Goal: Task Accomplishment & Management: Use online tool/utility

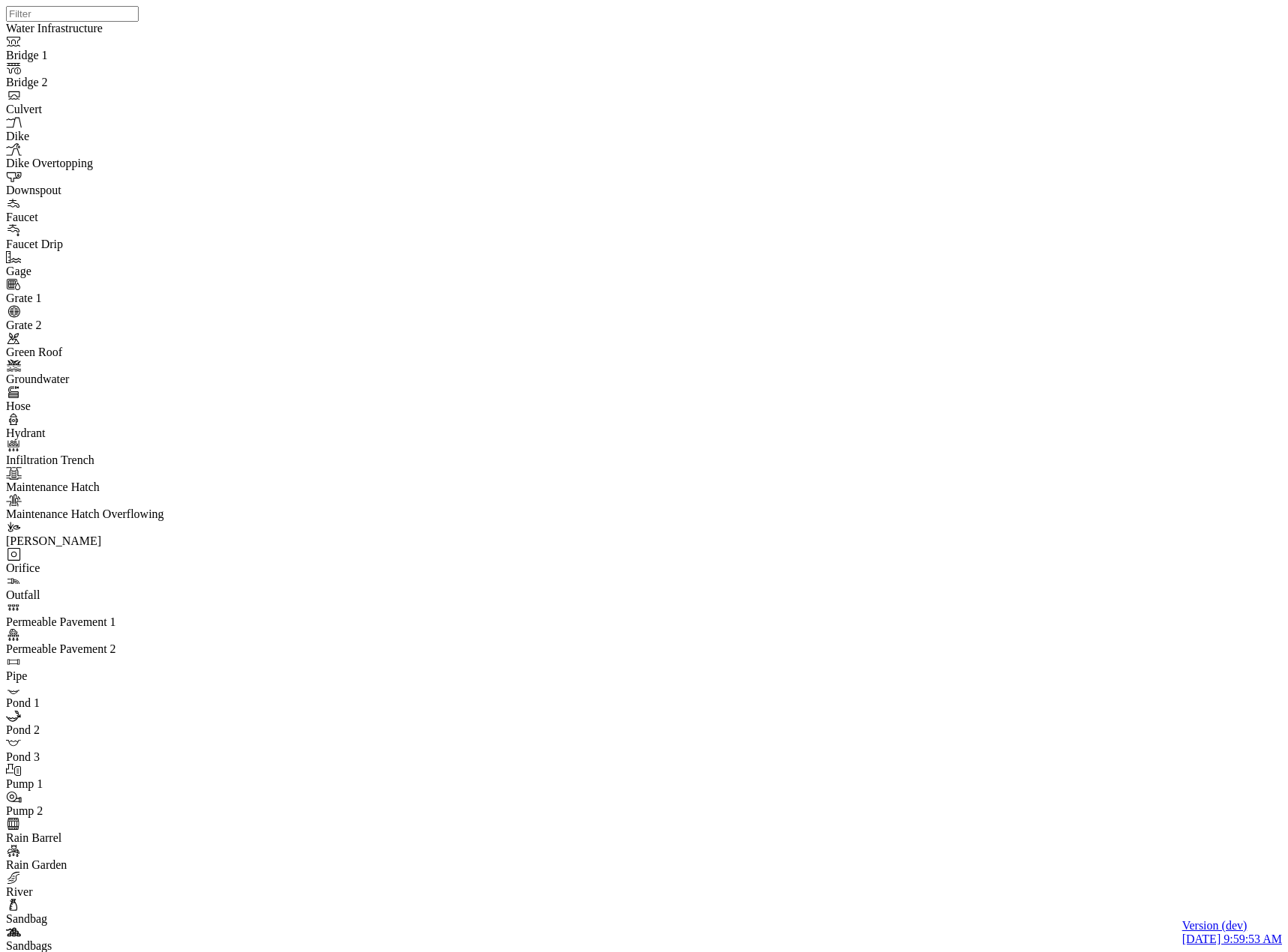
select select "CIRCLE"
drag, startPoint x: 789, startPoint y: 490, endPoint x: 778, endPoint y: 207, distance: 283.2
drag, startPoint x: 789, startPoint y: 428, endPoint x: 765, endPoint y: 651, distance: 224.3
drag, startPoint x: 830, startPoint y: 528, endPoint x: 853, endPoint y: 590, distance: 66.1
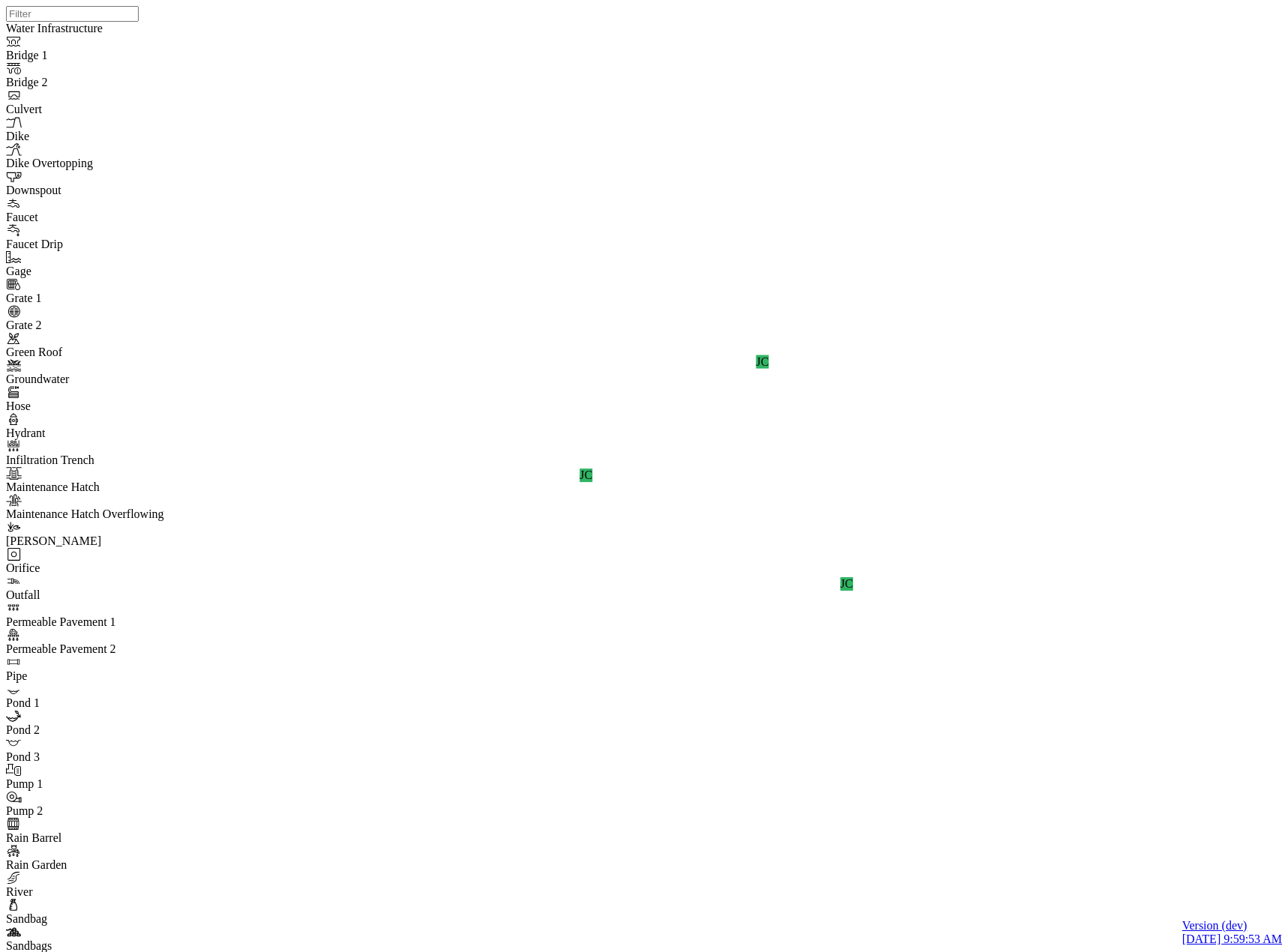
drag, startPoint x: 760, startPoint y: 545, endPoint x: 751, endPoint y: 311, distance: 234.2
drag, startPoint x: 644, startPoint y: 504, endPoint x: 1002, endPoint y: 416, distance: 368.7
drag, startPoint x: 588, startPoint y: 643, endPoint x: 1053, endPoint y: 613, distance: 466.0
drag, startPoint x: 429, startPoint y: 675, endPoint x: 343, endPoint y: 742, distance: 109.0
click at [427, 513] on div "JC" at bounding box center [420, 506] width 13 height 14
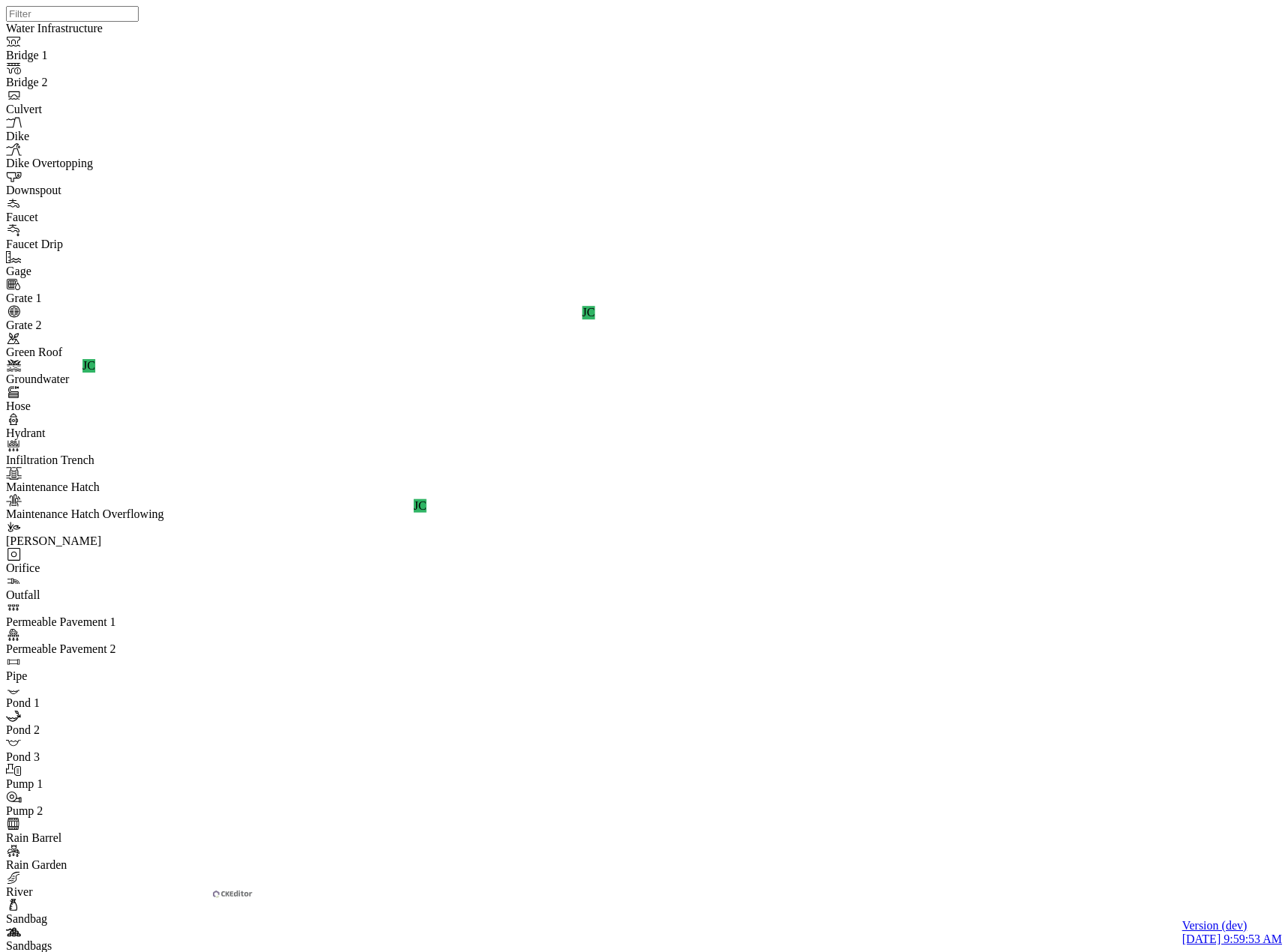
drag, startPoint x: 662, startPoint y: 65, endPoint x: 510, endPoint y: 122, distance: 162.3
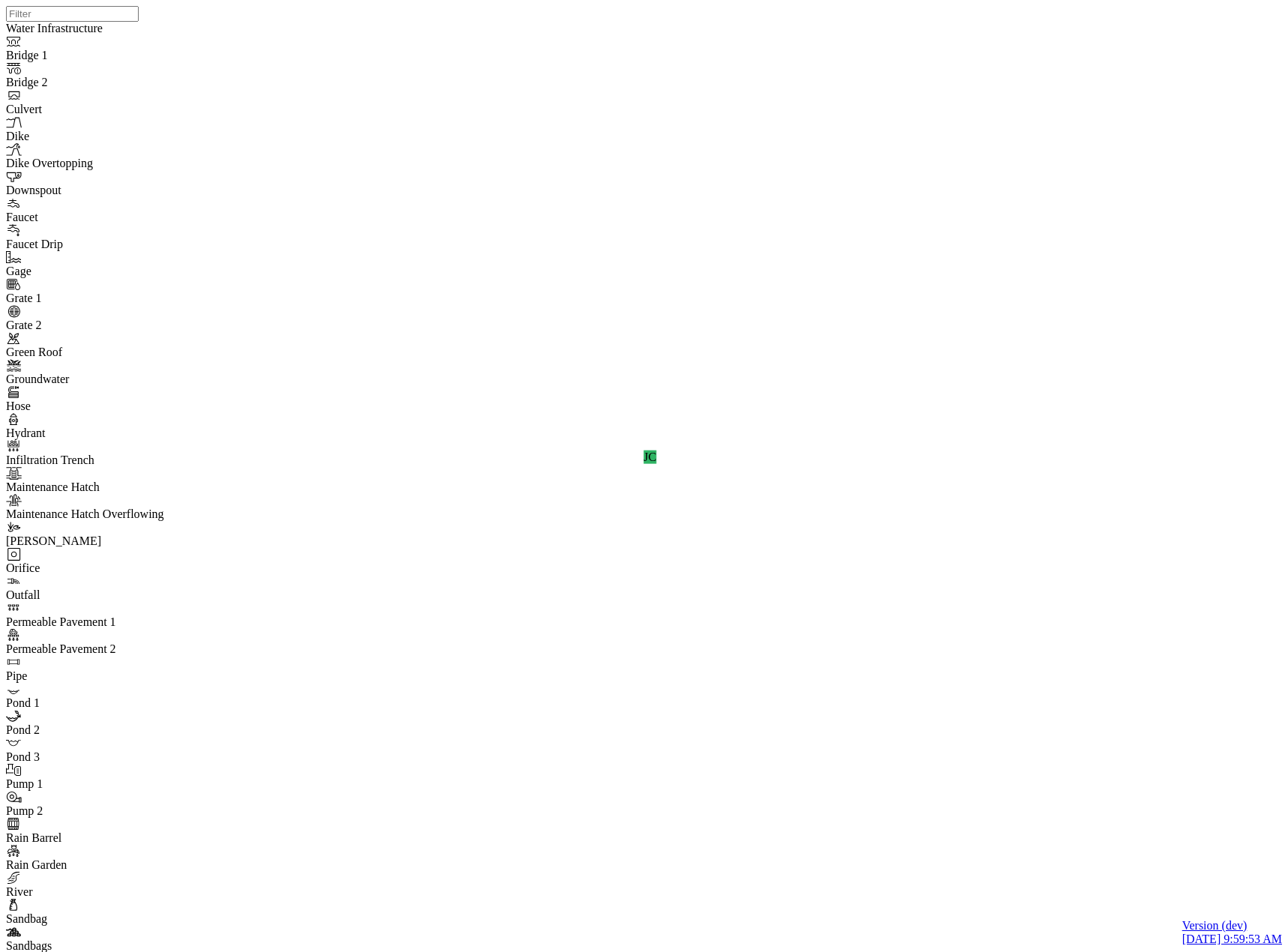
click at [411, 587] on div "JC JC JC" at bounding box center [649, 457] width 1288 height 913
checkbox input "false"
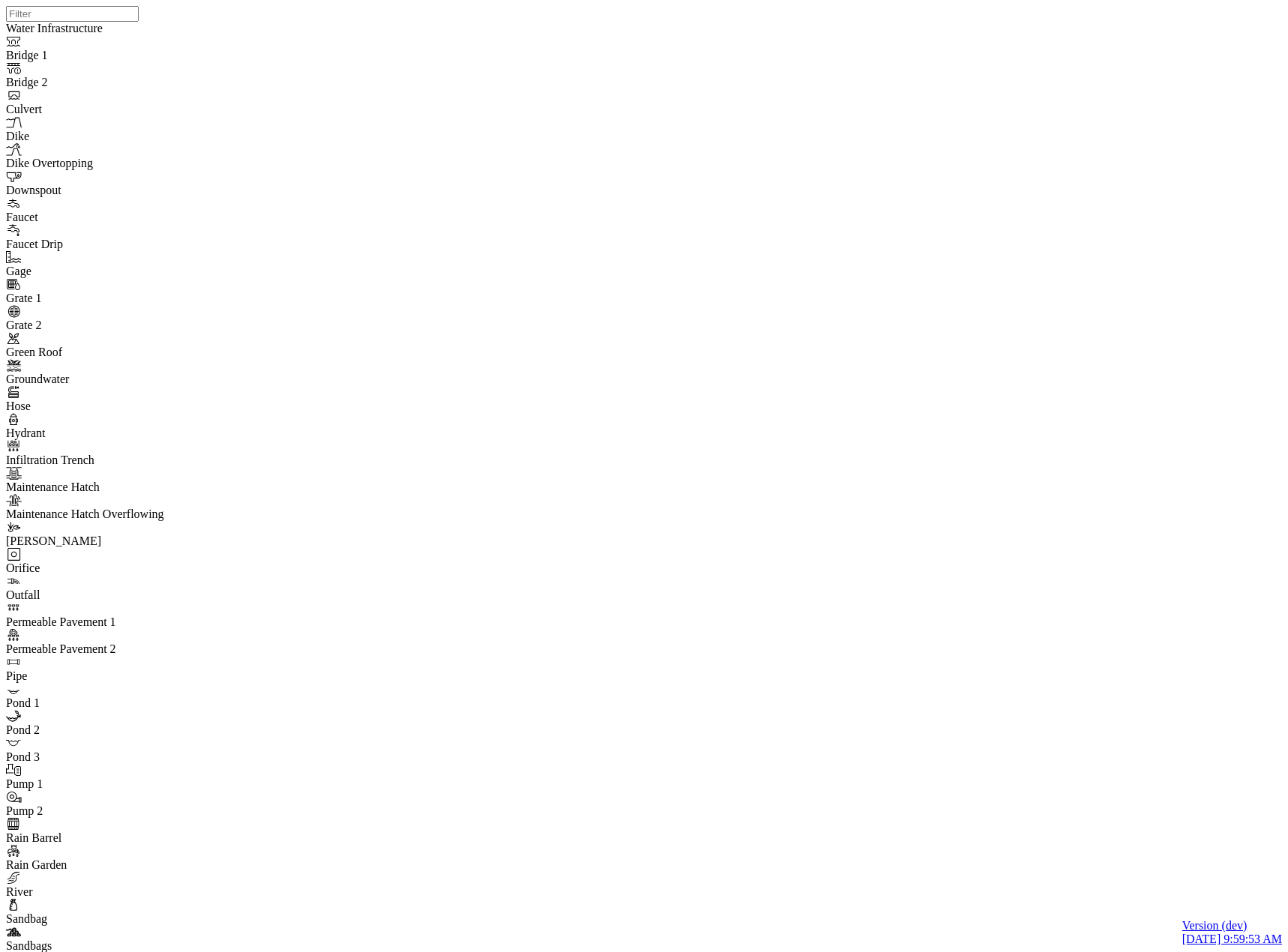
click at [531, 354] on div "JC JC JC" at bounding box center [649, 457] width 1288 height 913
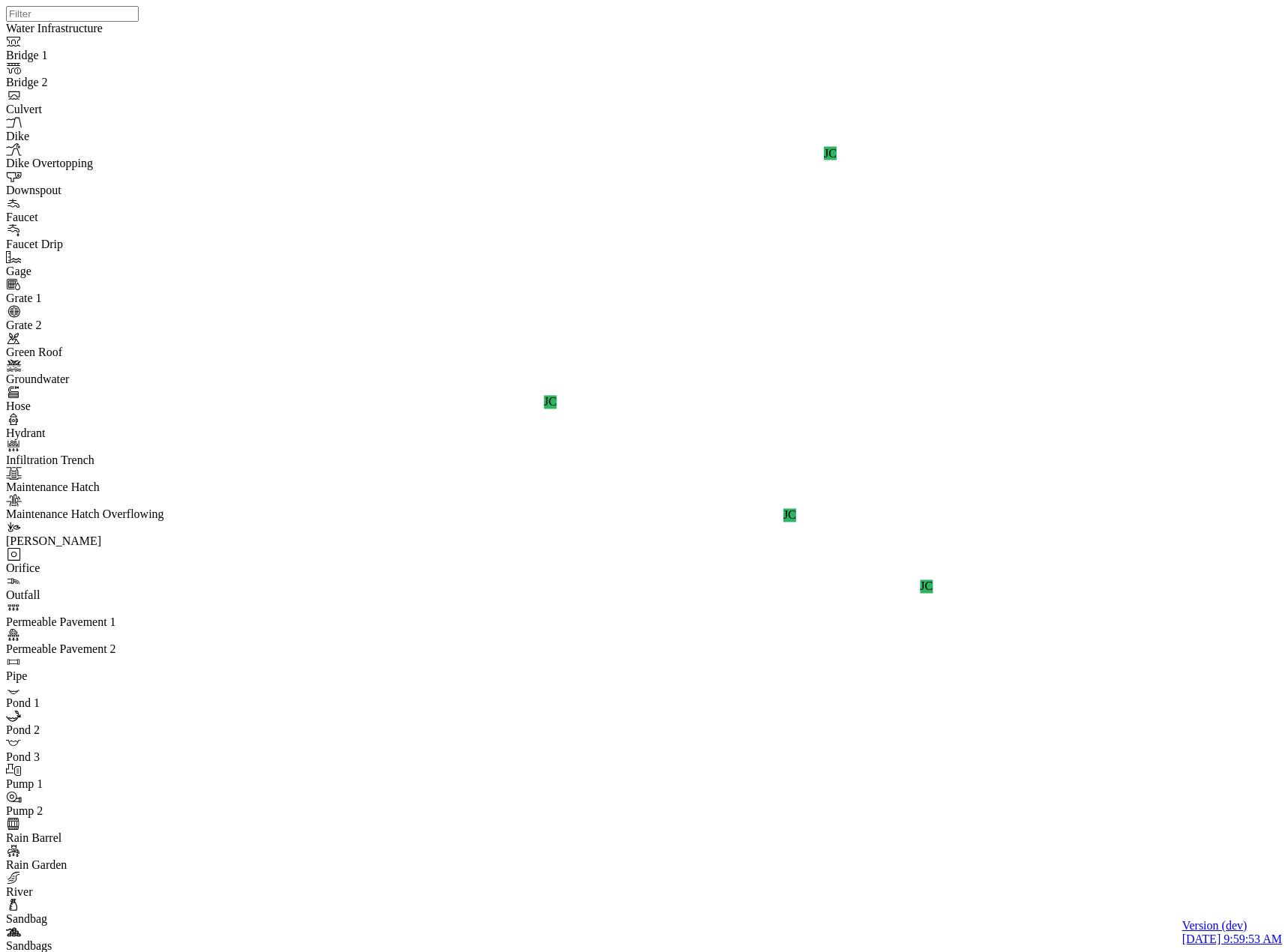
drag, startPoint x: 640, startPoint y: 229, endPoint x: 634, endPoint y: 234, distance: 7.8
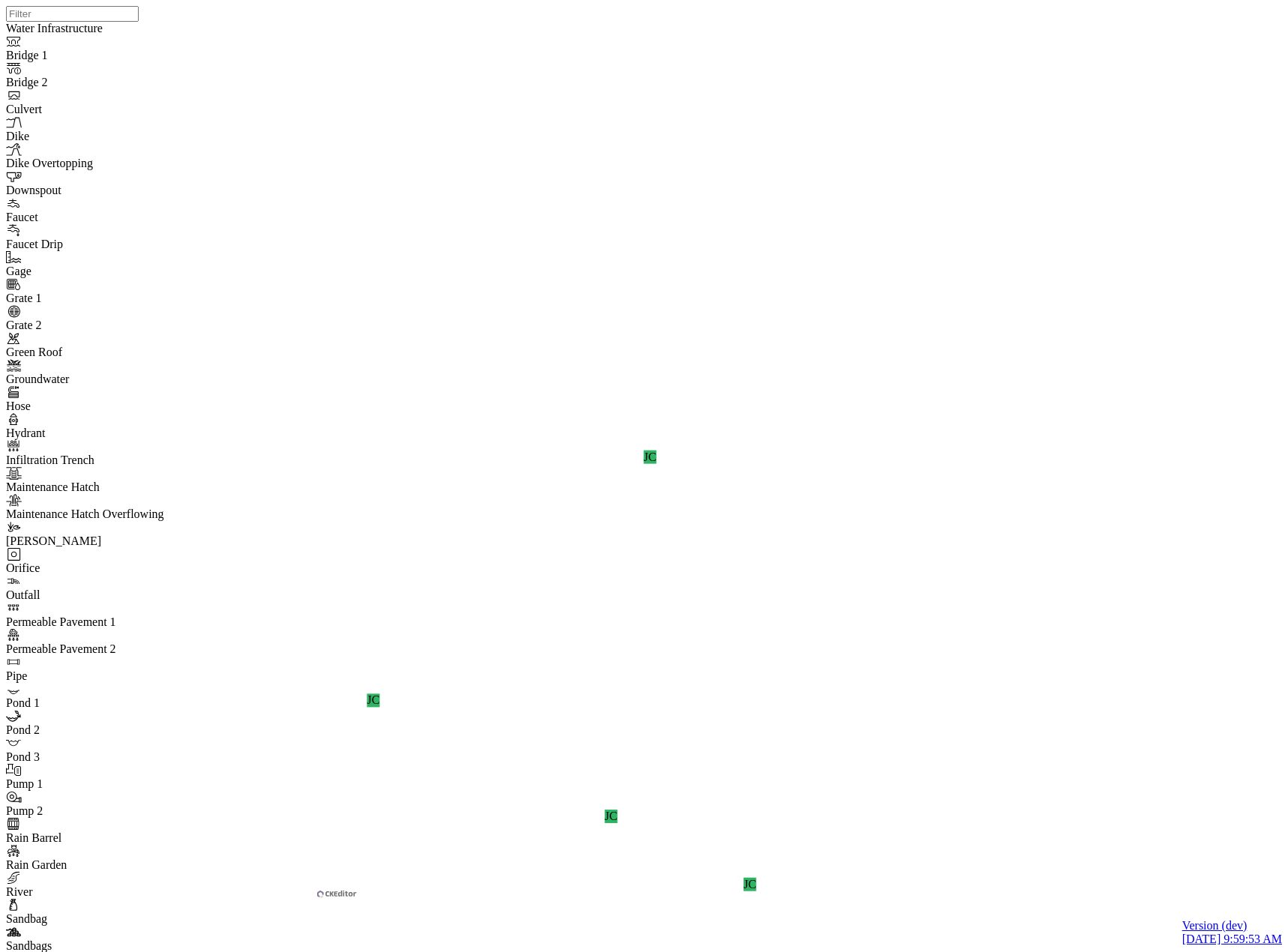
click at [367, 290] on span "Completed" at bounding box center [342, 296] width 52 height 13
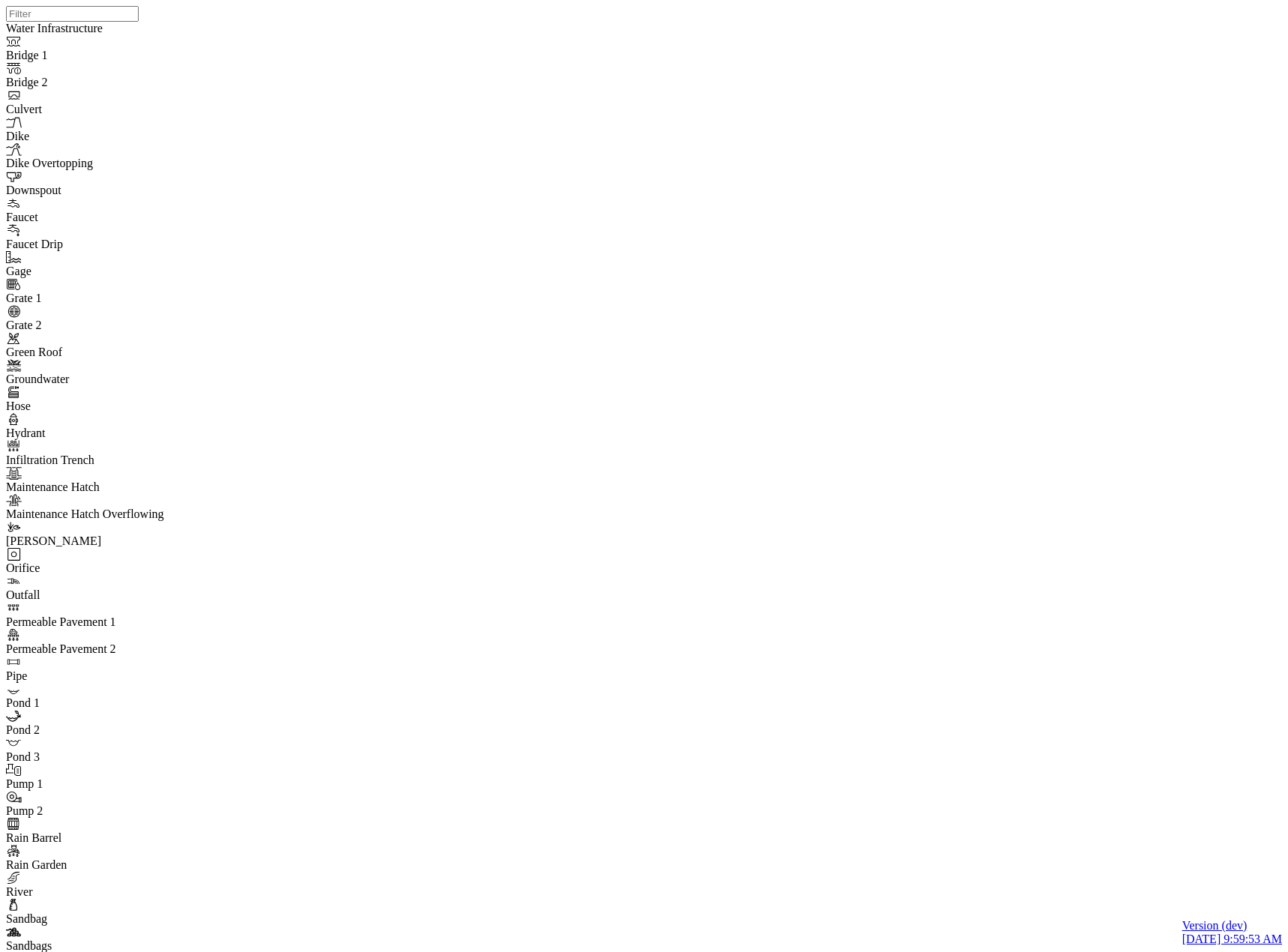
click at [380, 265] on div "For Review" at bounding box center [412, 271] width 191 height 14
drag, startPoint x: 567, startPoint y: 365, endPoint x: 560, endPoint y: 333, distance: 32.8
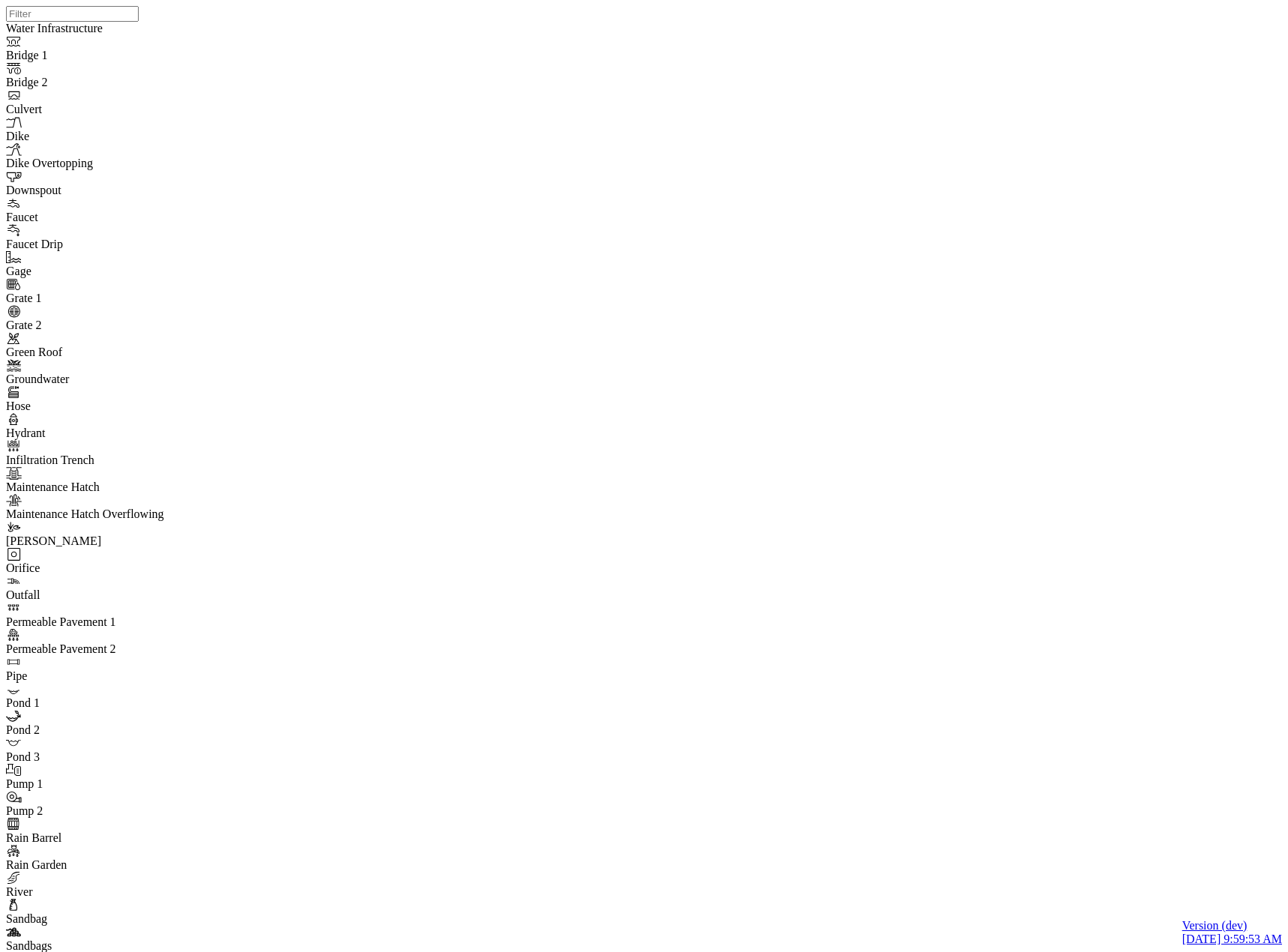
type input "River Centerline Concerns (Edited)"
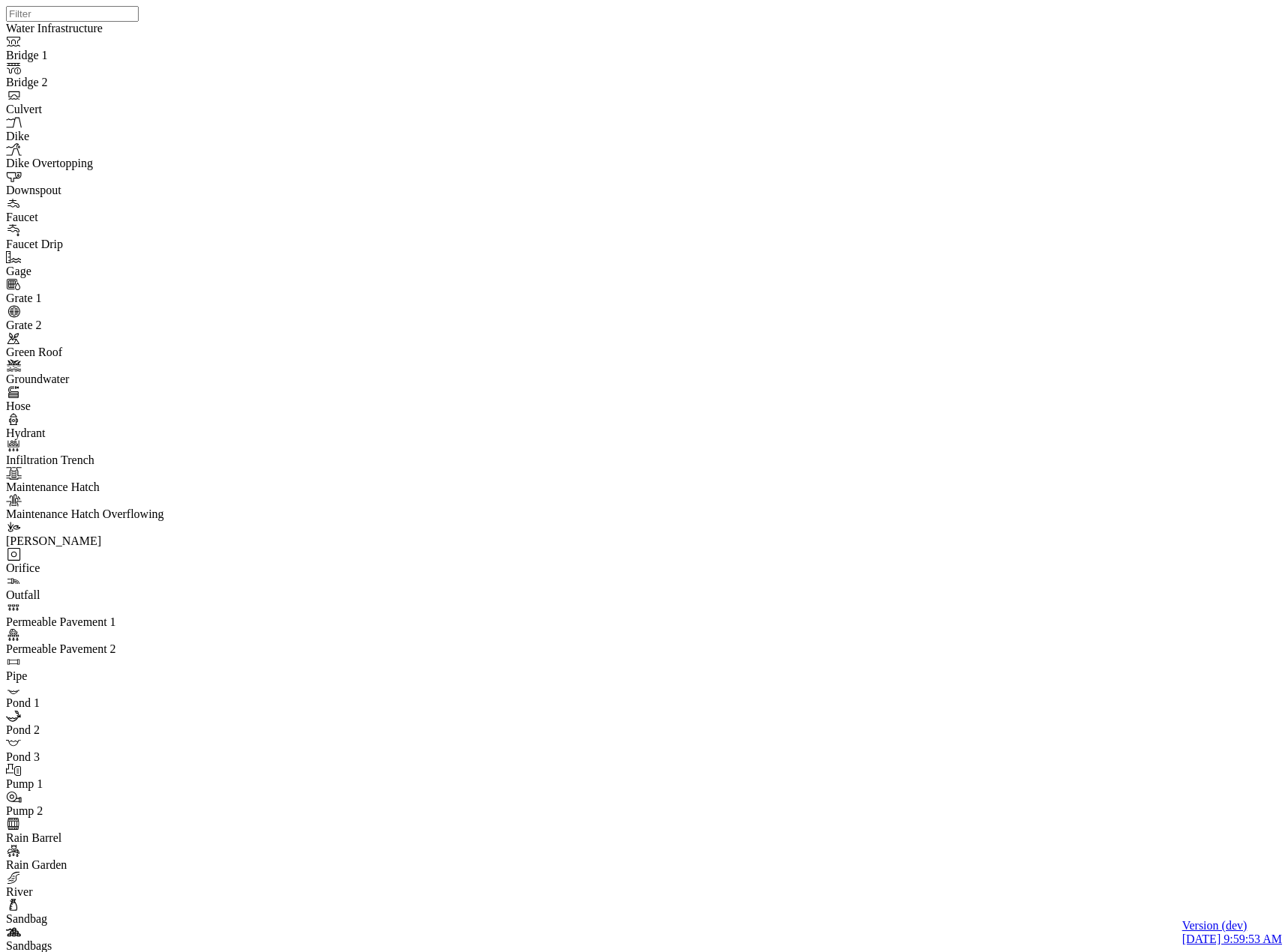
type input "River Centerline Concerns"
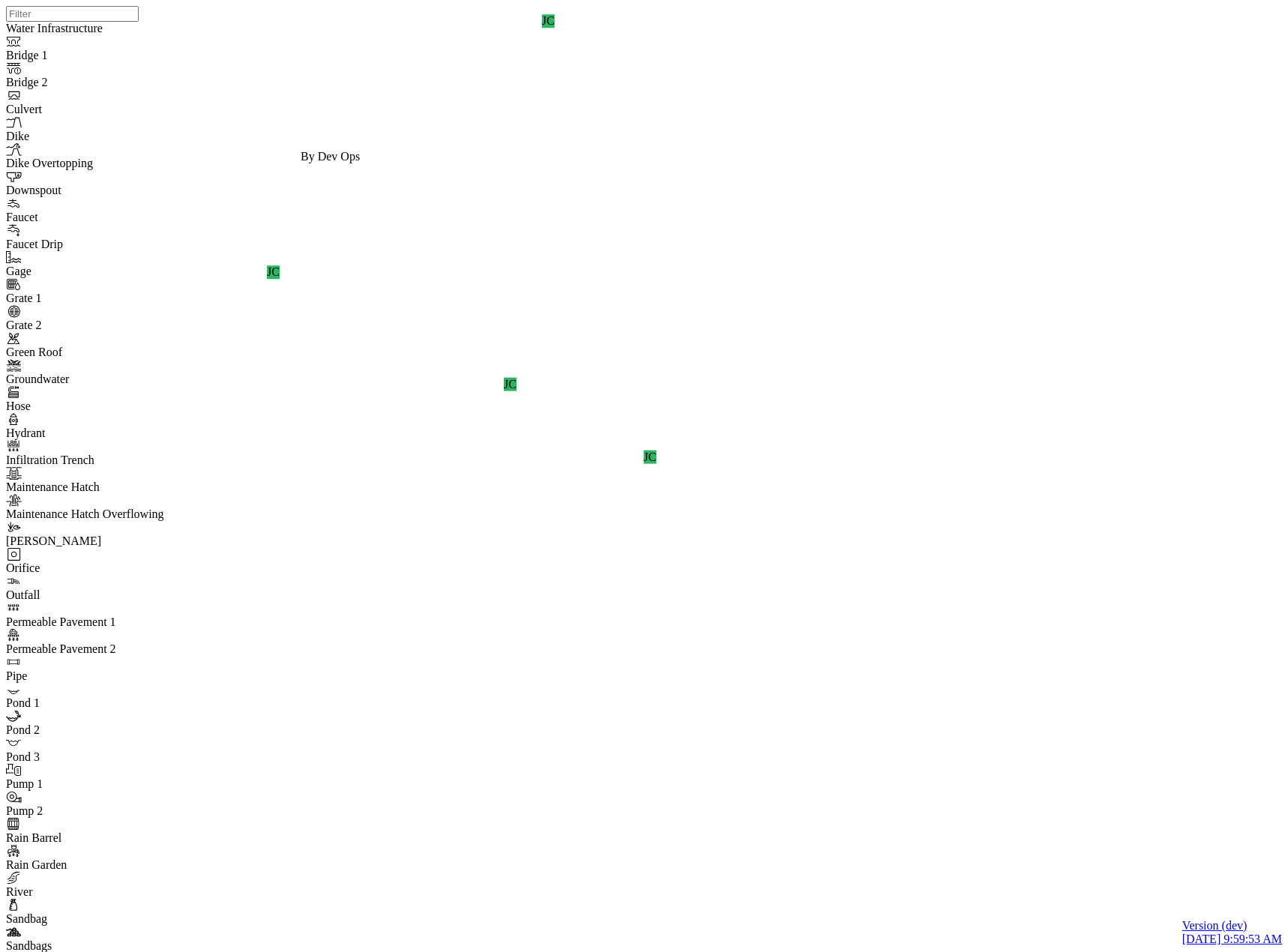
drag, startPoint x: 339, startPoint y: 351, endPoint x: 301, endPoint y: 391, distance: 55.2
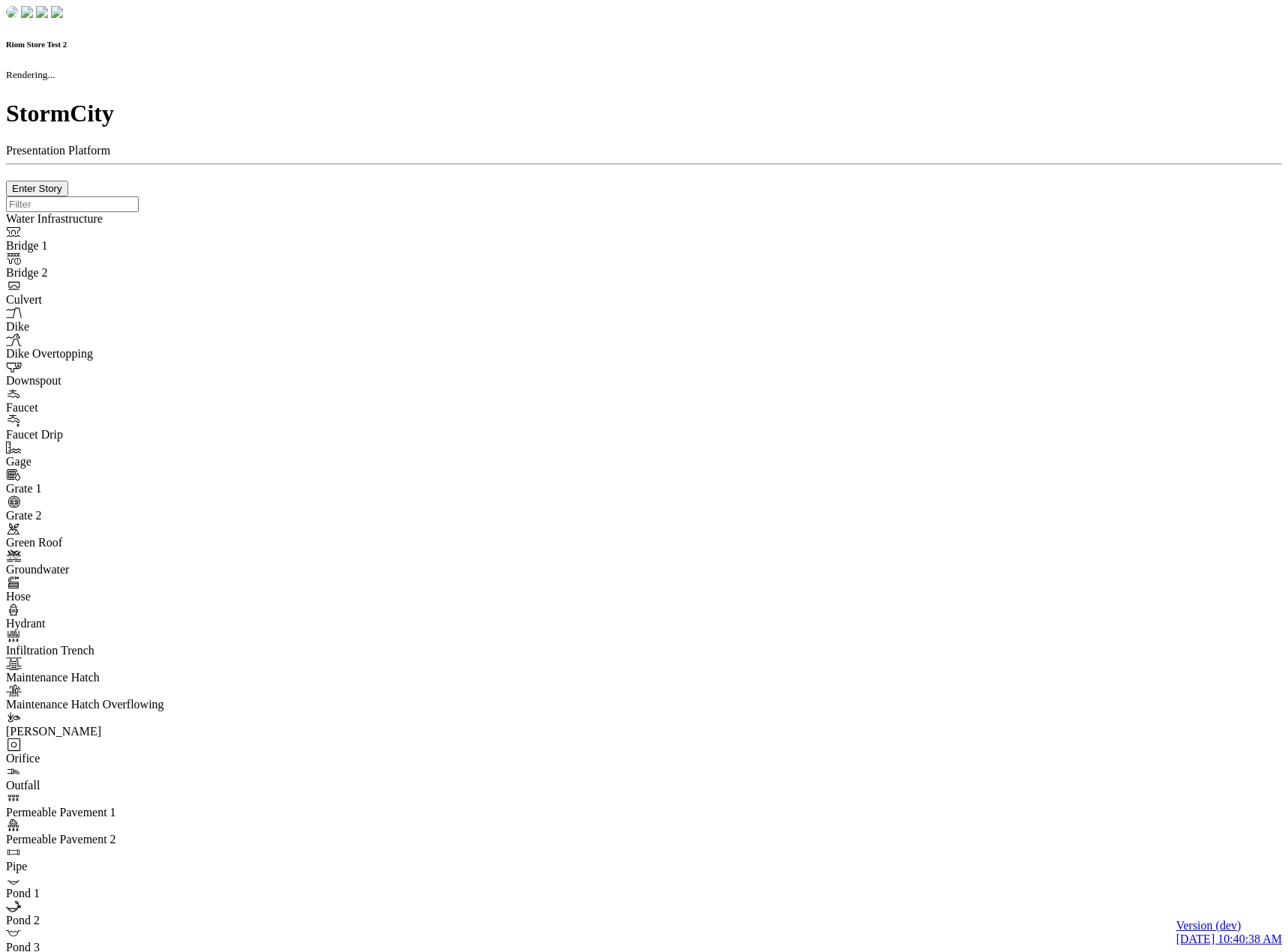
checkbox input "true"
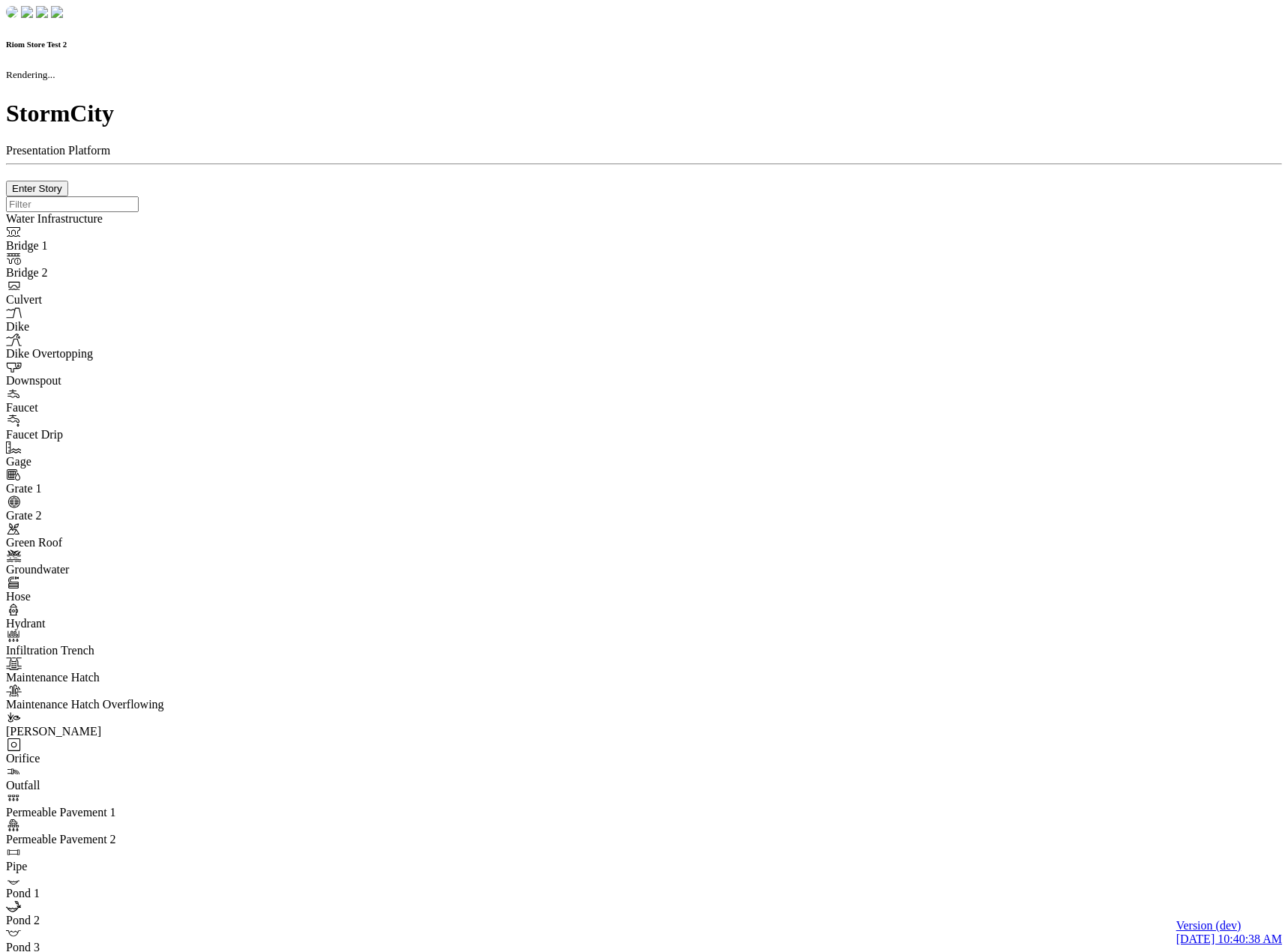
type input "0m"
type textarea "Depth = 0"
checkbox input "true"
select select "CIRCLE"
type input "7"
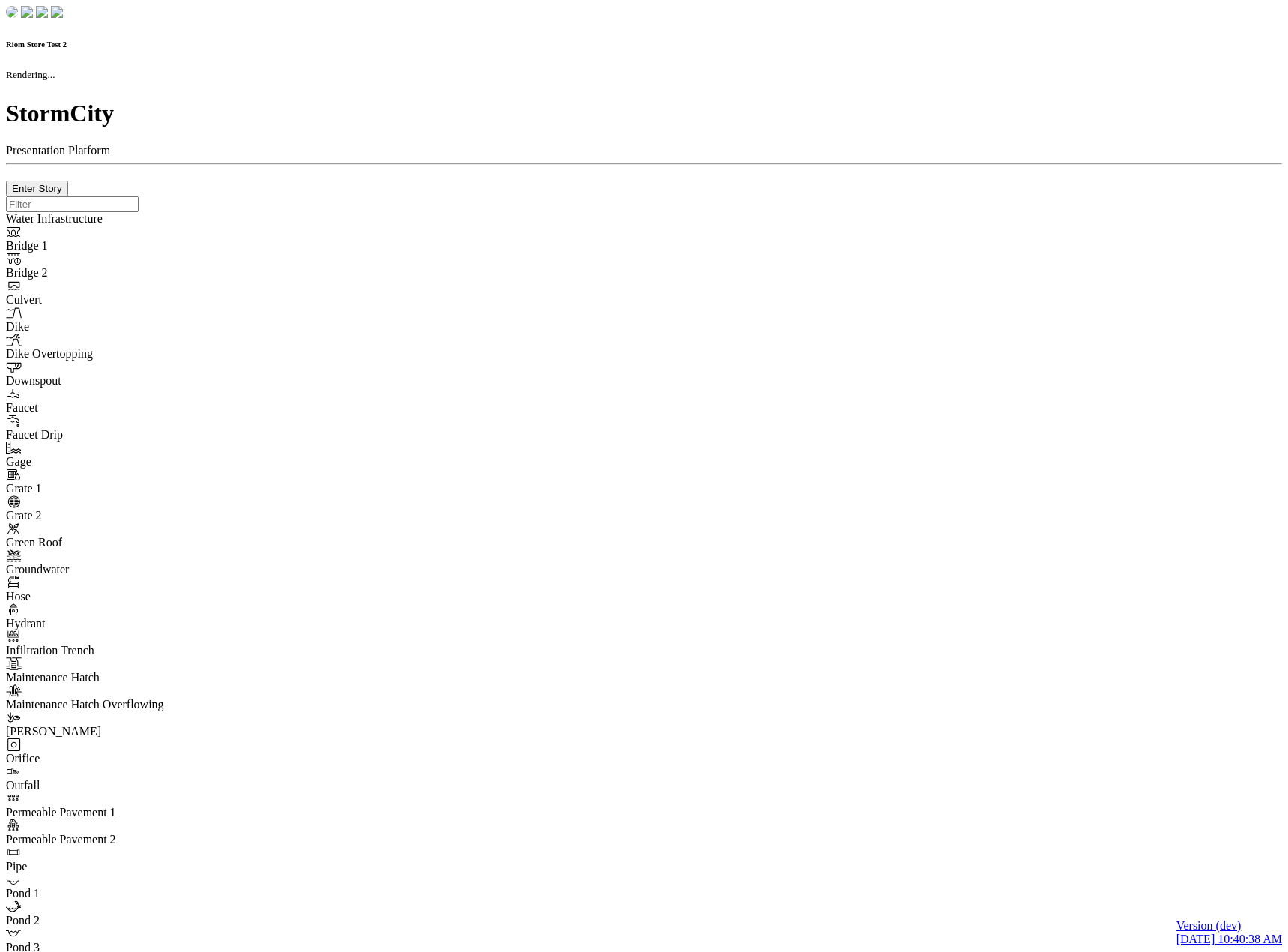
checkbox input "true"
type input "0"
select select "None"
type textarea "<i class="far fa-building"></i>"
type input "7"
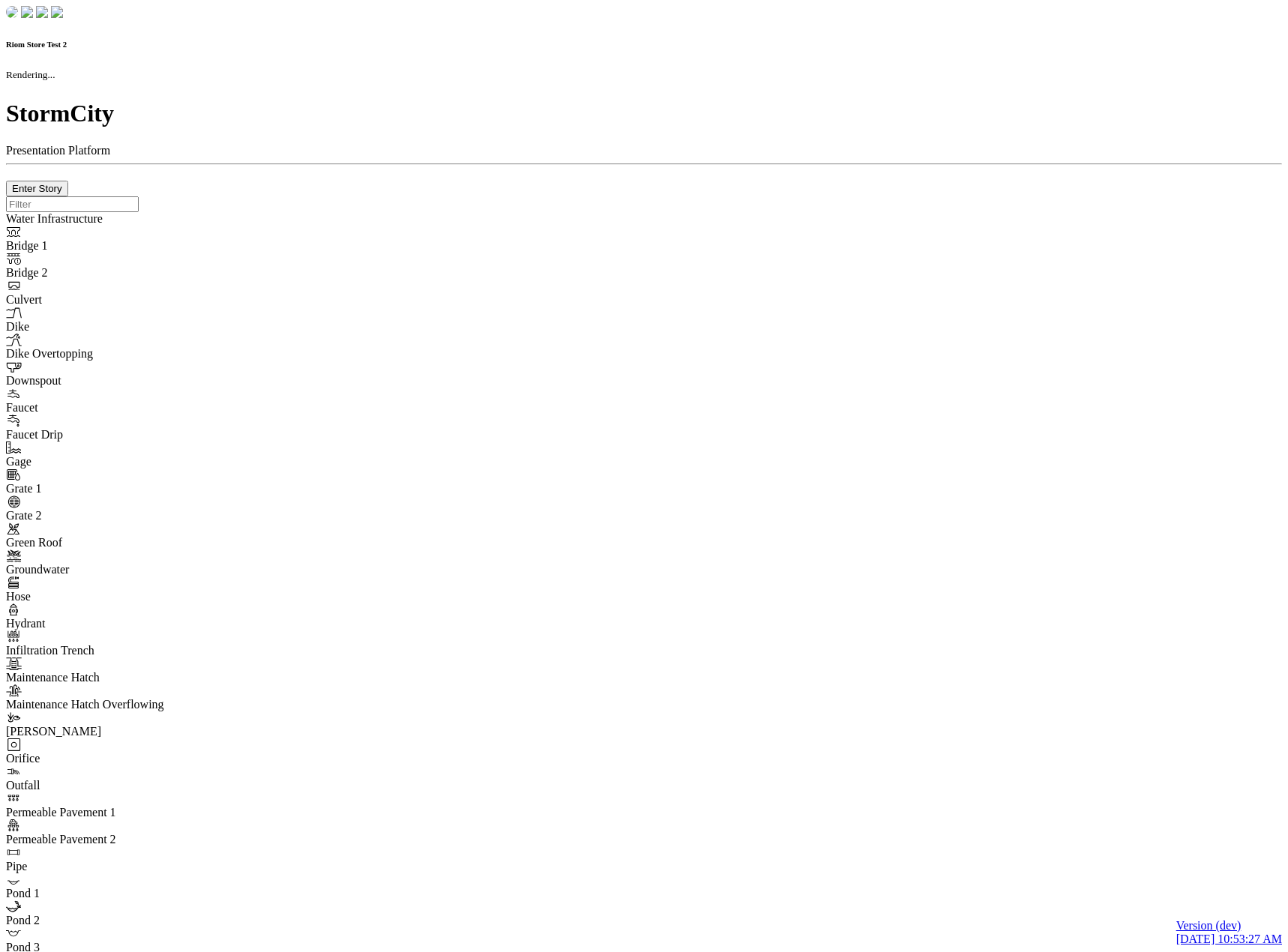
checkbox input "true"
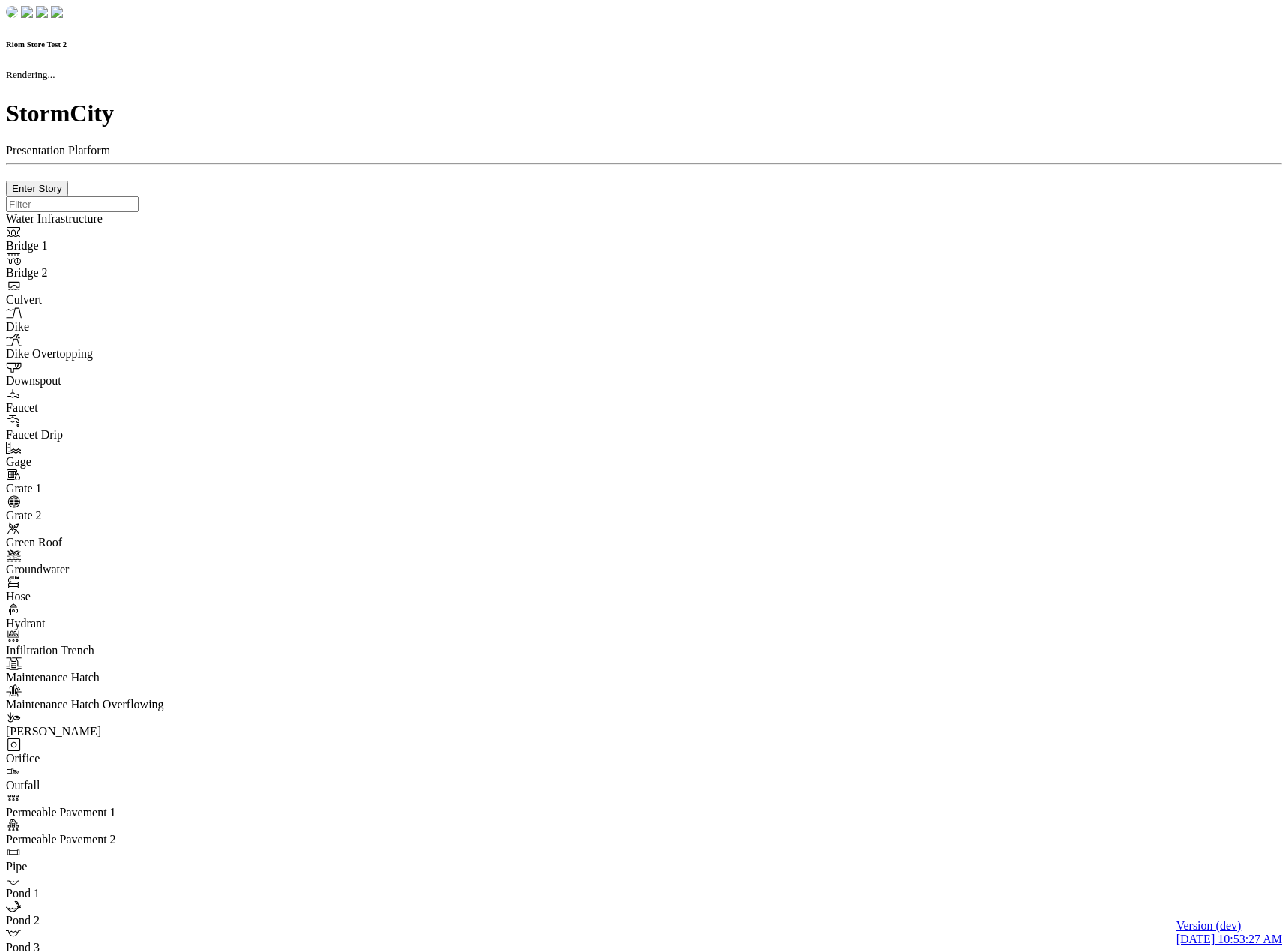
type input "0m"
type textarea "Depth = 0"
checkbox input "true"
select select "CIRCLE"
type input "7"
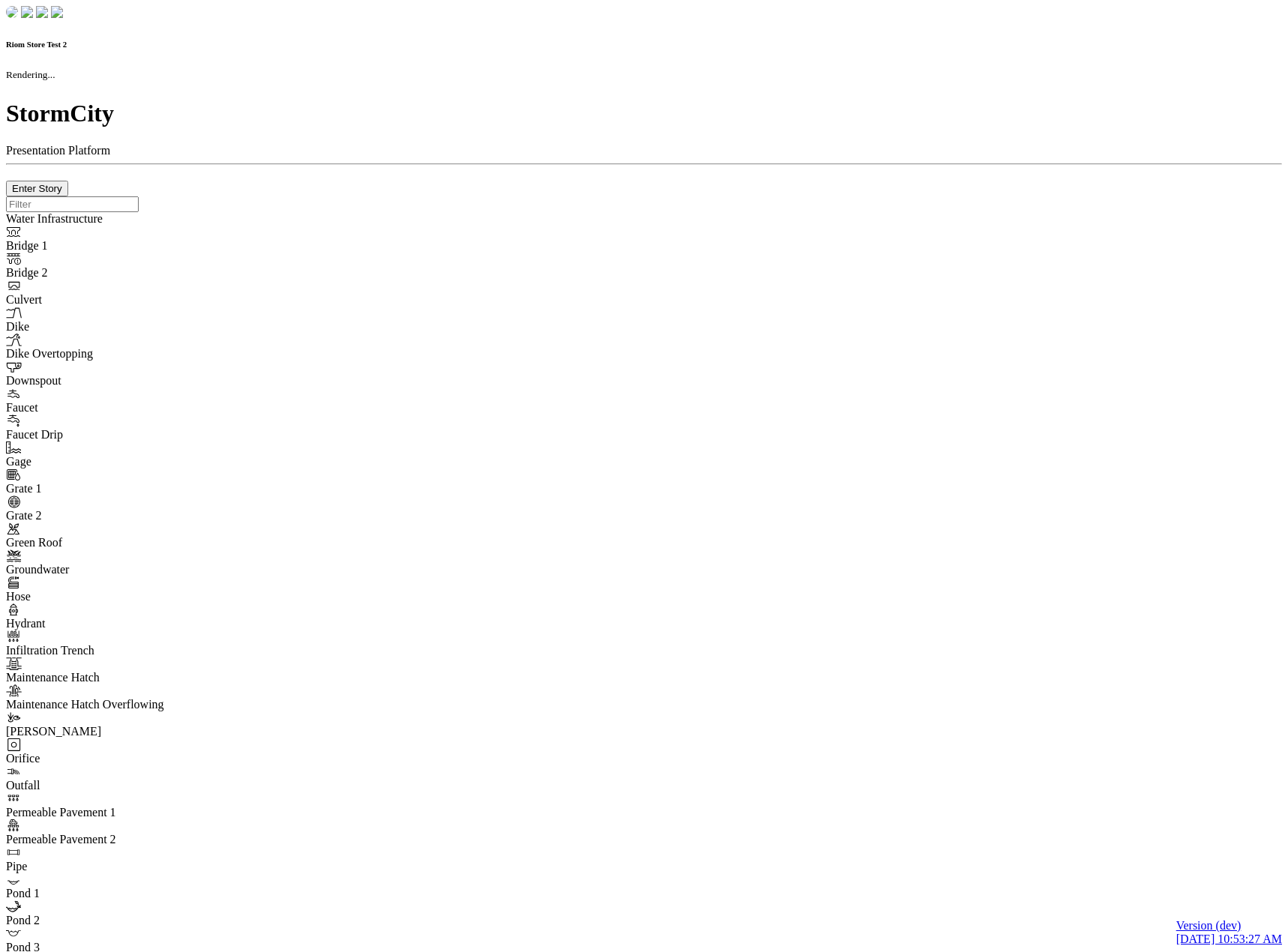
checkbox input "true"
type input "0"
select select "None"
type textarea "<i class="far fa-building"></i>"
type input "7"
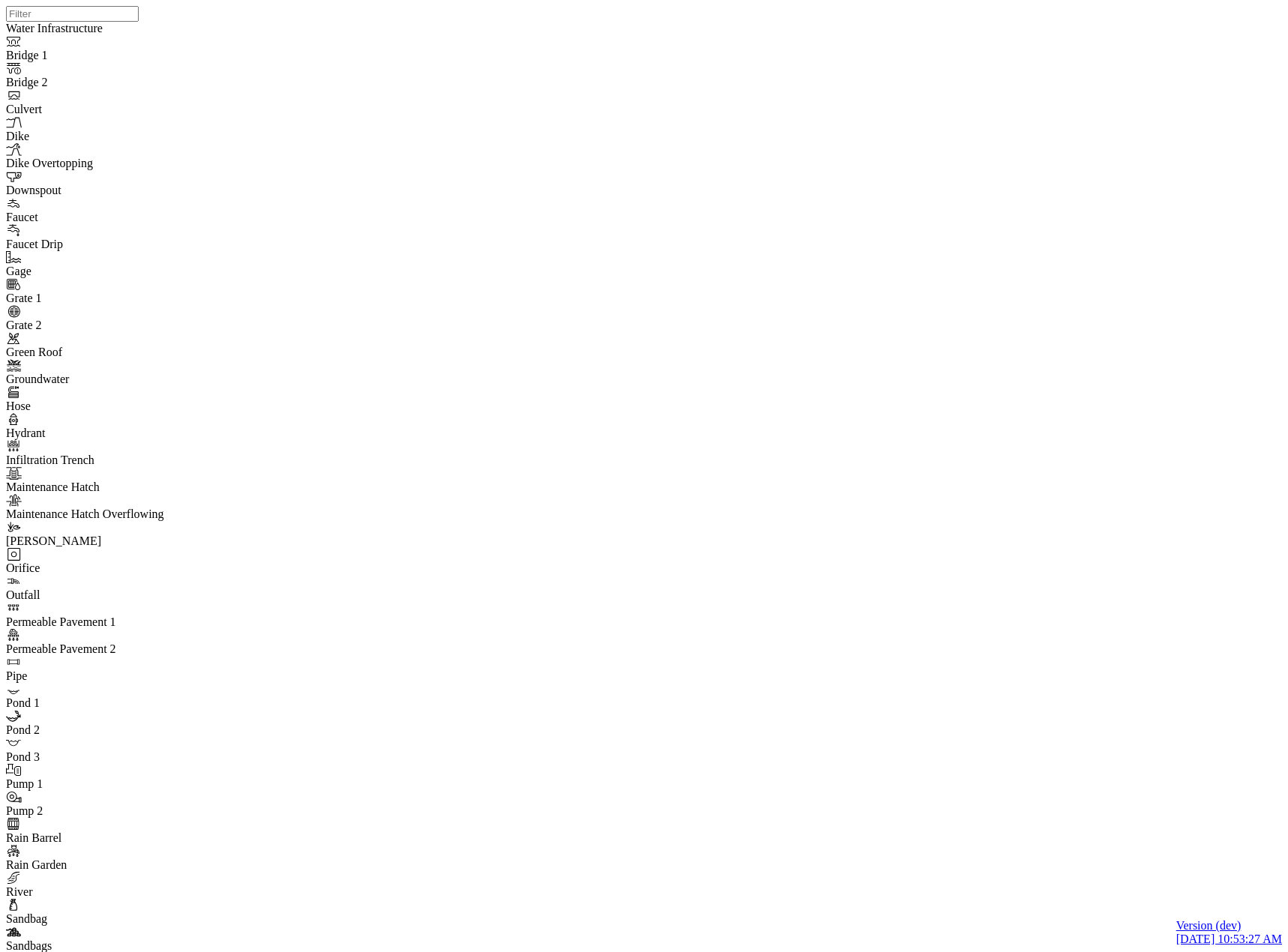
checkbox input "false"
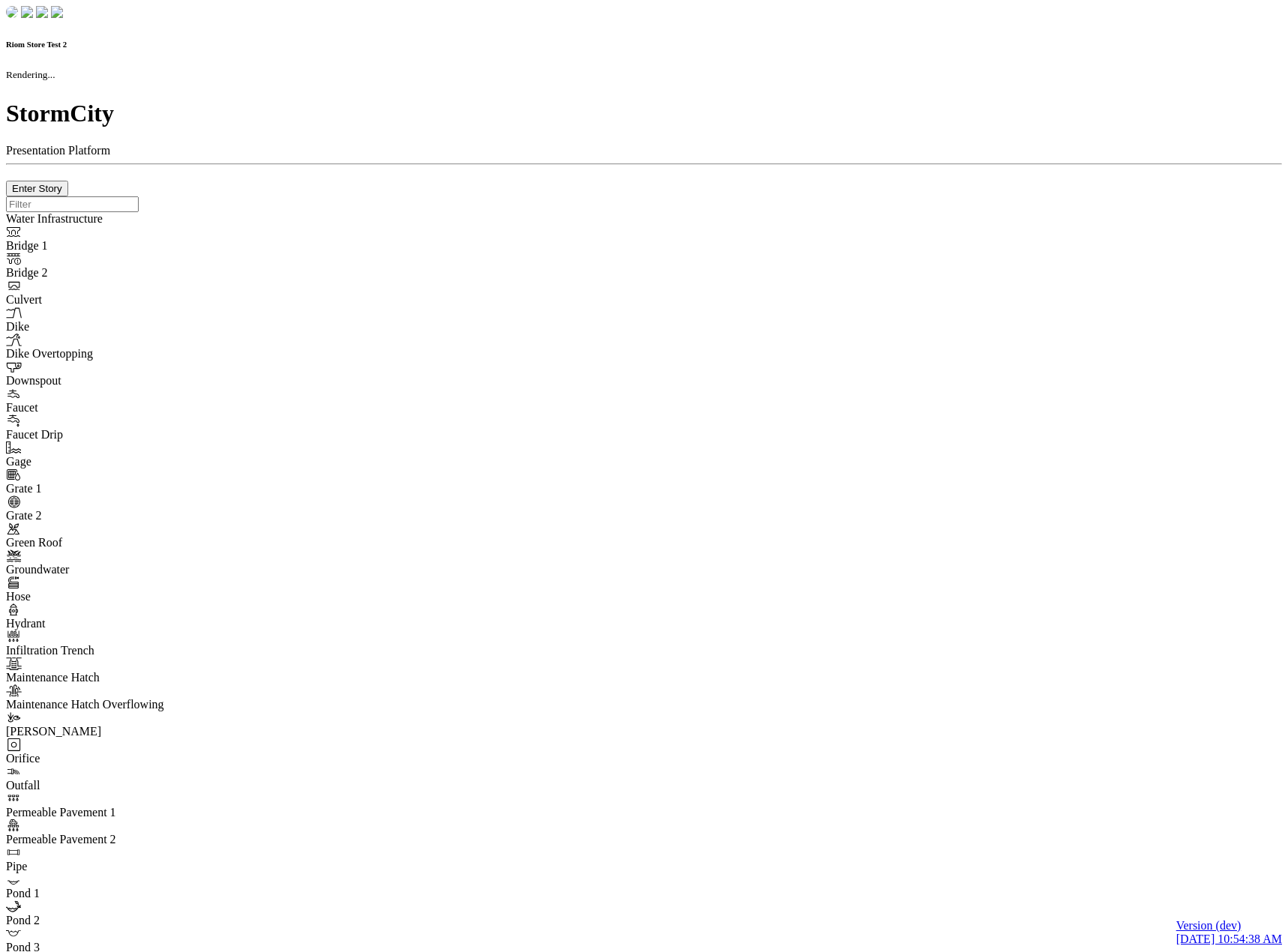
checkbox input "true"
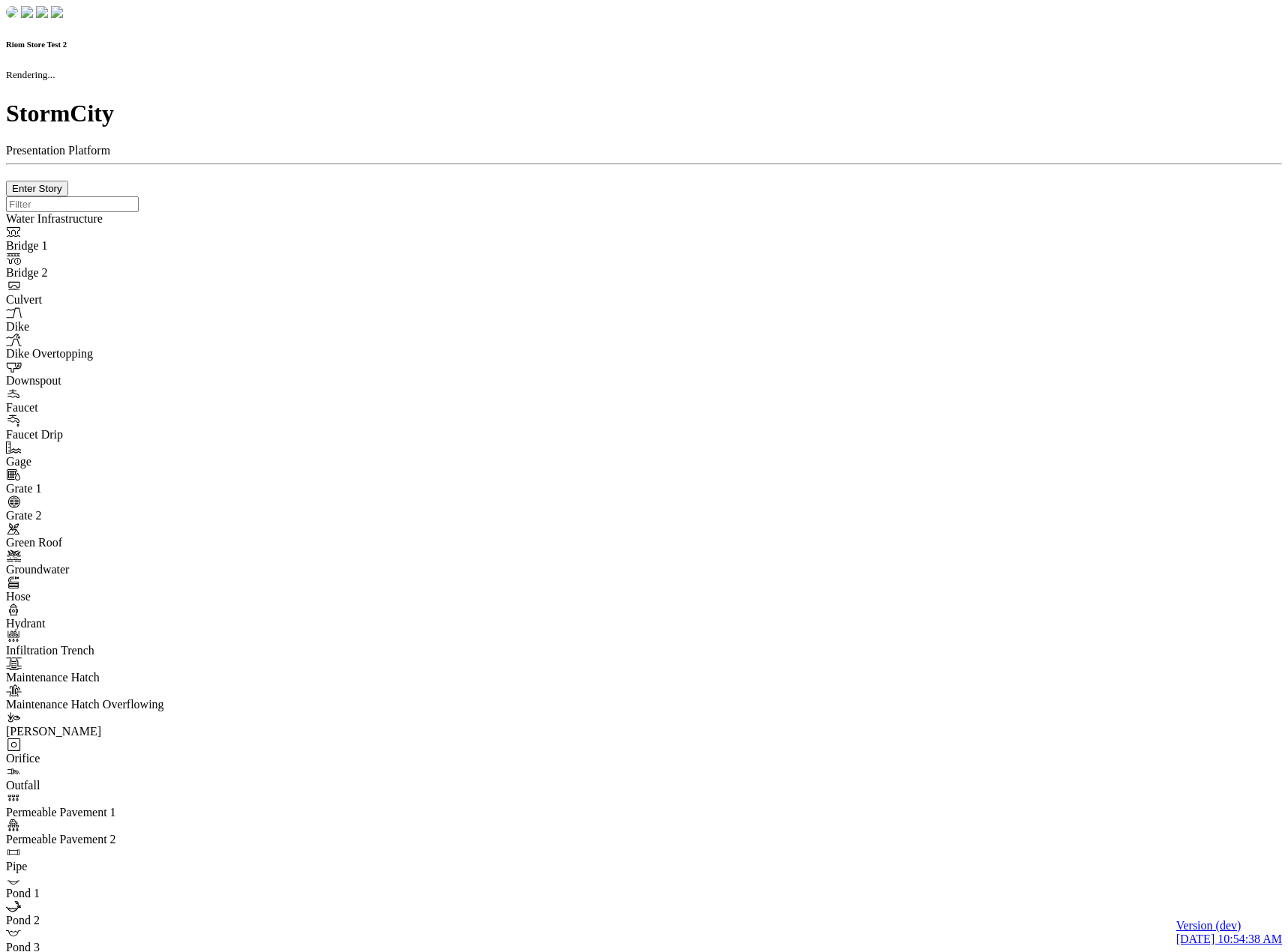
type input "0m"
type textarea "Depth = 0"
checkbox input "true"
select select "CIRCLE"
type input "7"
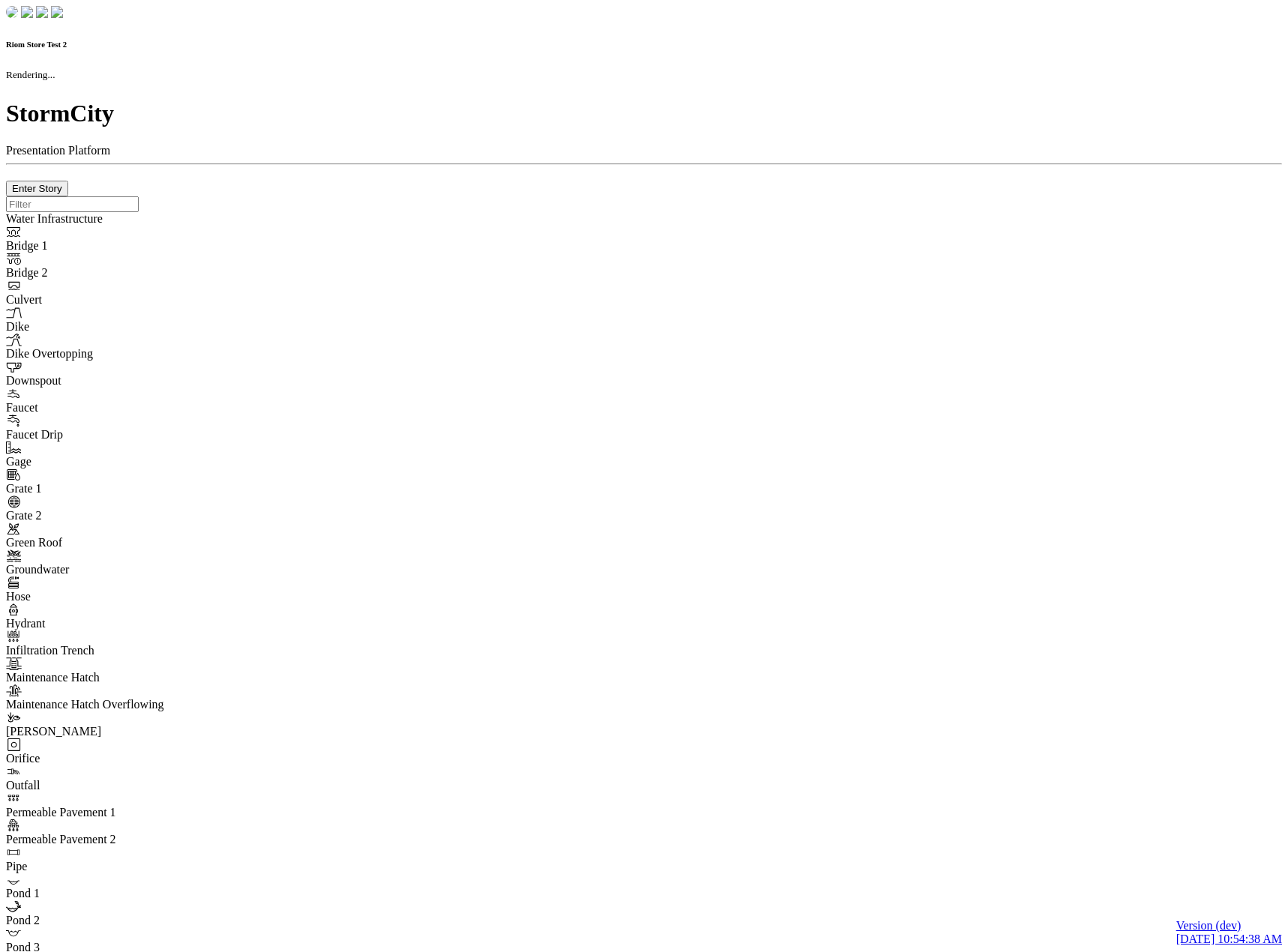
checkbox input "true"
type input "0"
type textarea "<i class="far fa-building"></i>"
select select "None"
type input "7"
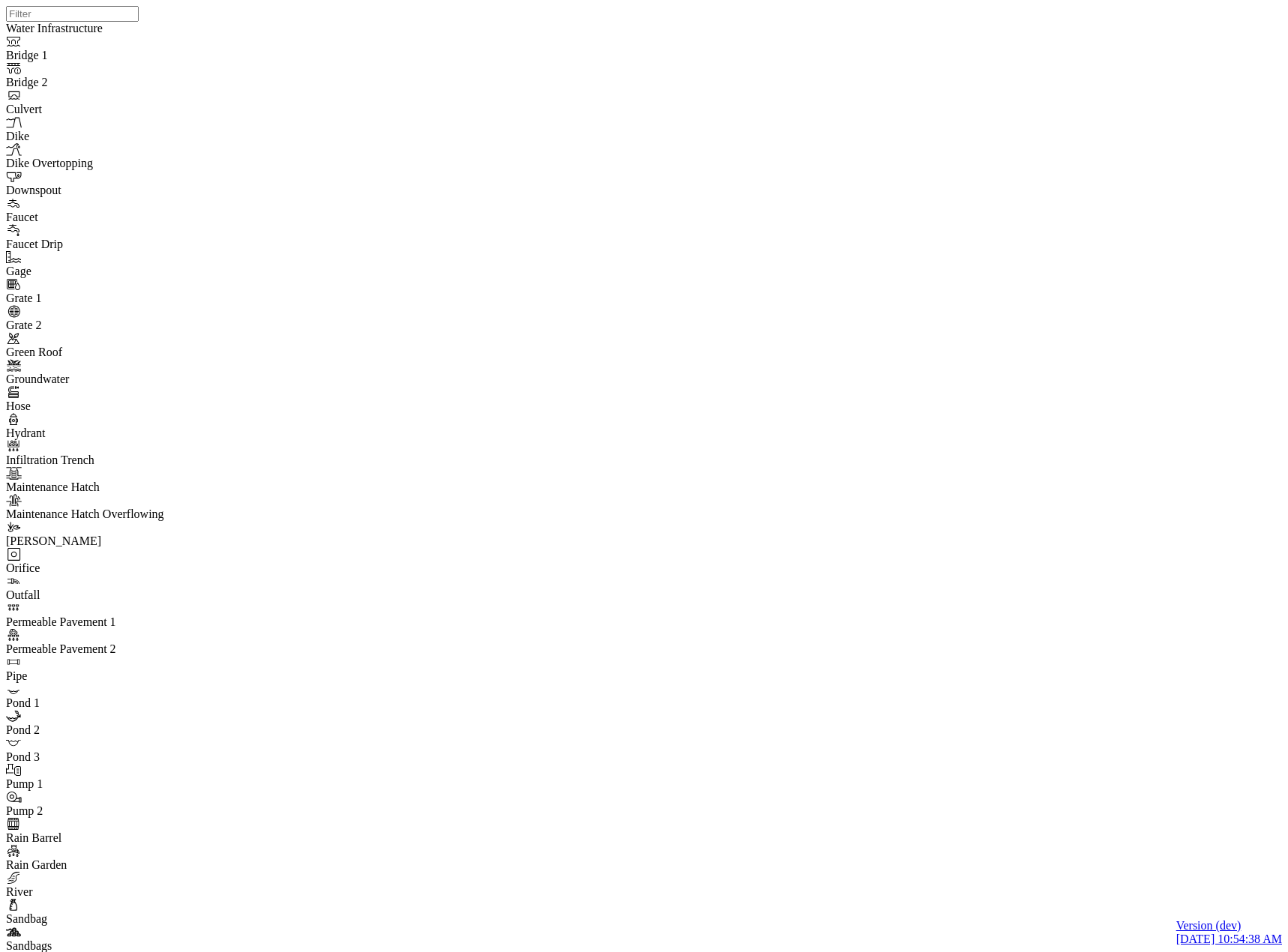
checkbox input "false"
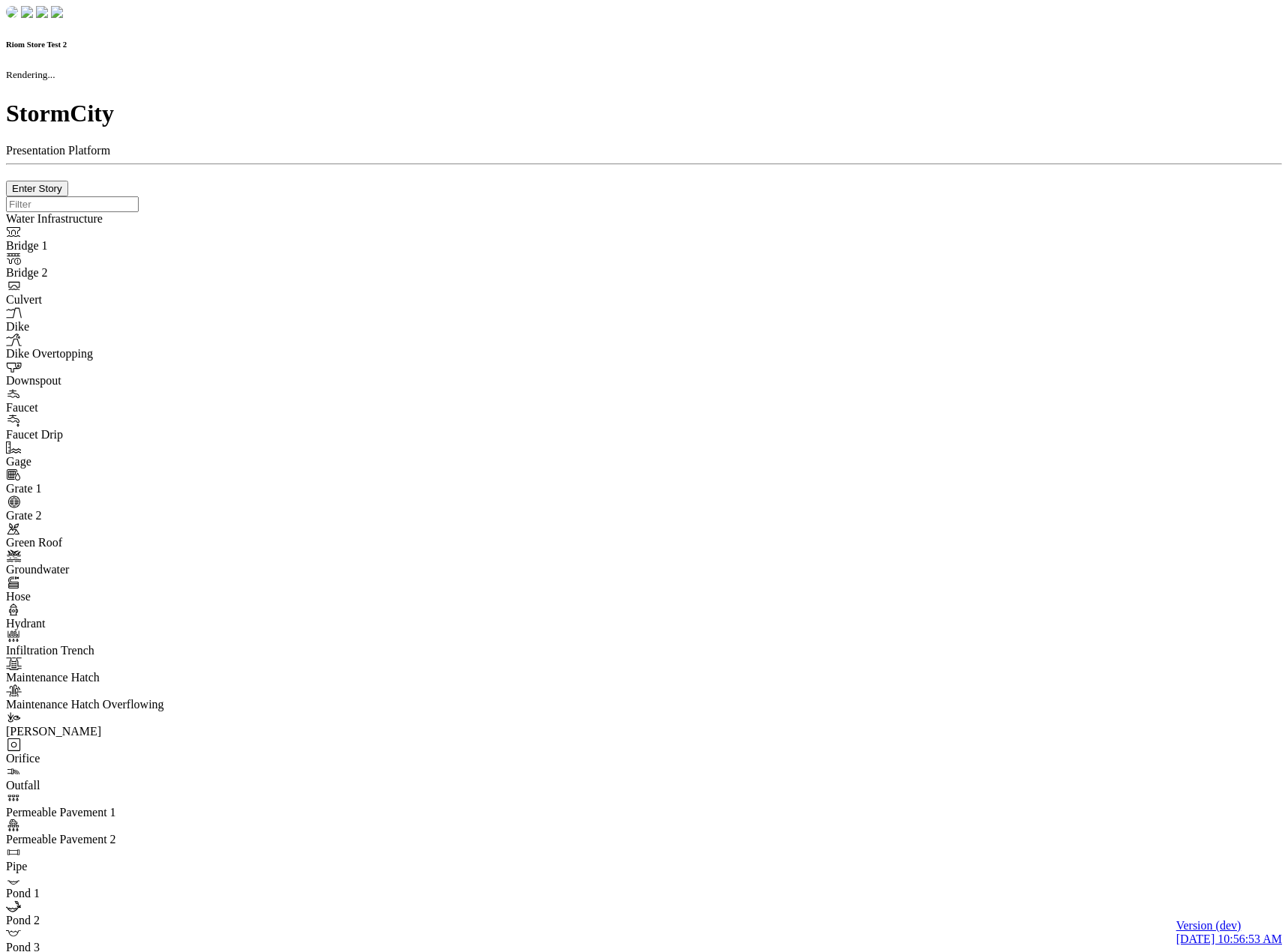
checkbox input "true"
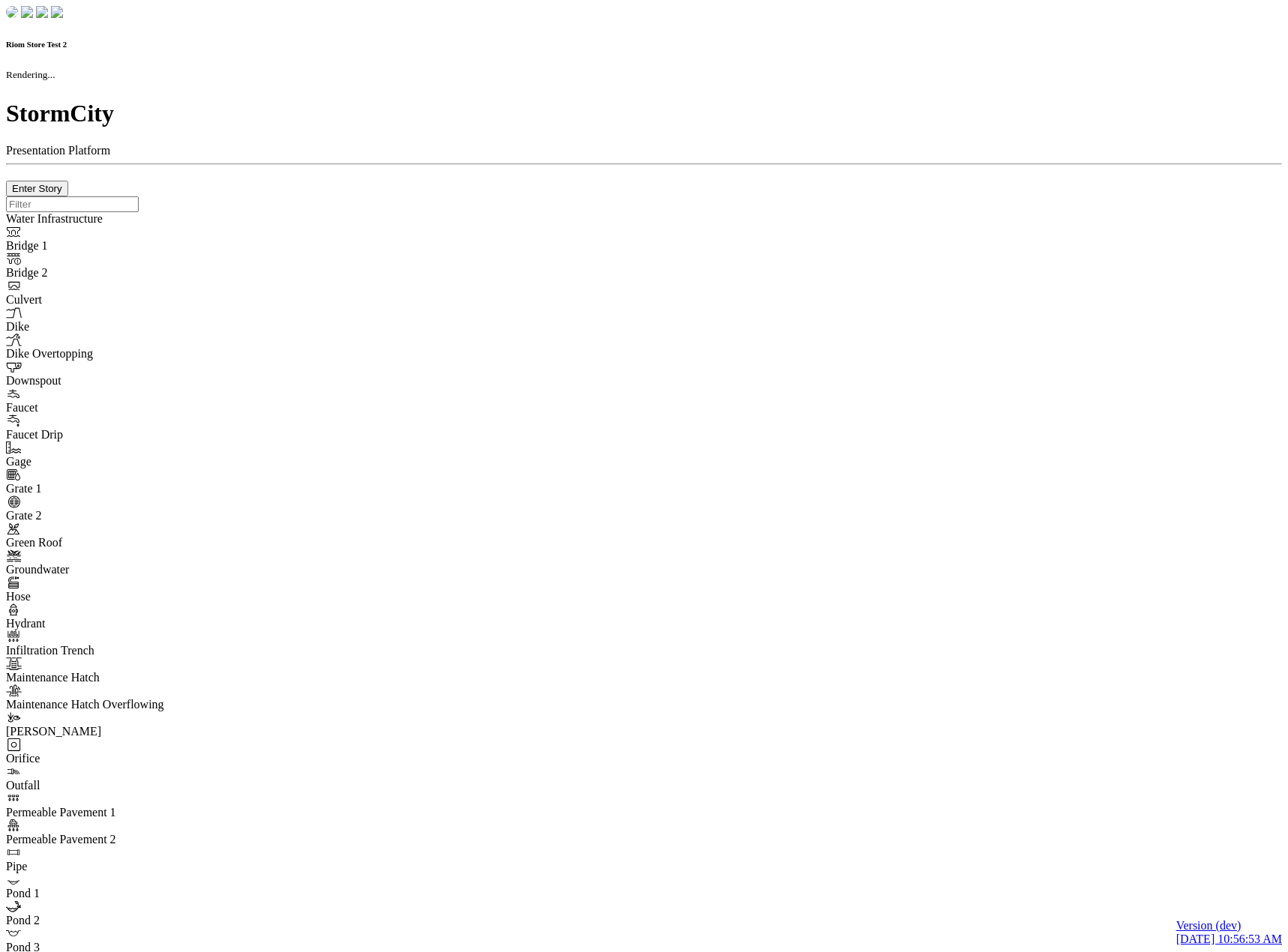
type input "0m"
type textarea "Depth = 0"
checkbox input "true"
select select "CIRCLE"
type input "7"
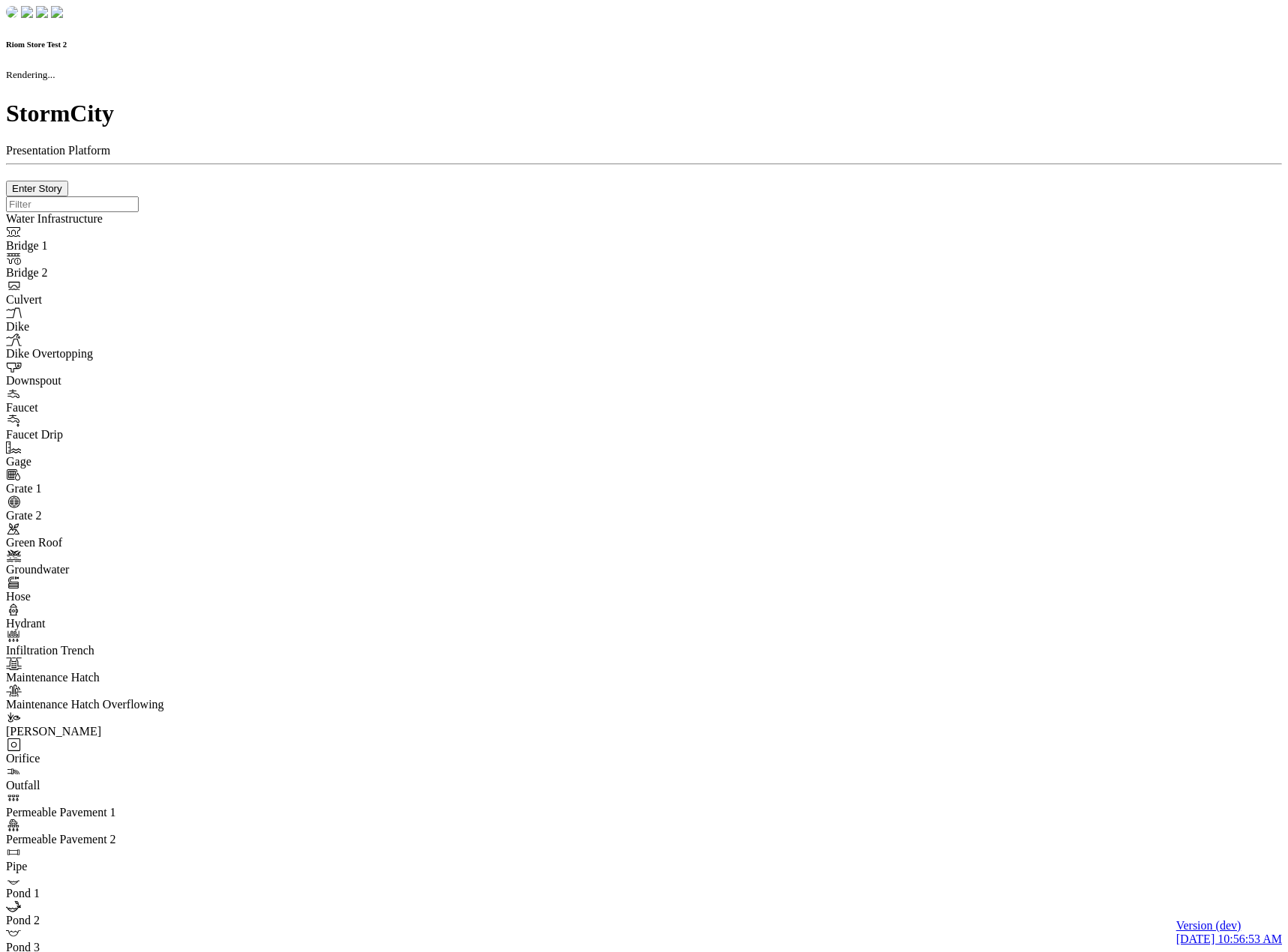
checkbox input "true"
type input "0"
type textarea "<i class="far fa-building"></i>"
select select "None"
type input "7"
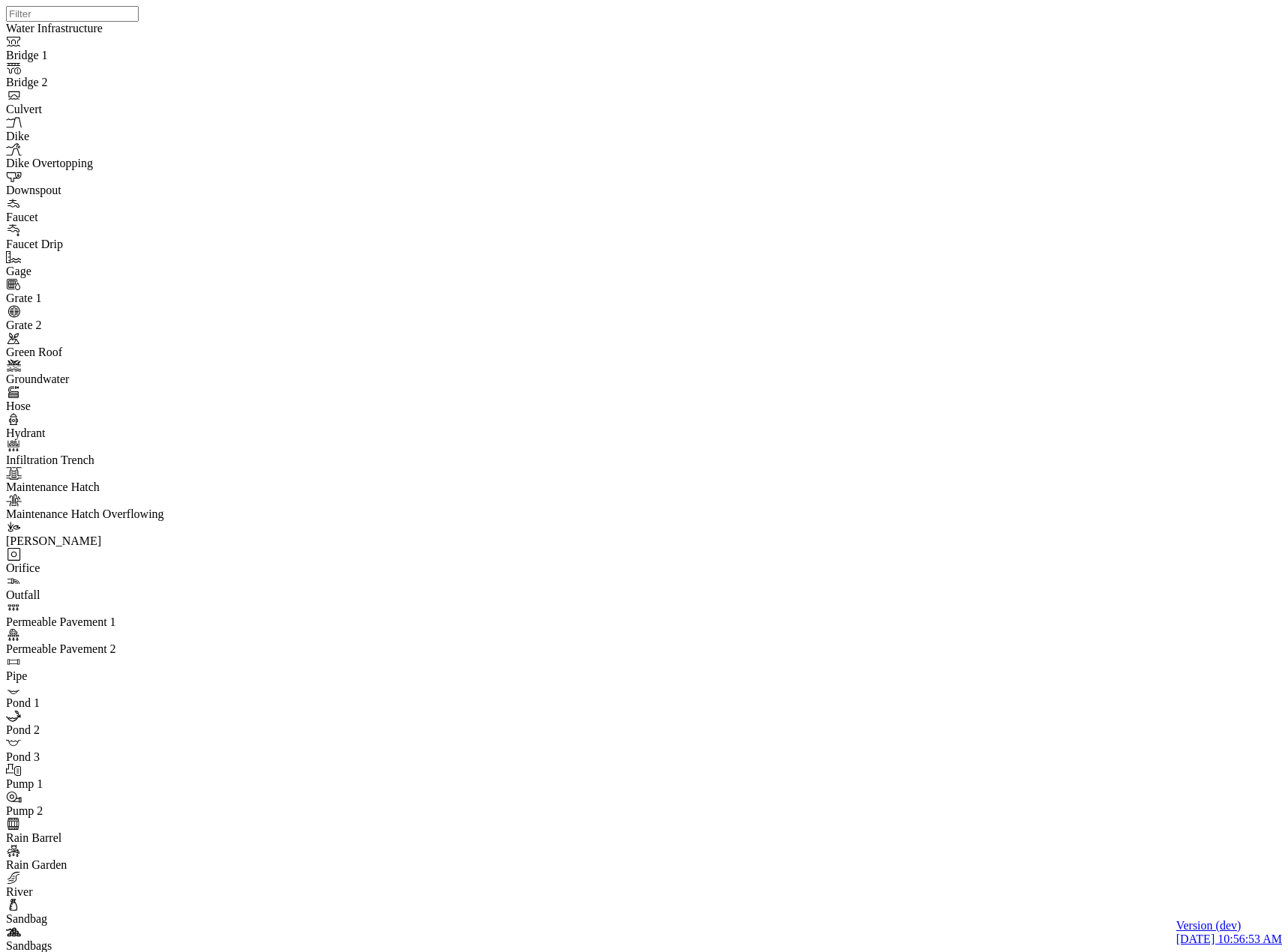
checkbox input "false"
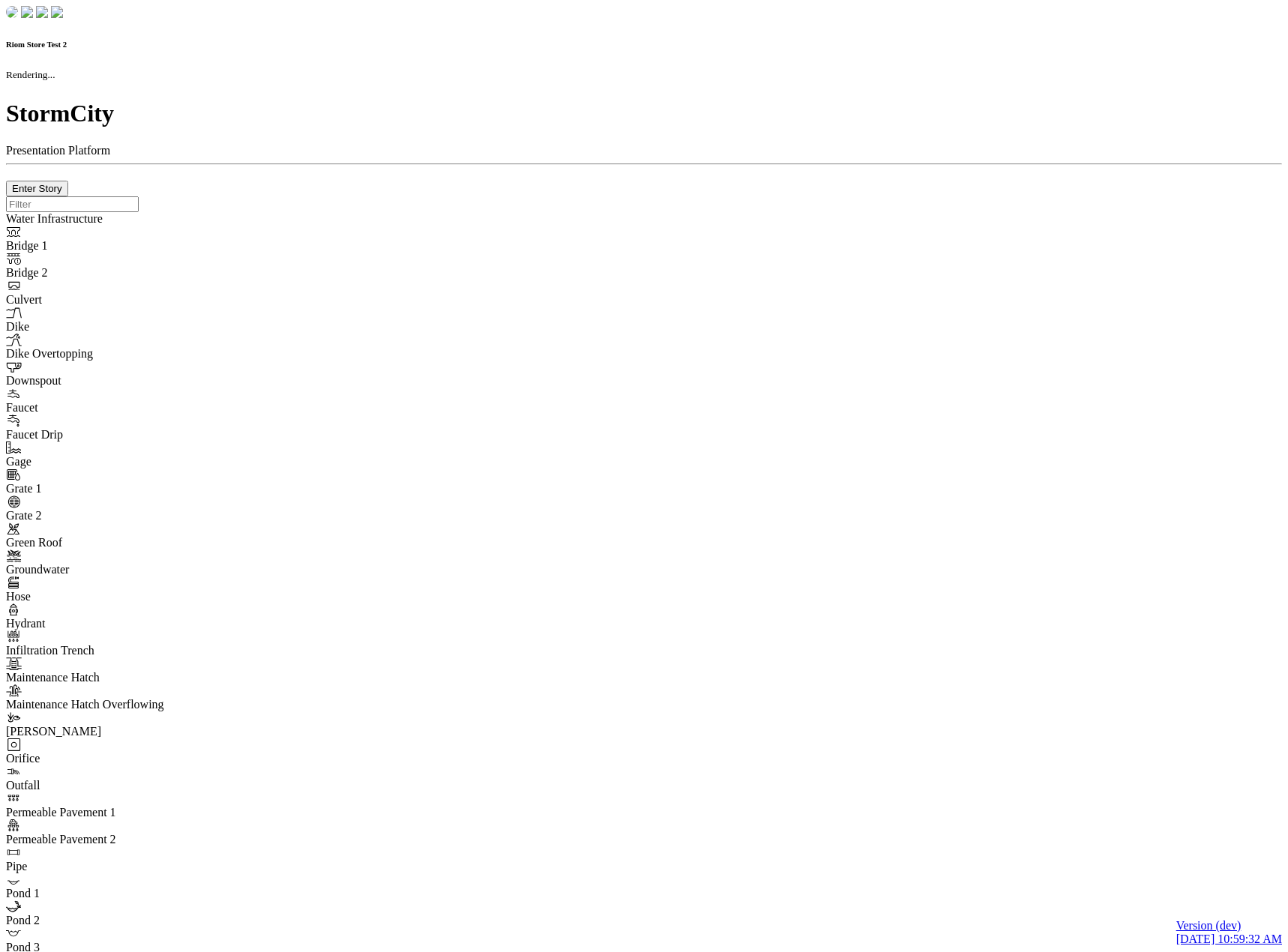
checkbox input "true"
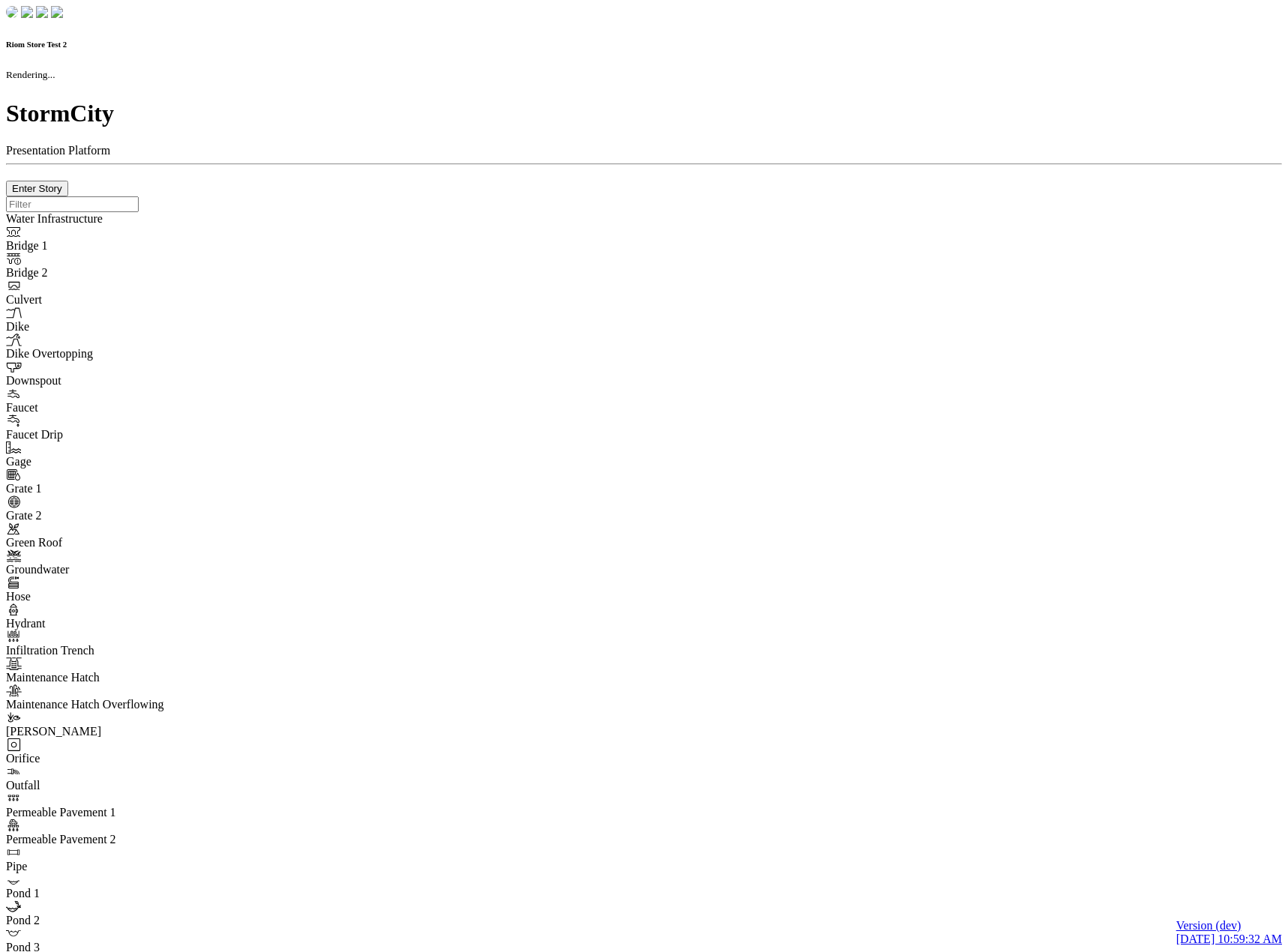
type input "0m"
type textarea "Depth = 0"
checkbox input "true"
select select "CIRCLE"
type input "7"
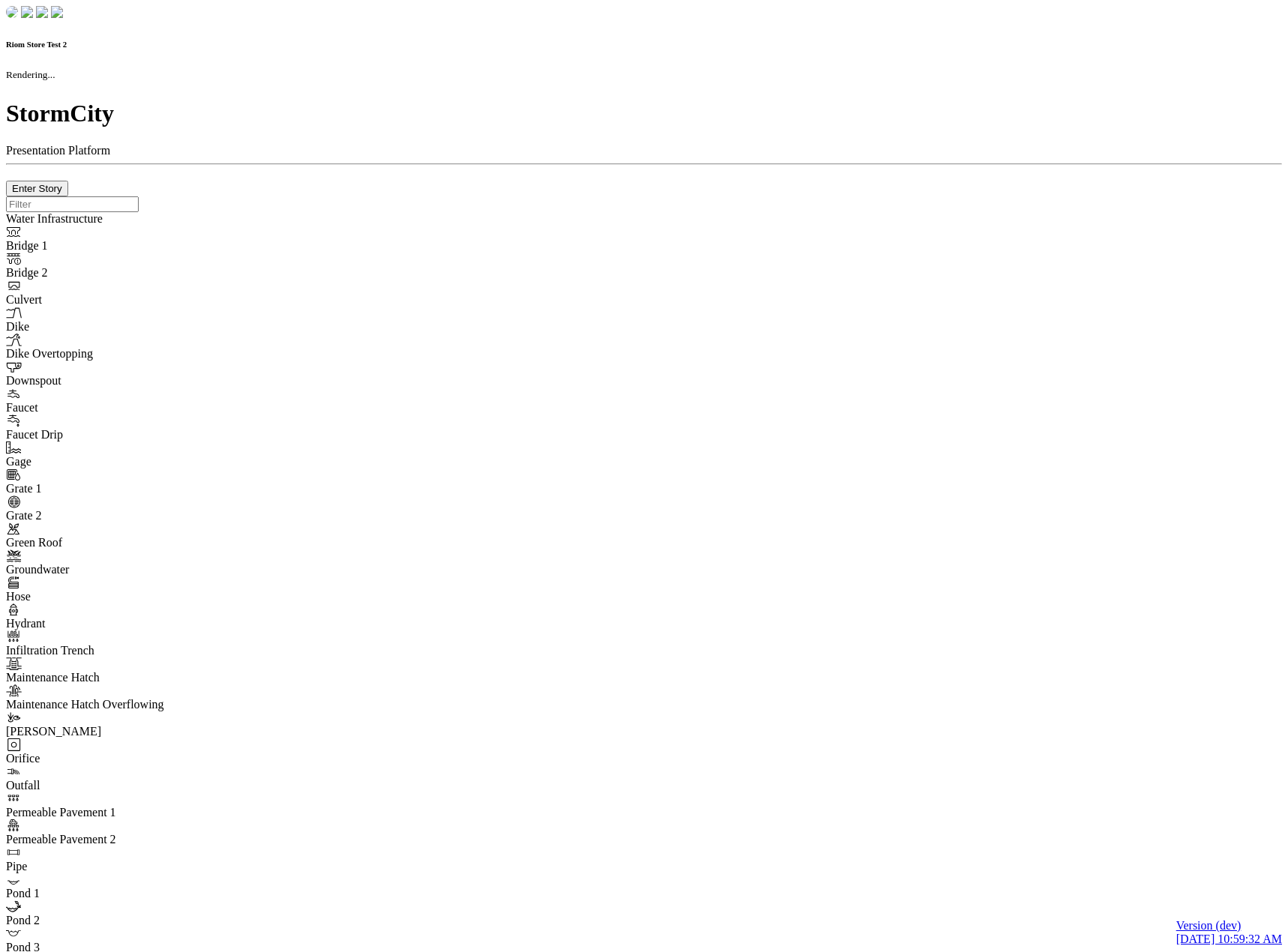
checkbox input "true"
type input "0"
type textarea "<i class="far fa-building"></i>"
select select "None"
type input "7"
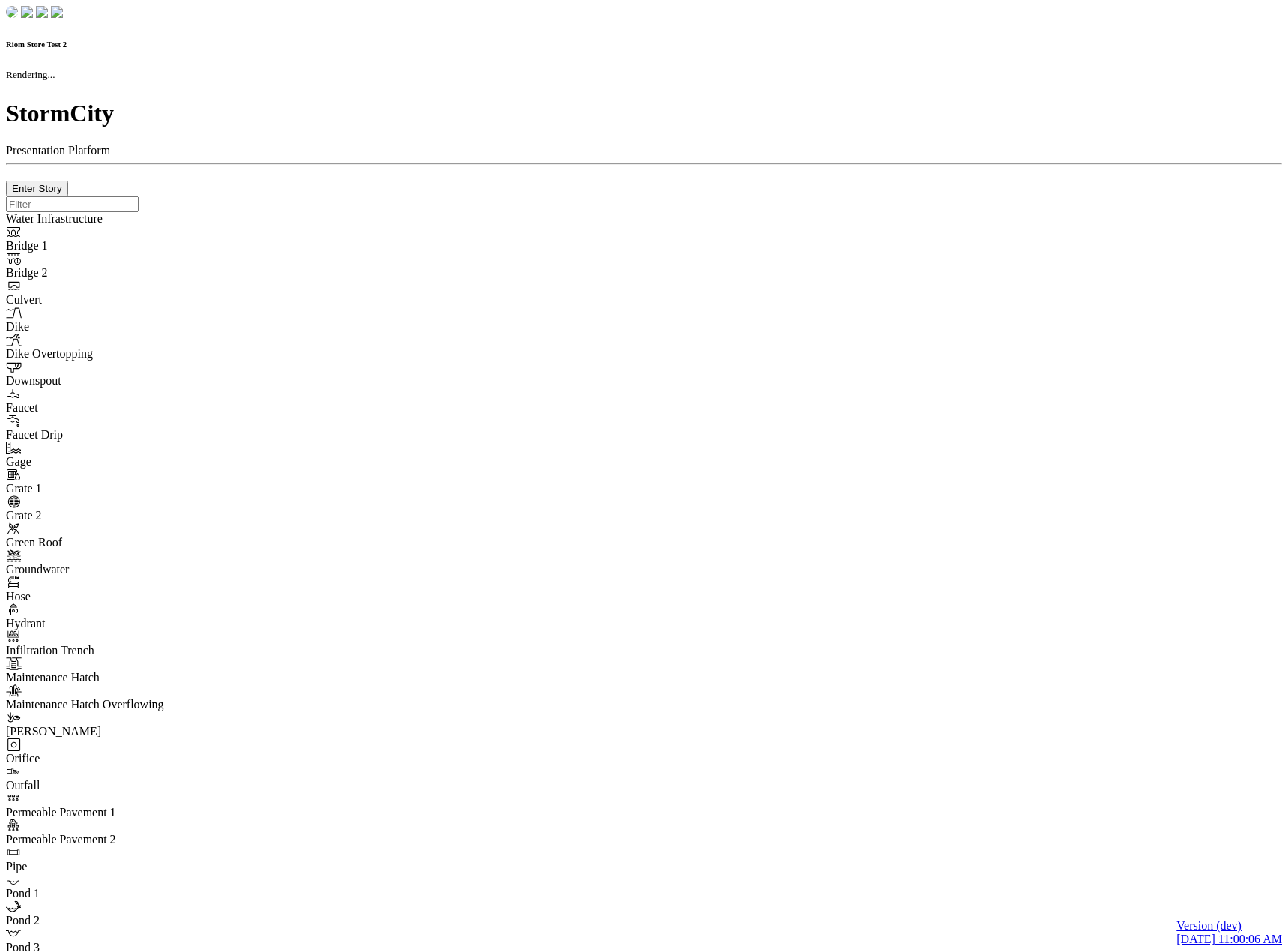
checkbox input "true"
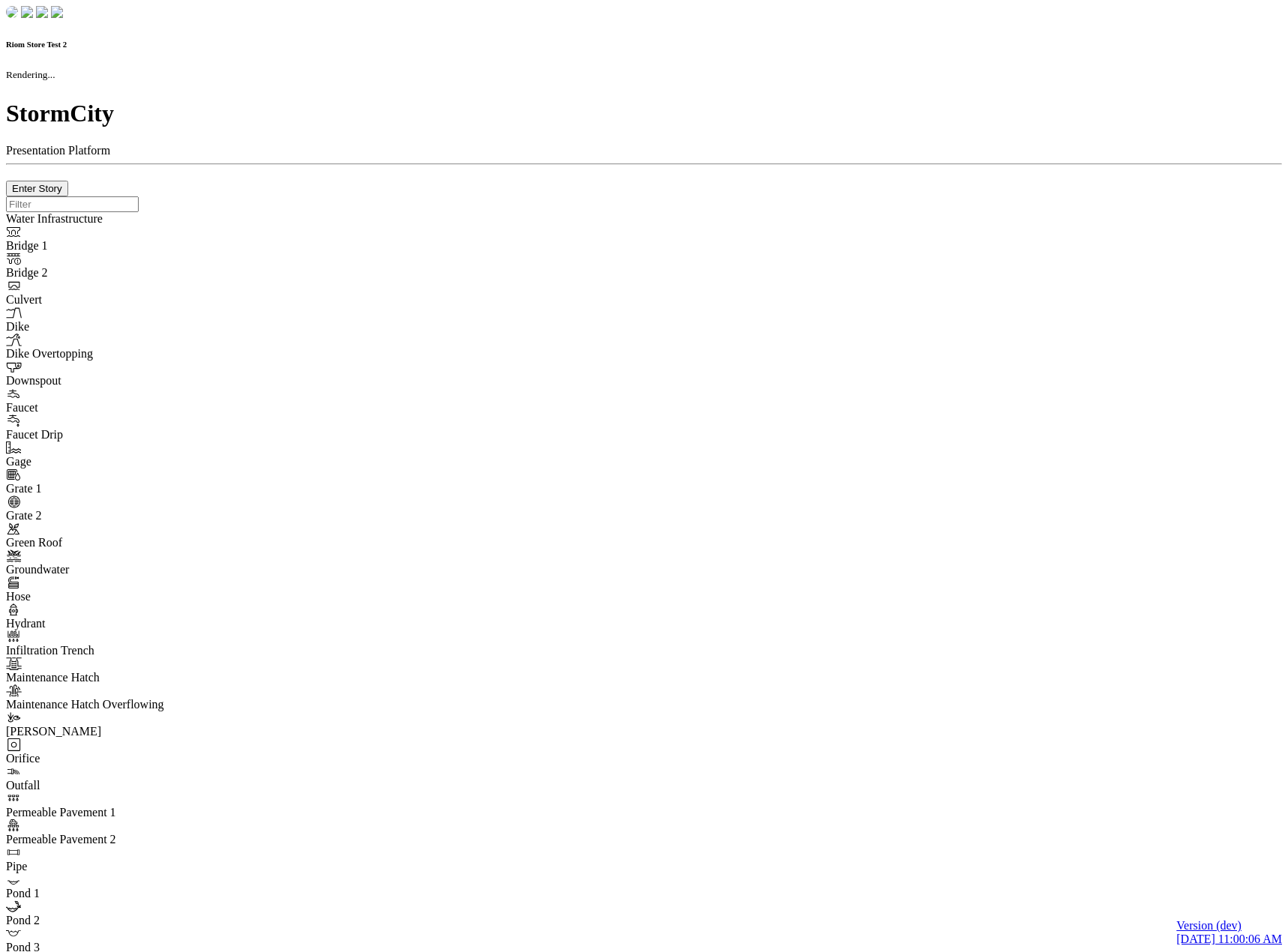
type input "0m"
type textarea "Depth = 0"
checkbox input "true"
select select "CIRCLE"
type input "7"
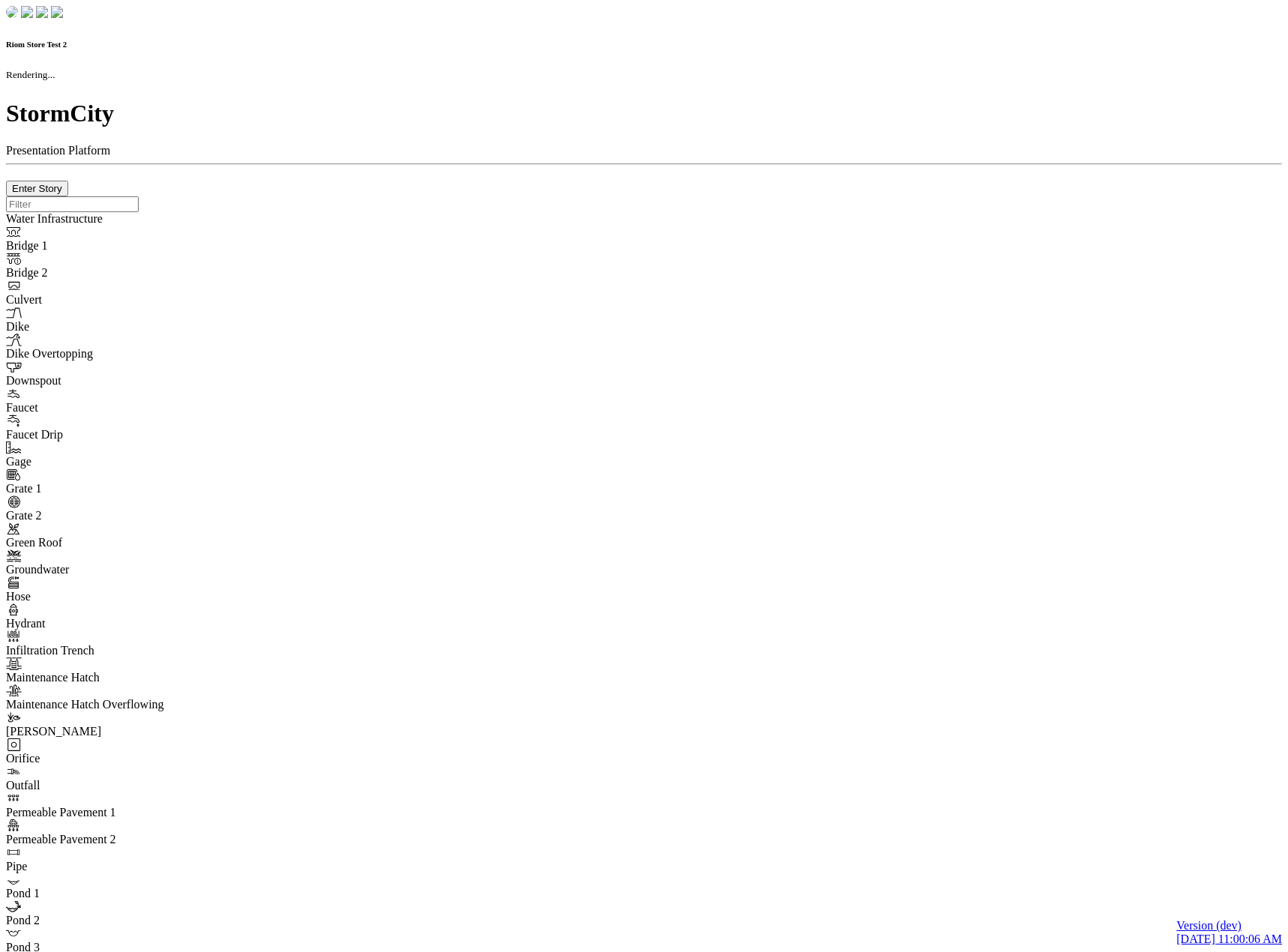
checkbox input "true"
type input "0"
select select "None"
type textarea "<i class="far fa-building"></i>"
type input "7"
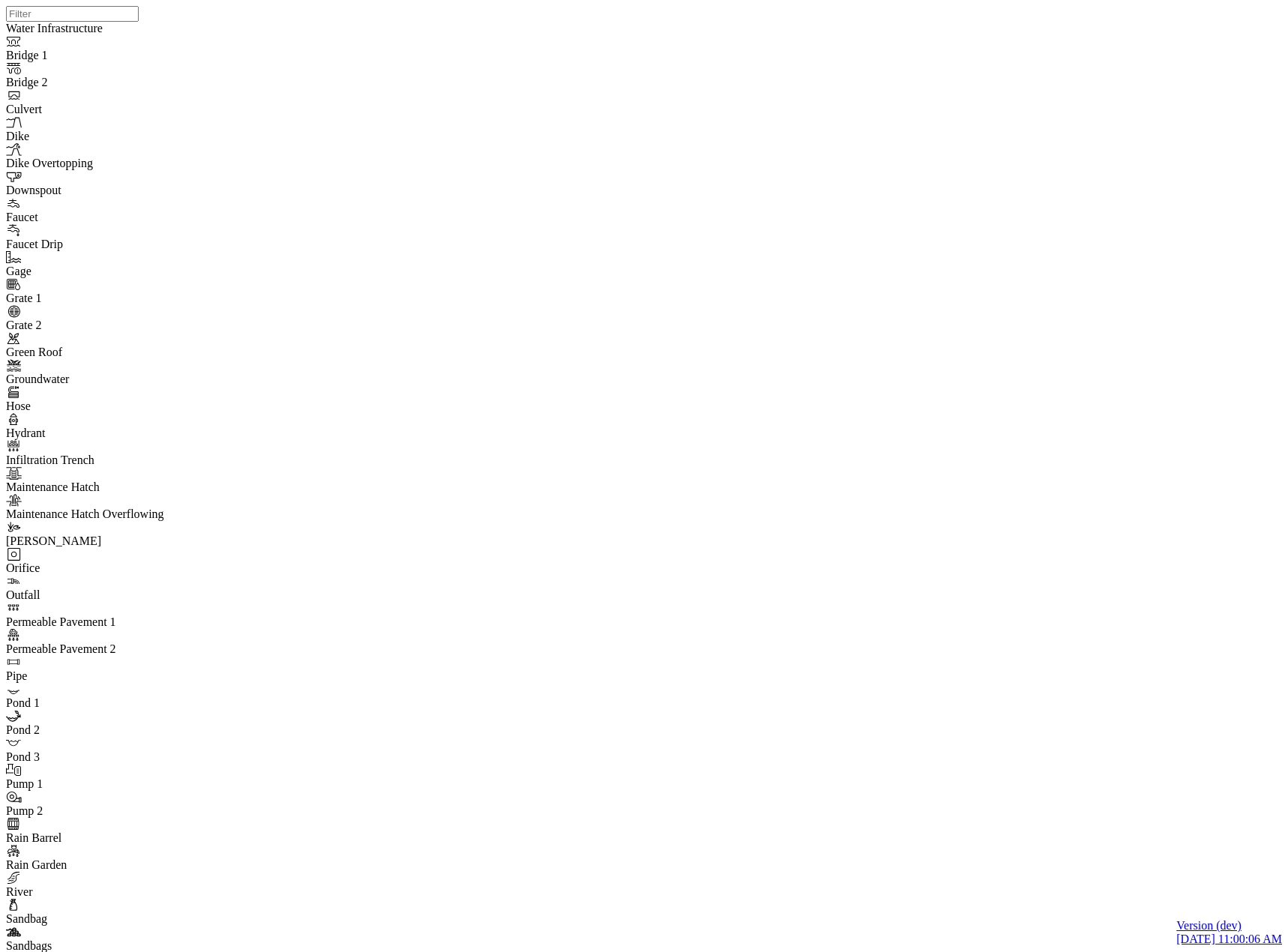
drag, startPoint x: 232, startPoint y: 189, endPoint x: 271, endPoint y: 151, distance: 54.5
checkbox input "false"
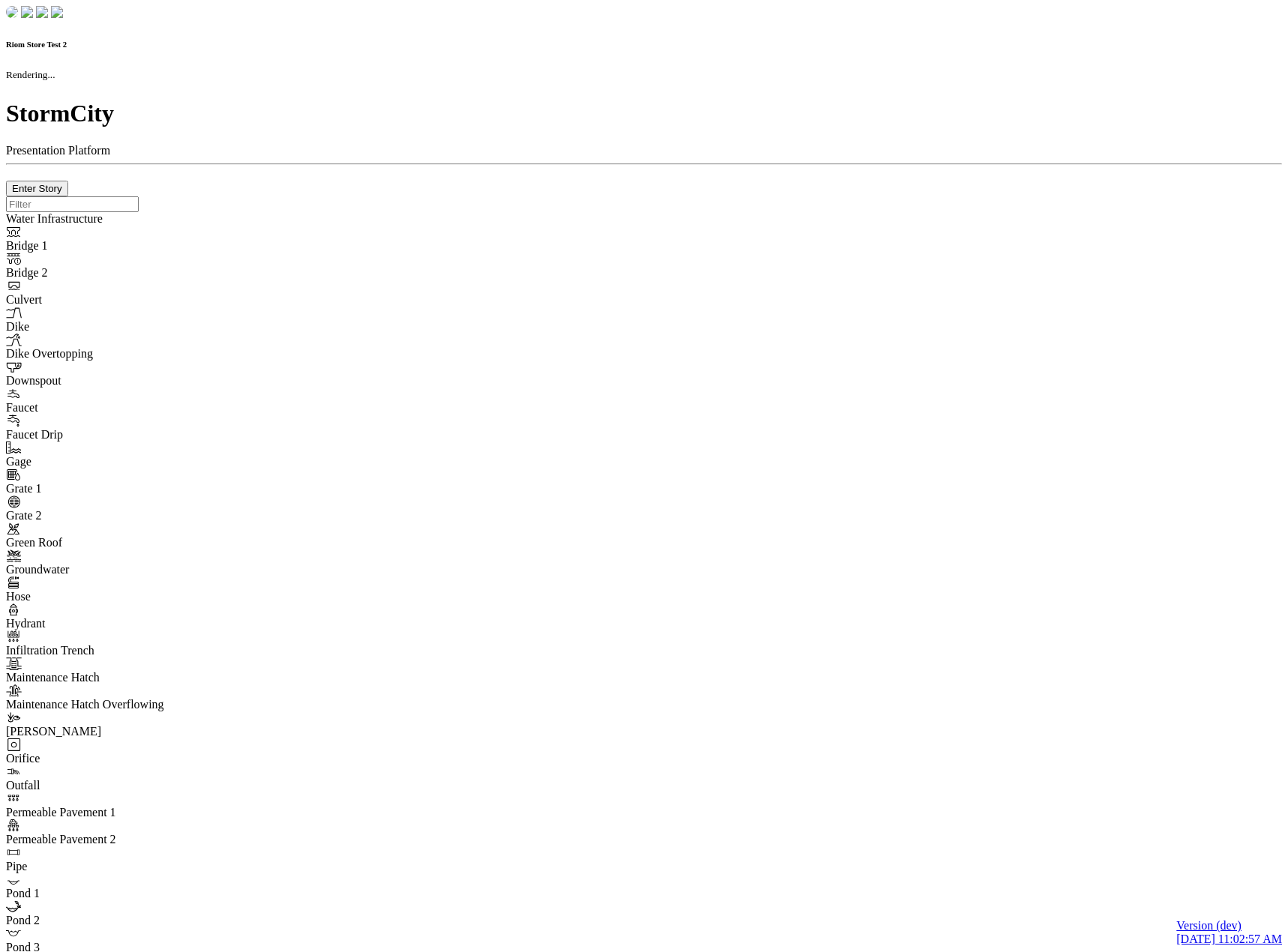
checkbox input "true"
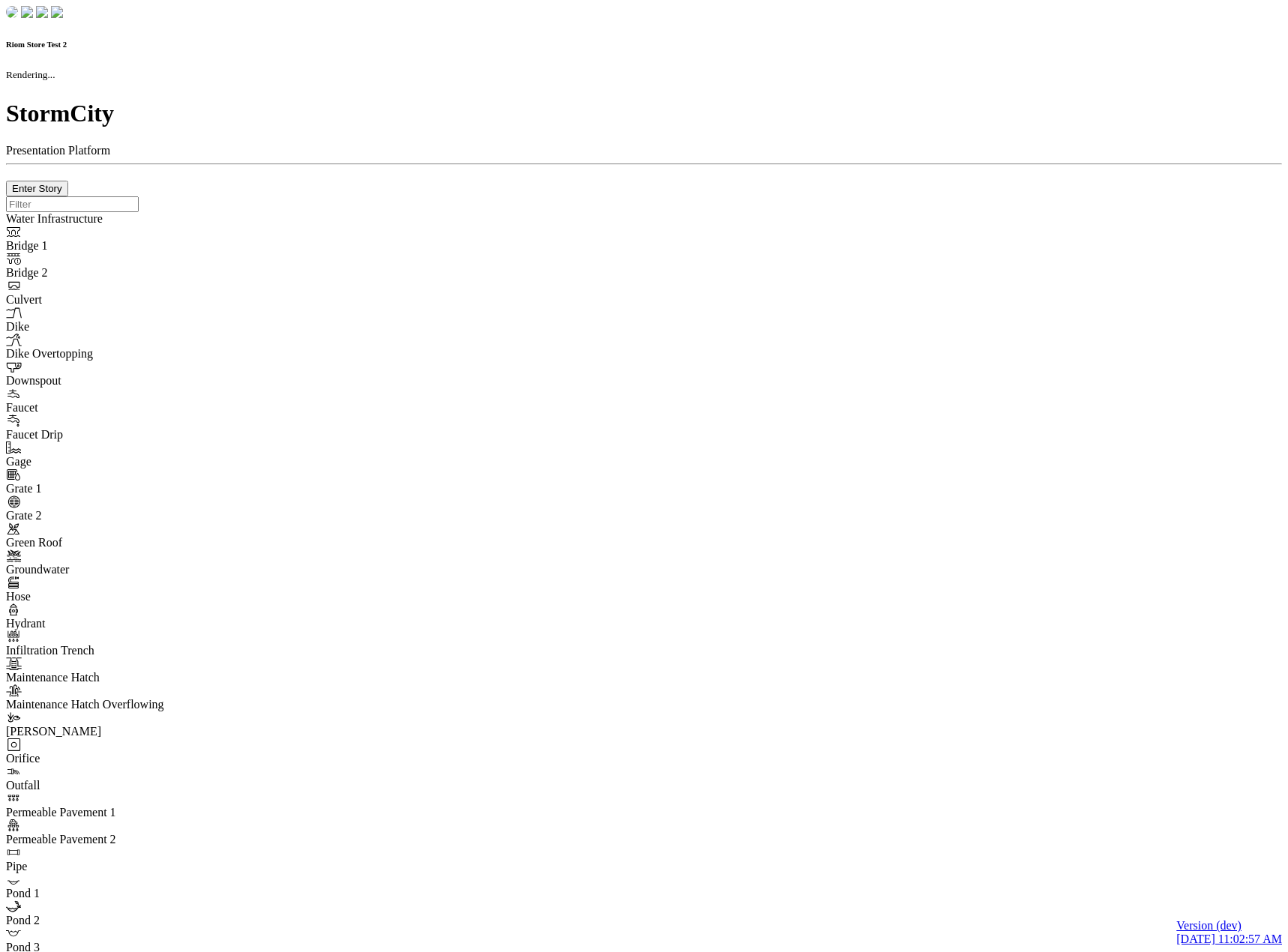
type input "0m"
type textarea "Depth = 0"
checkbox input "true"
select select "CIRCLE"
type input "7"
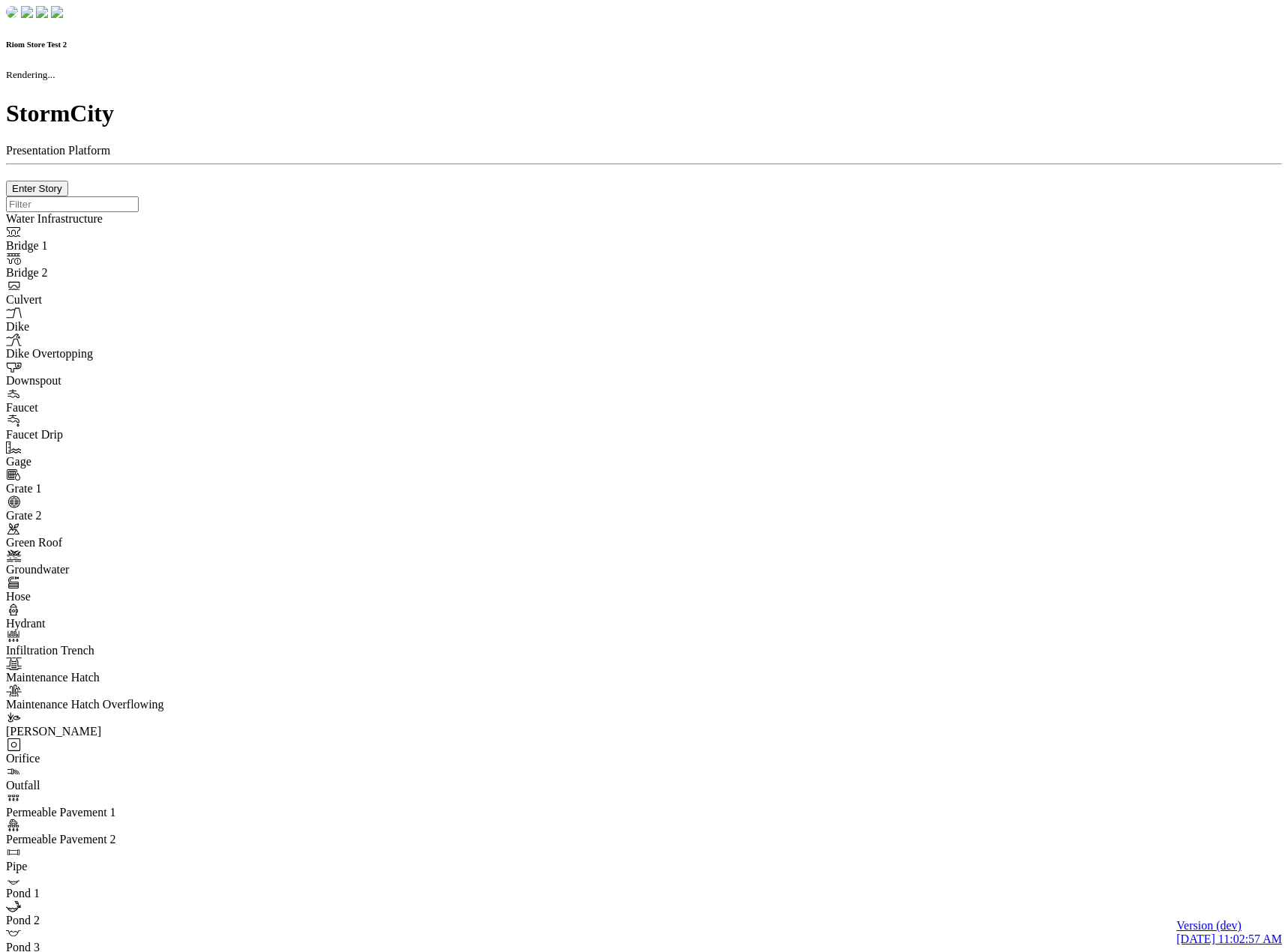
checkbox input "true"
type input "0"
type textarea "<i class="far fa-building"></i>"
checkbox input "true"
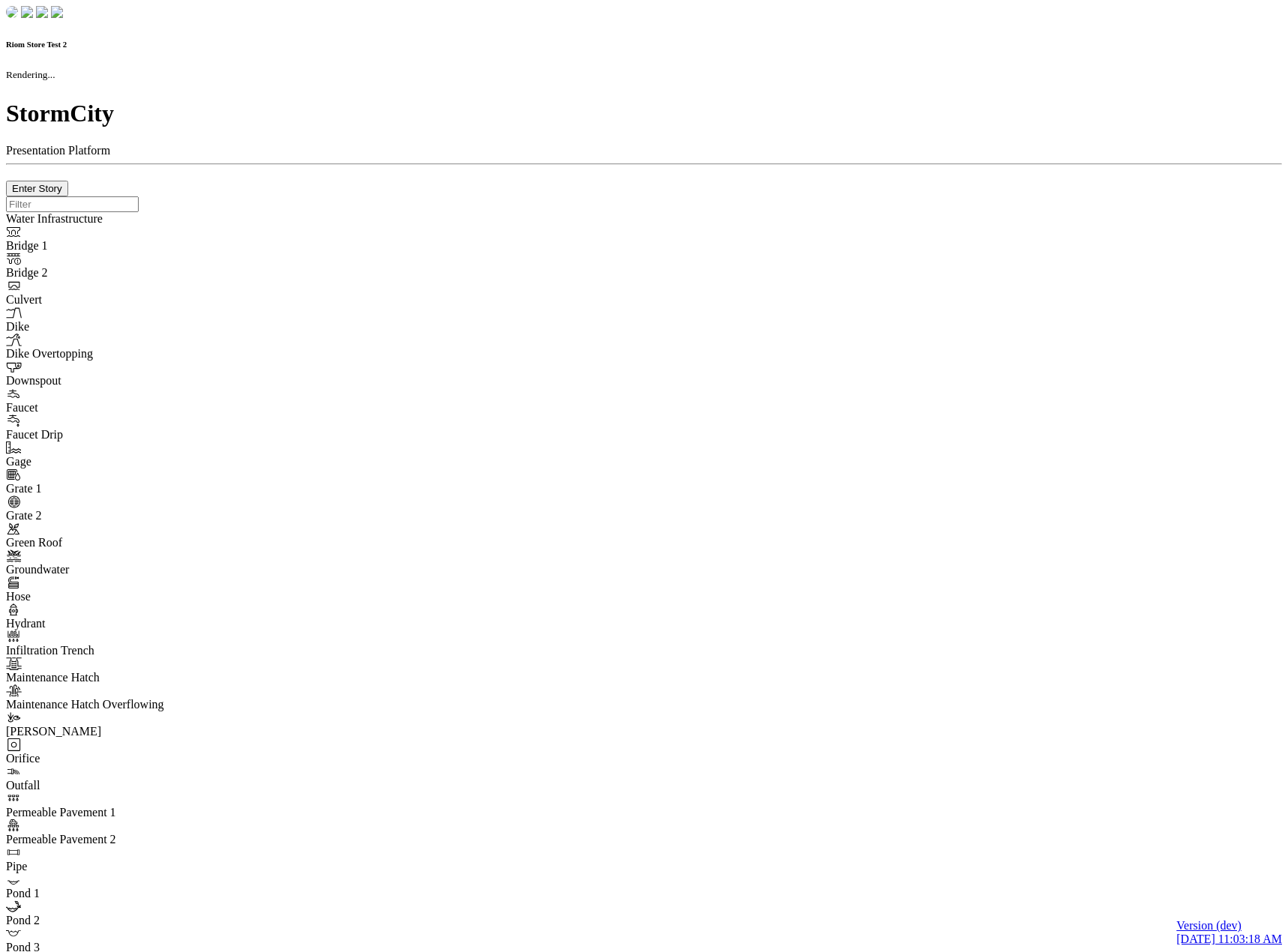
checkbox input "true"
type input "0m"
type textarea "Depth = 0"
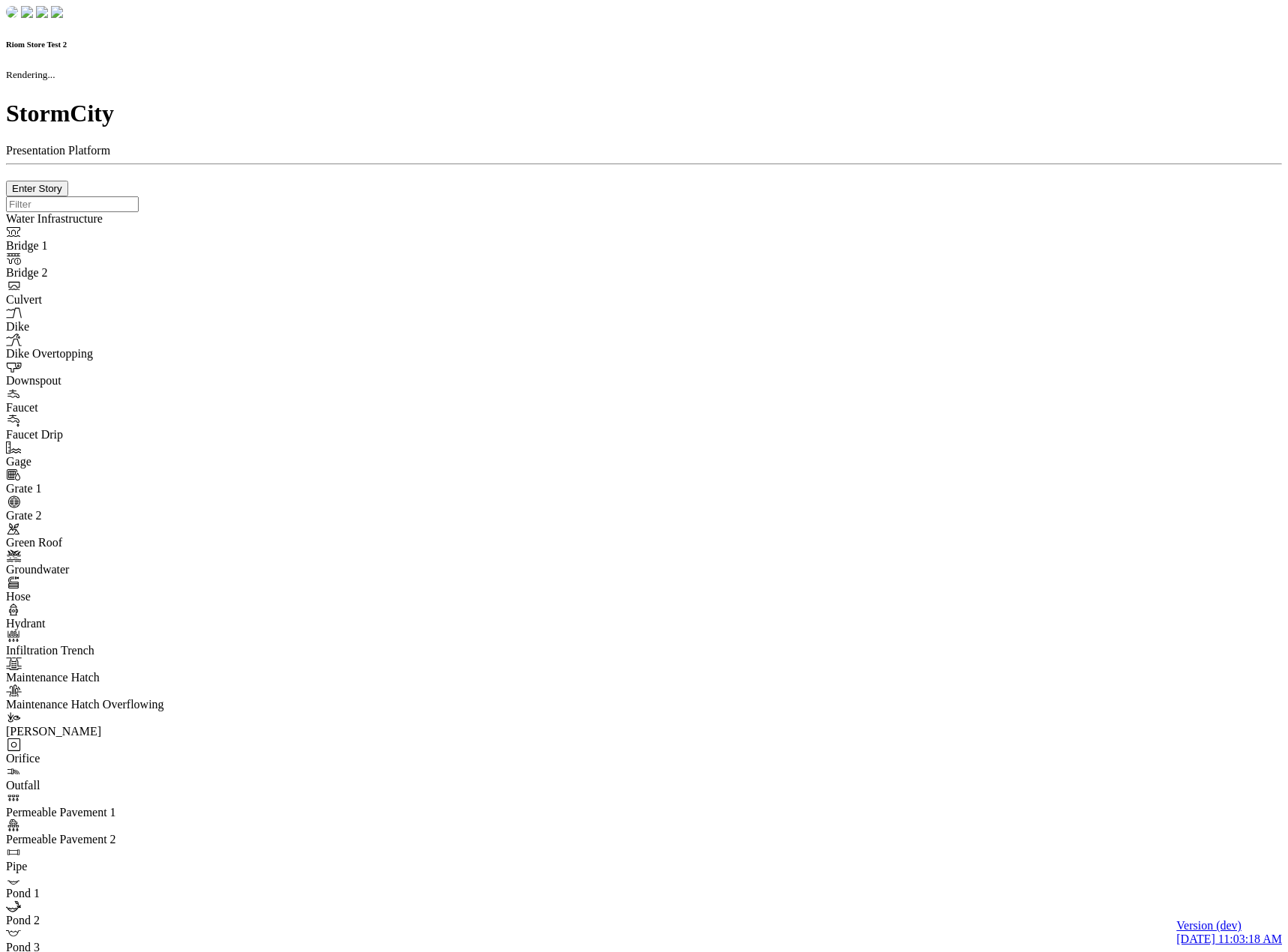
checkbox input "true"
select select "CIRCLE"
type input "7"
checkbox input "true"
type input "0"
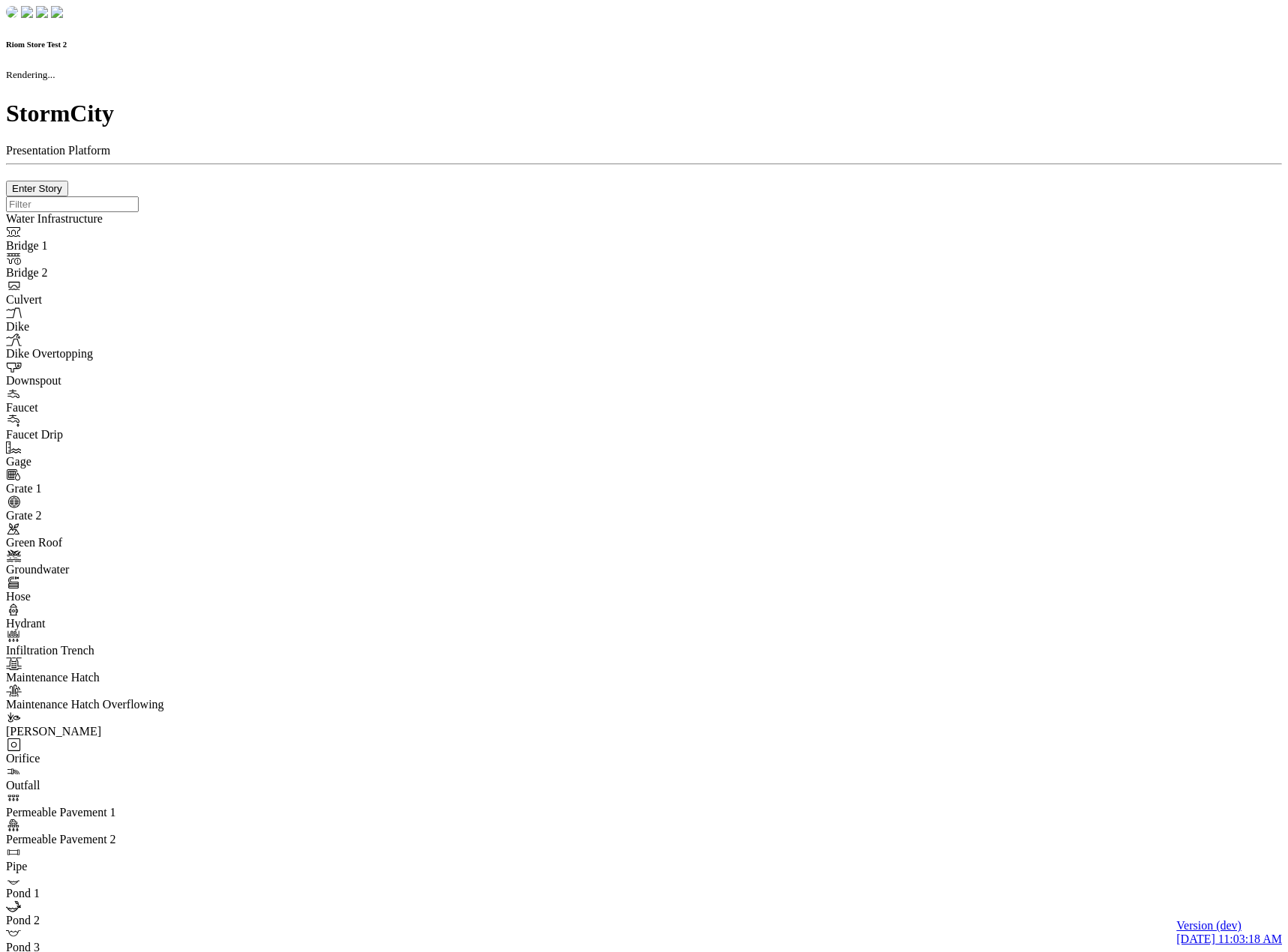
type textarea "<i class="far fa-building"></i>"
checkbox input "true"
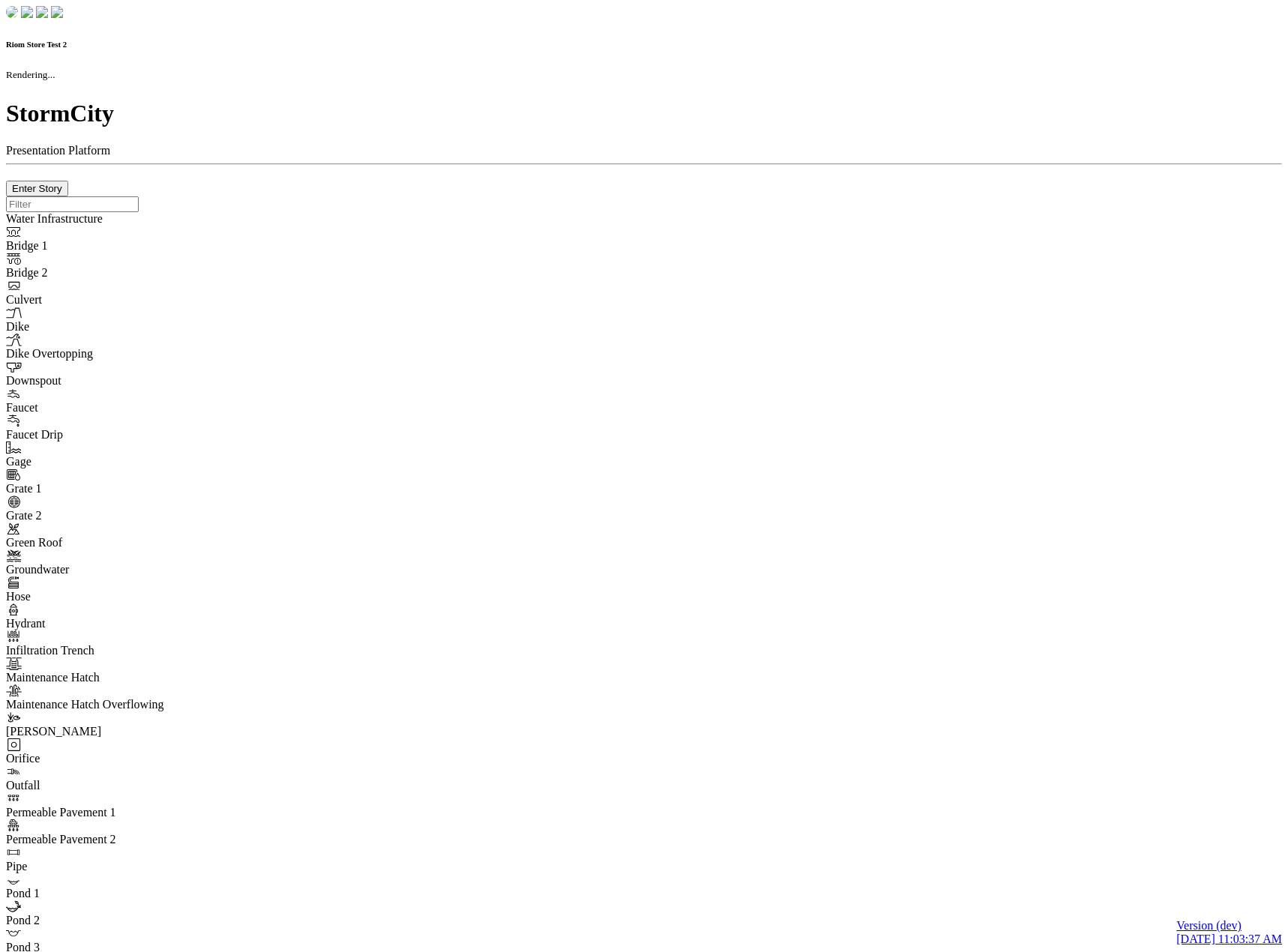
checkbox input "true"
type input "0m"
type textarea "Depth = 0"
checkbox input "true"
select select "CIRCLE"
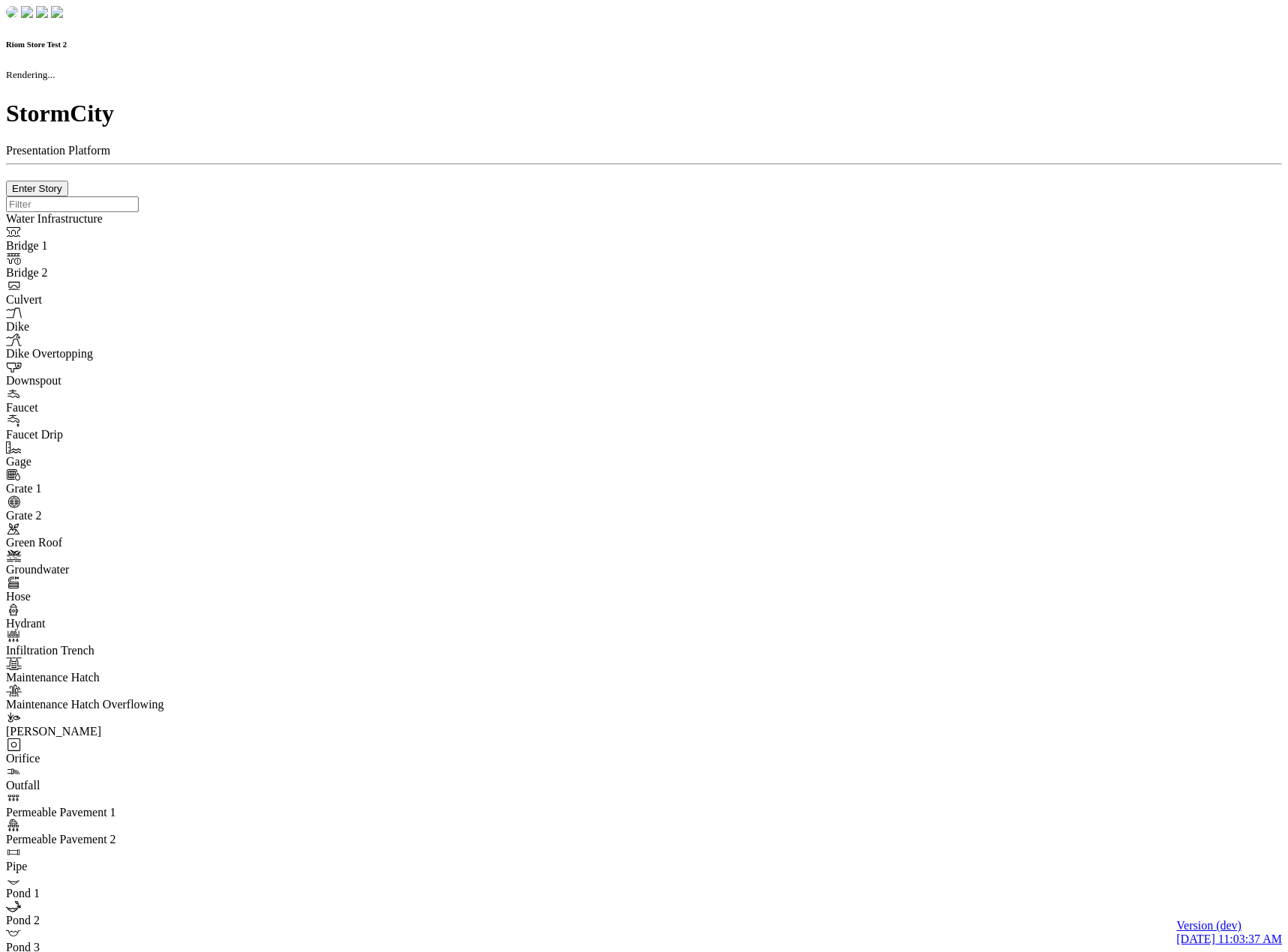
type input "7"
checkbox input "true"
type input "0"
type textarea "<i class="far fa-building"></i>"
select select "None"
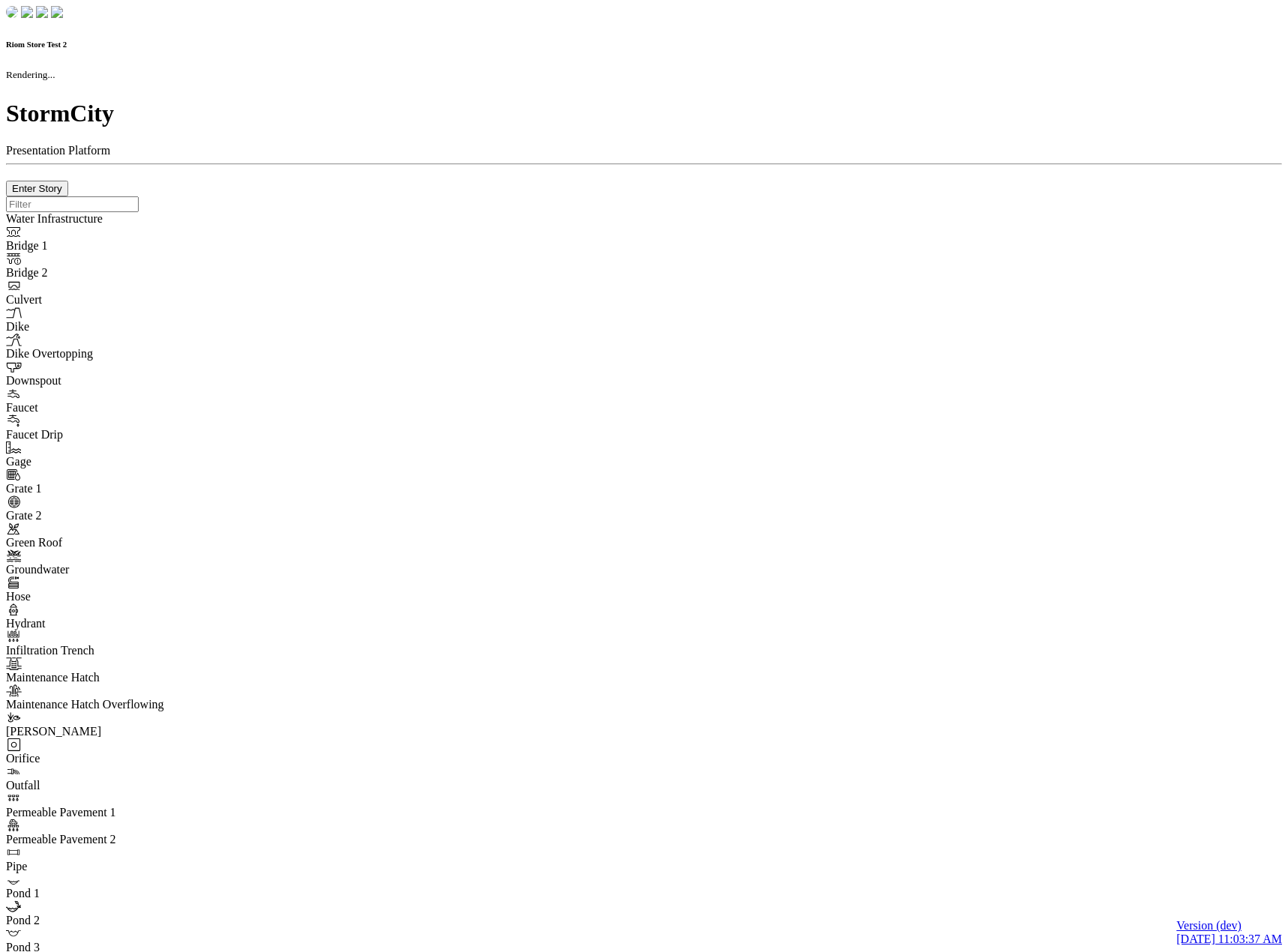
type input "7"
checkbox input "true"
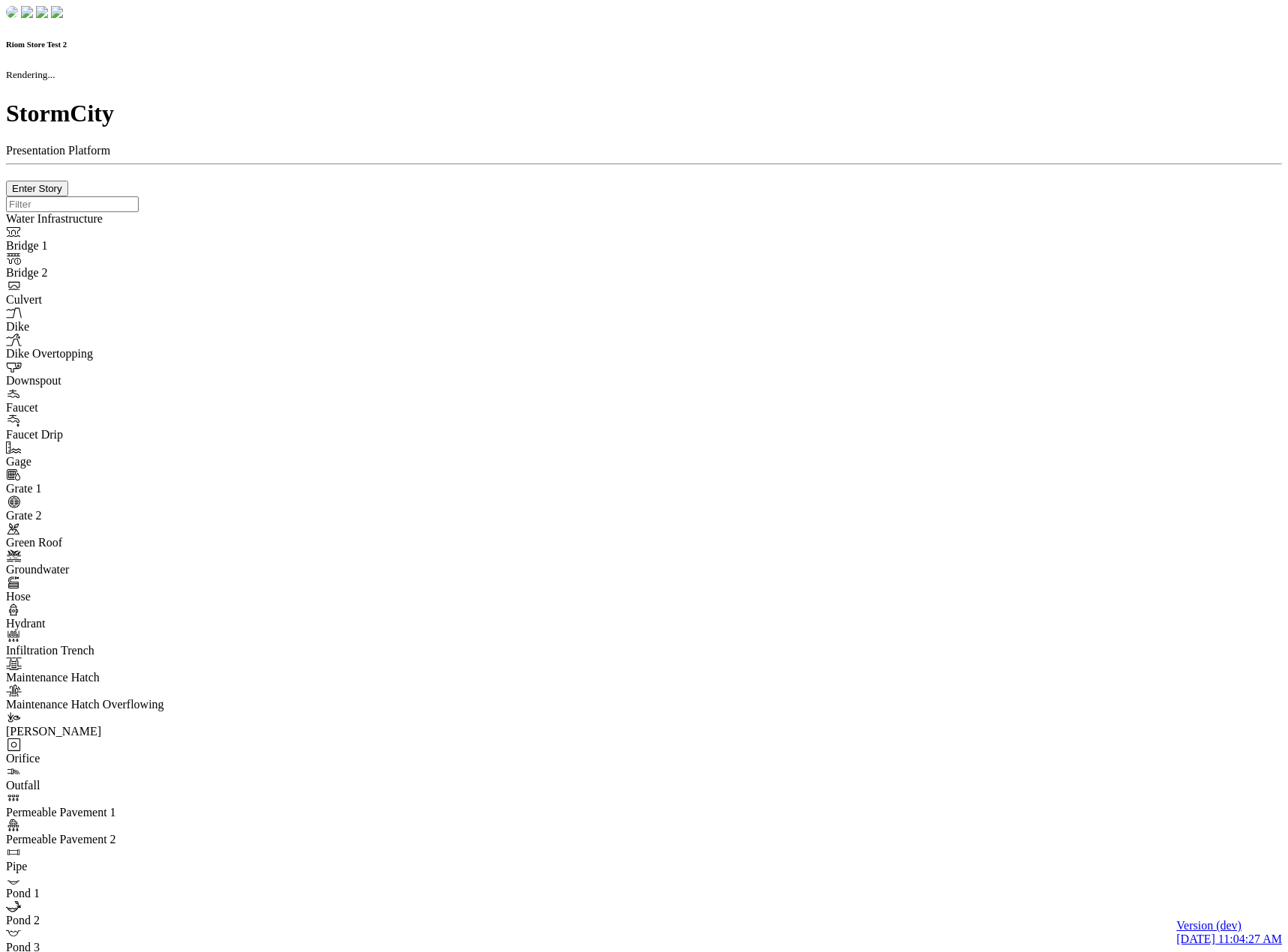
checkbox input "true"
type input "0m"
type textarea "Depth = 0"
checkbox input "true"
select select "CIRCLE"
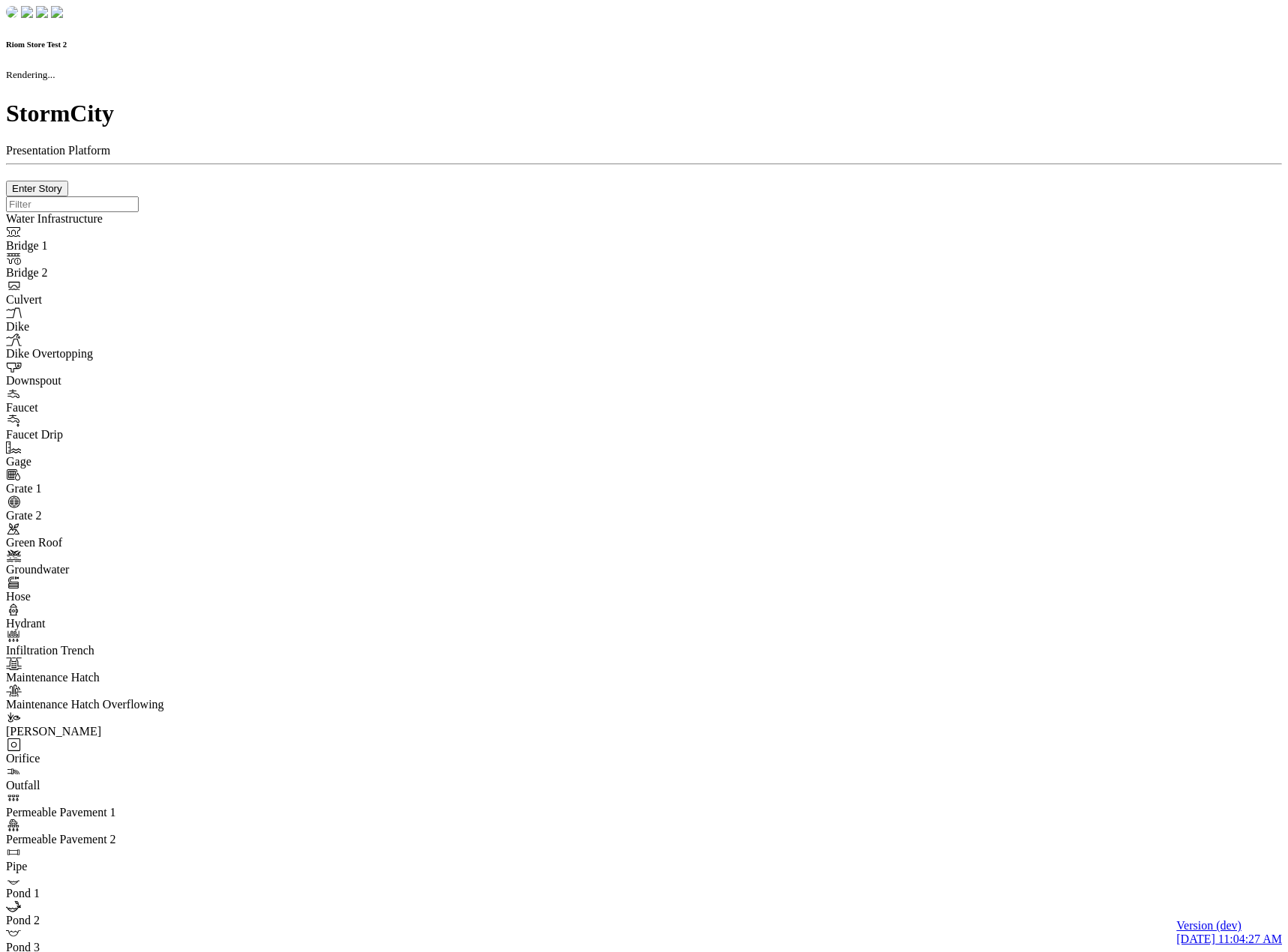
type input "7"
checkbox input "true"
type input "0"
type textarea "<i class="far fa-building"></i>"
select select "None"
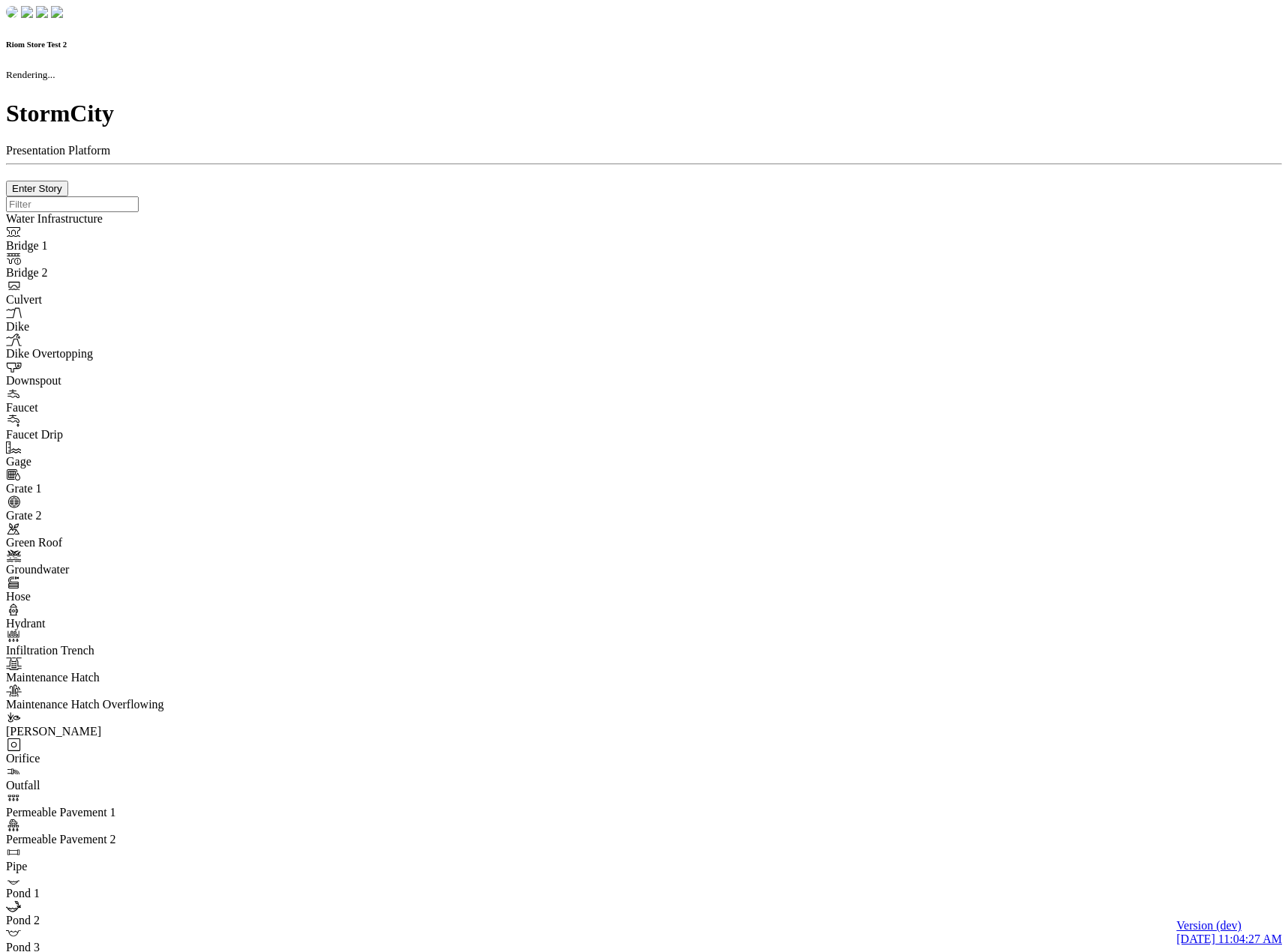
type input "7"
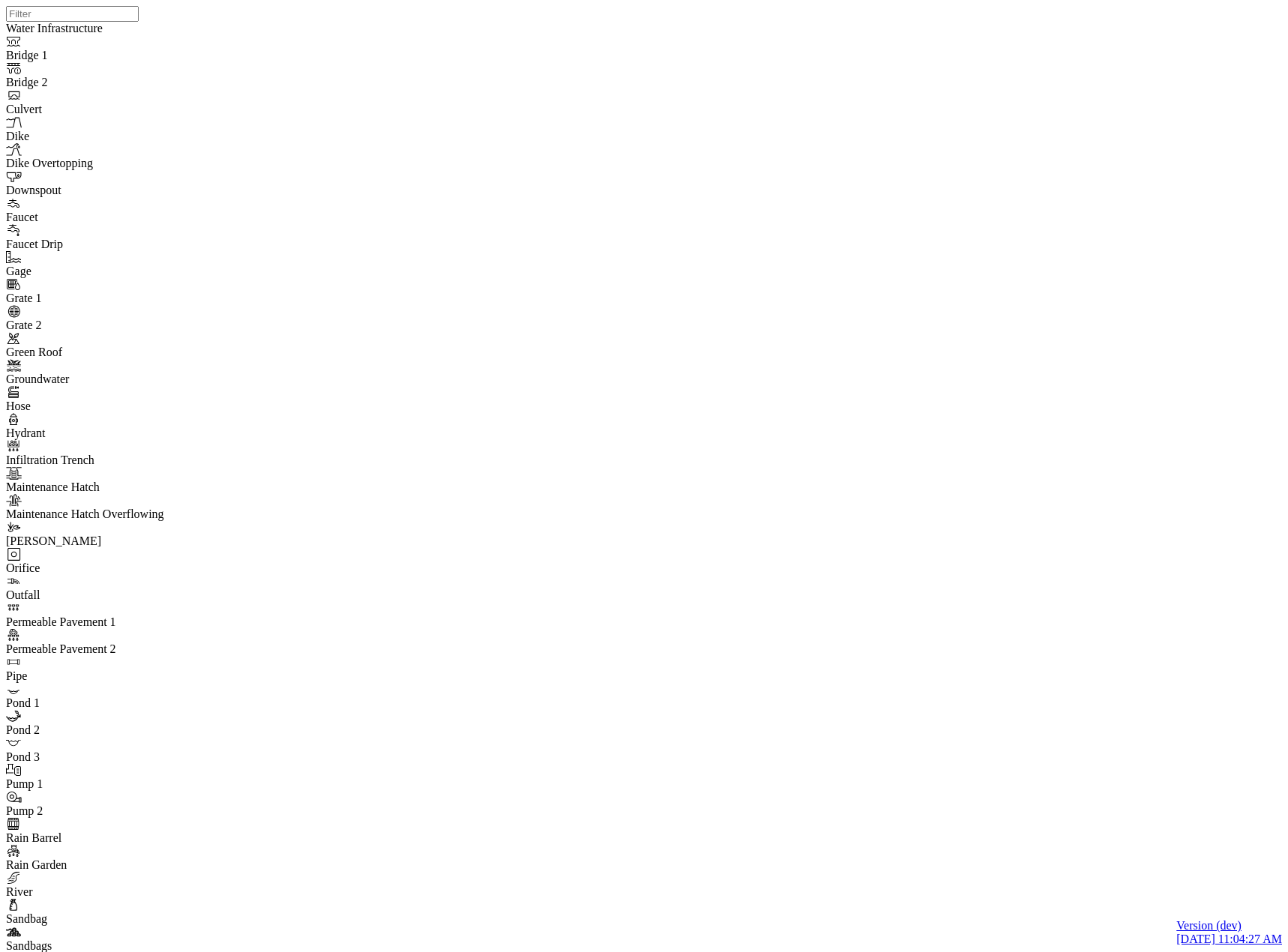
checkbox input "false"
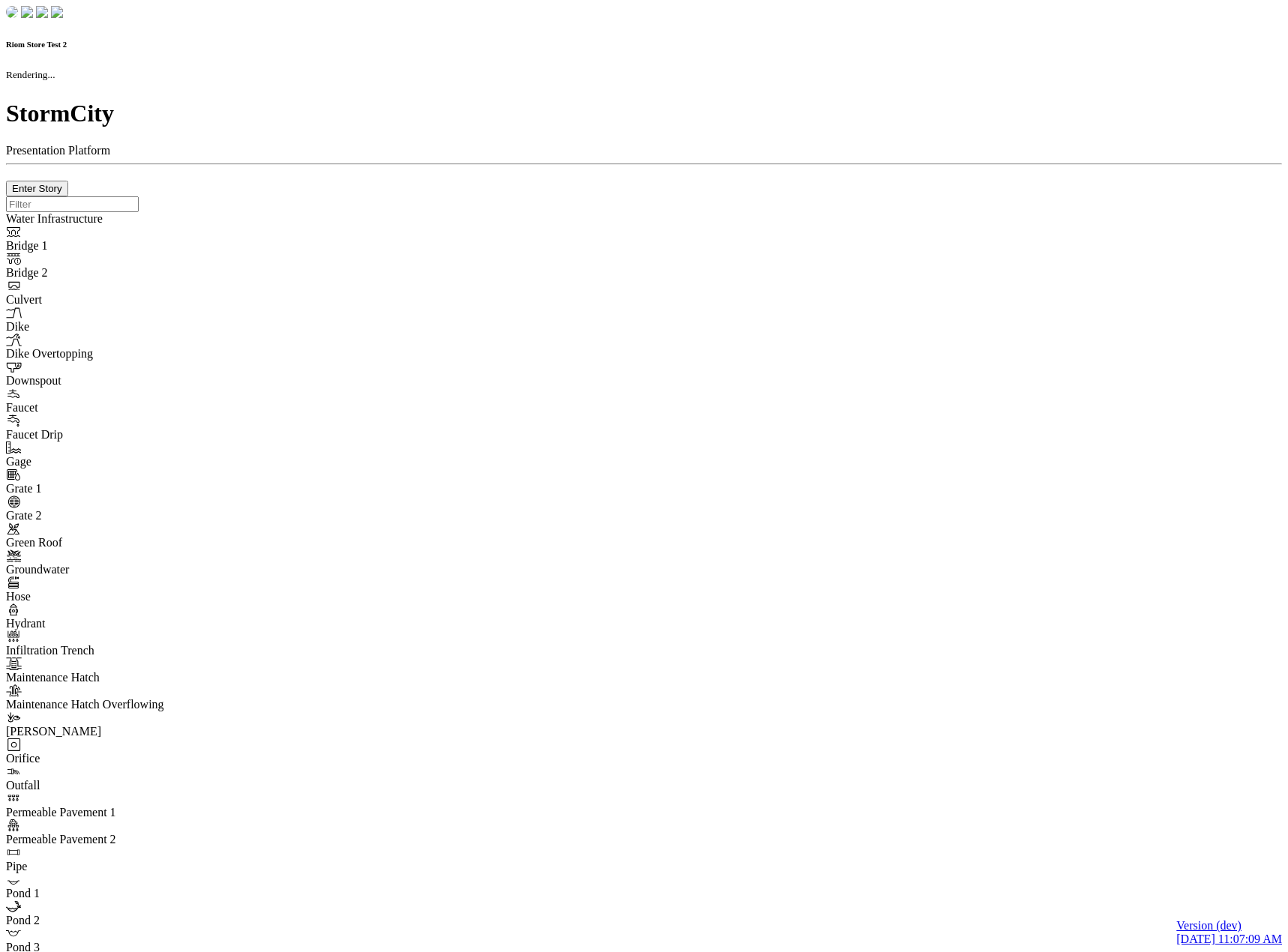
checkbox input "true"
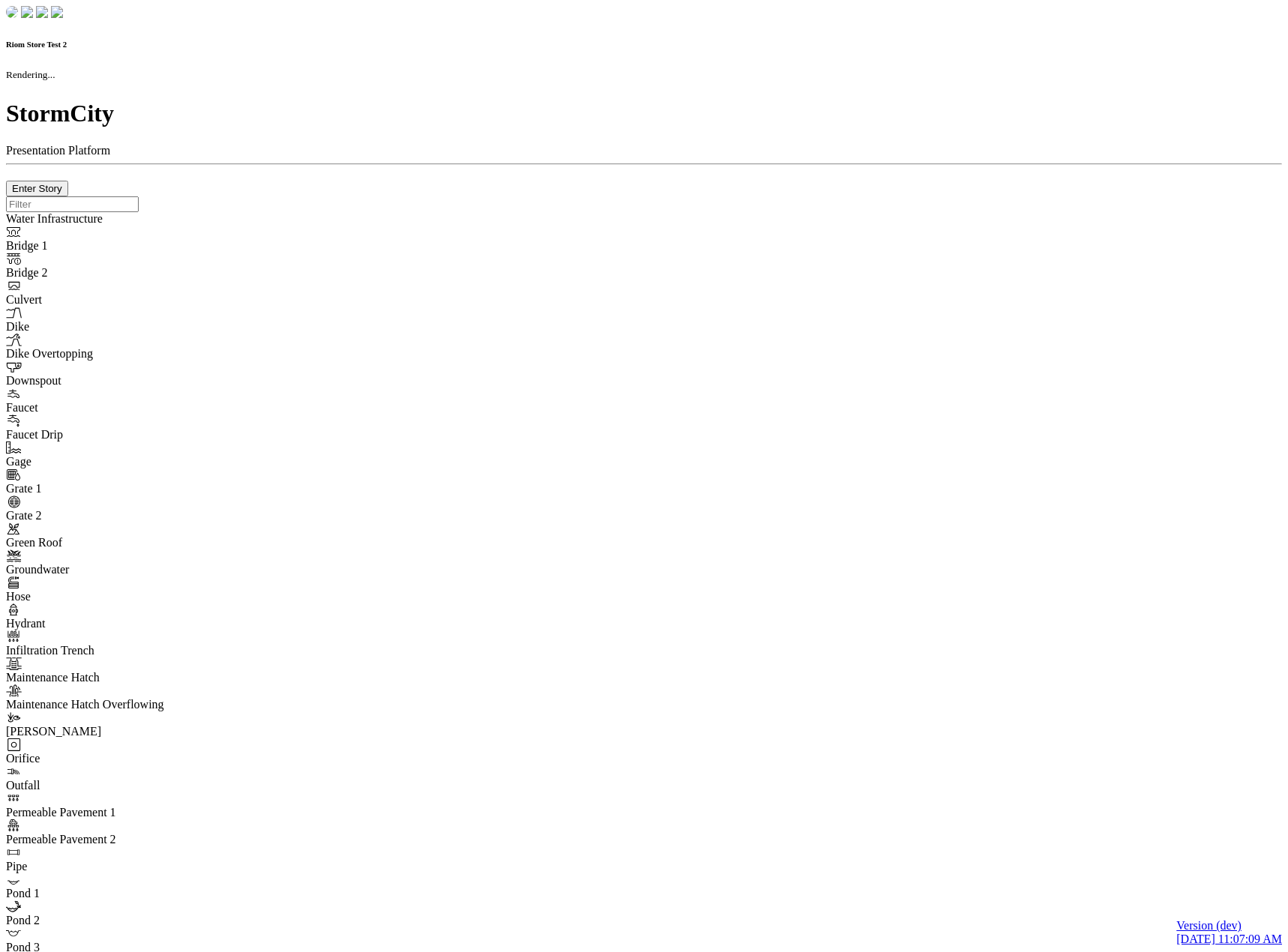
type input "0m"
type textarea "Depth = 0"
checkbox input "true"
select select "CIRCLE"
type input "7"
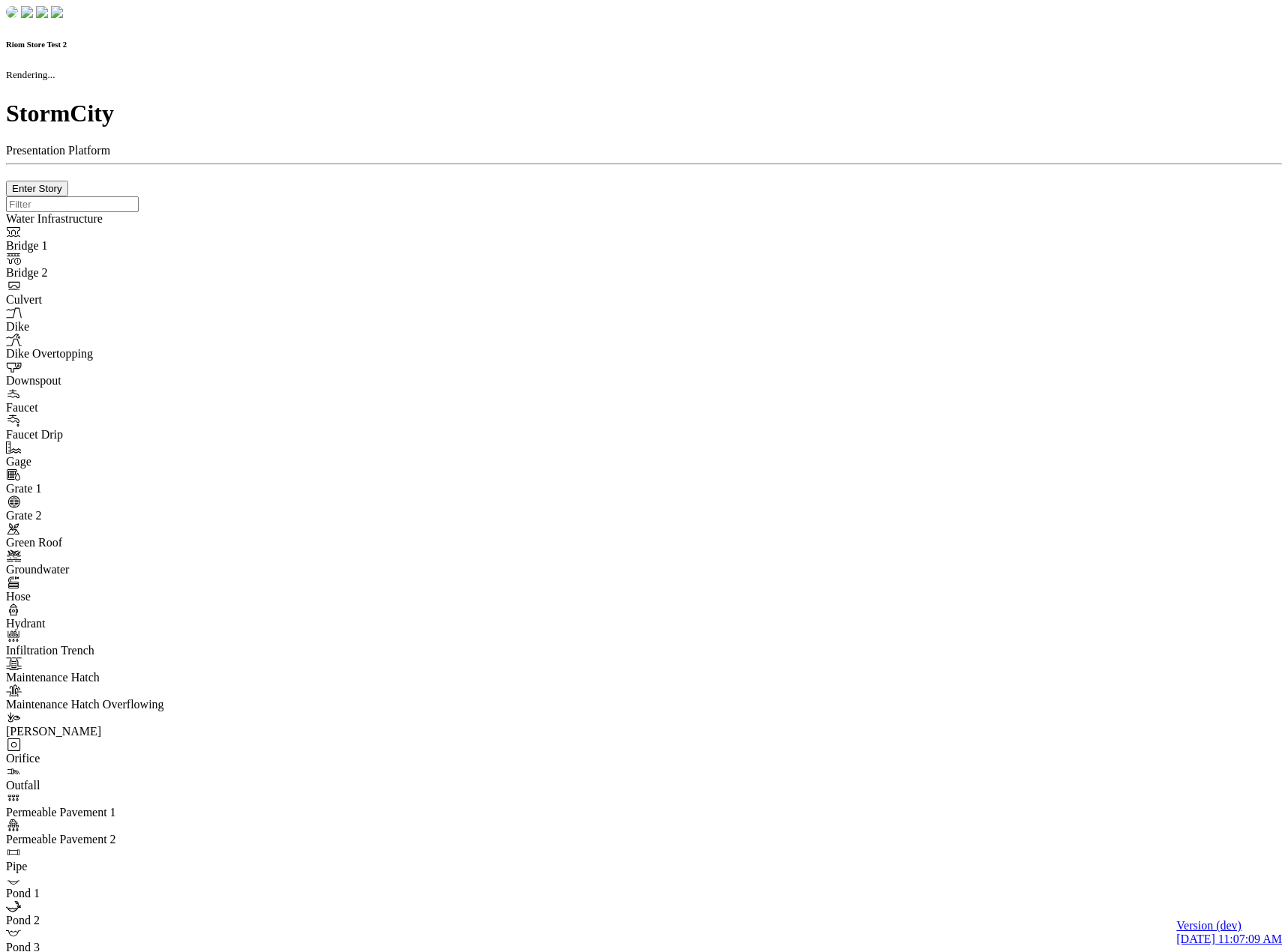
checkbox input "true"
type input "0"
type textarea "<i class="far fa-building"></i>"
select select "None"
type input "7"
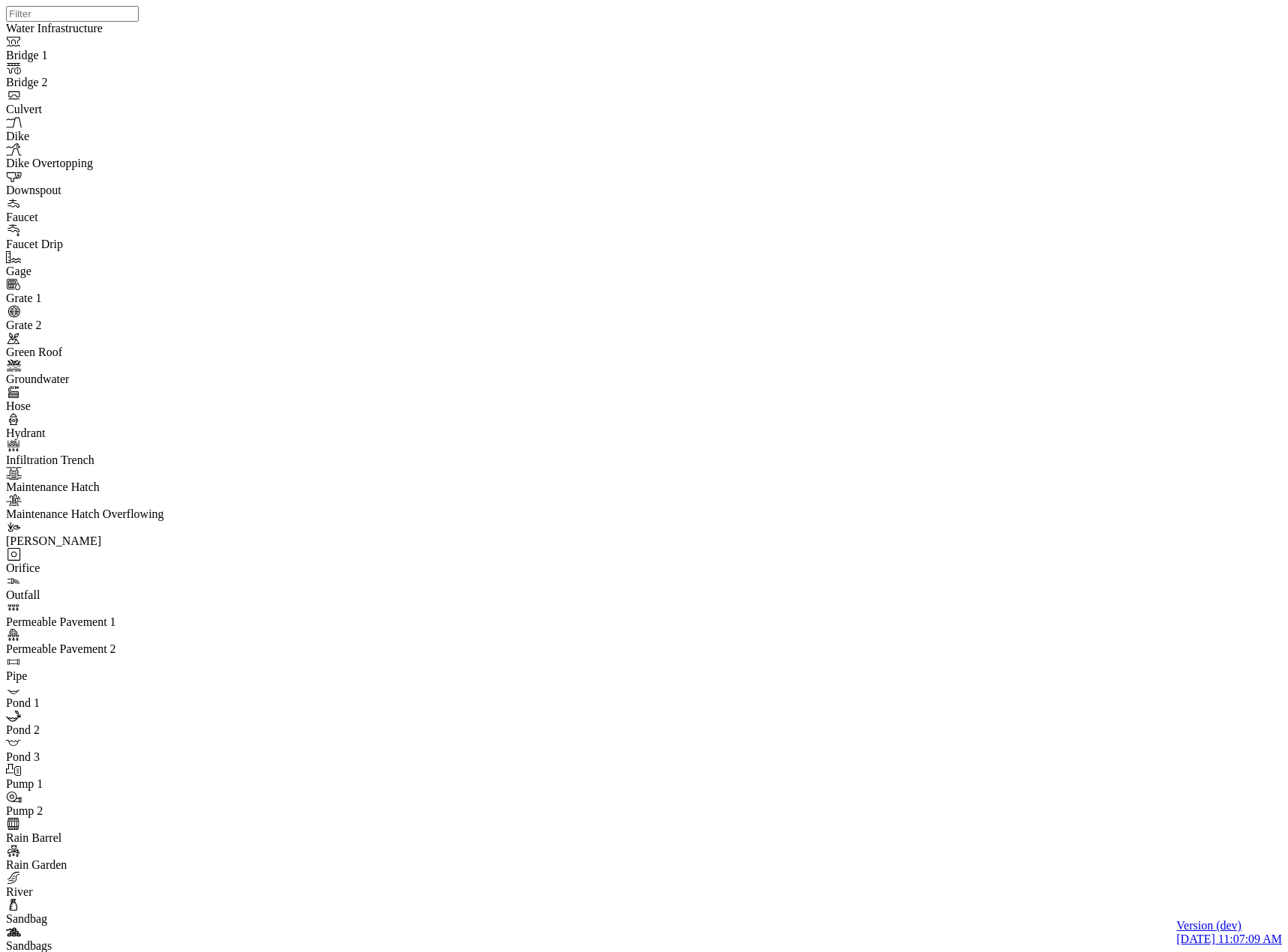
click at [289, 226] on div at bounding box center [649, 457] width 1288 height 913
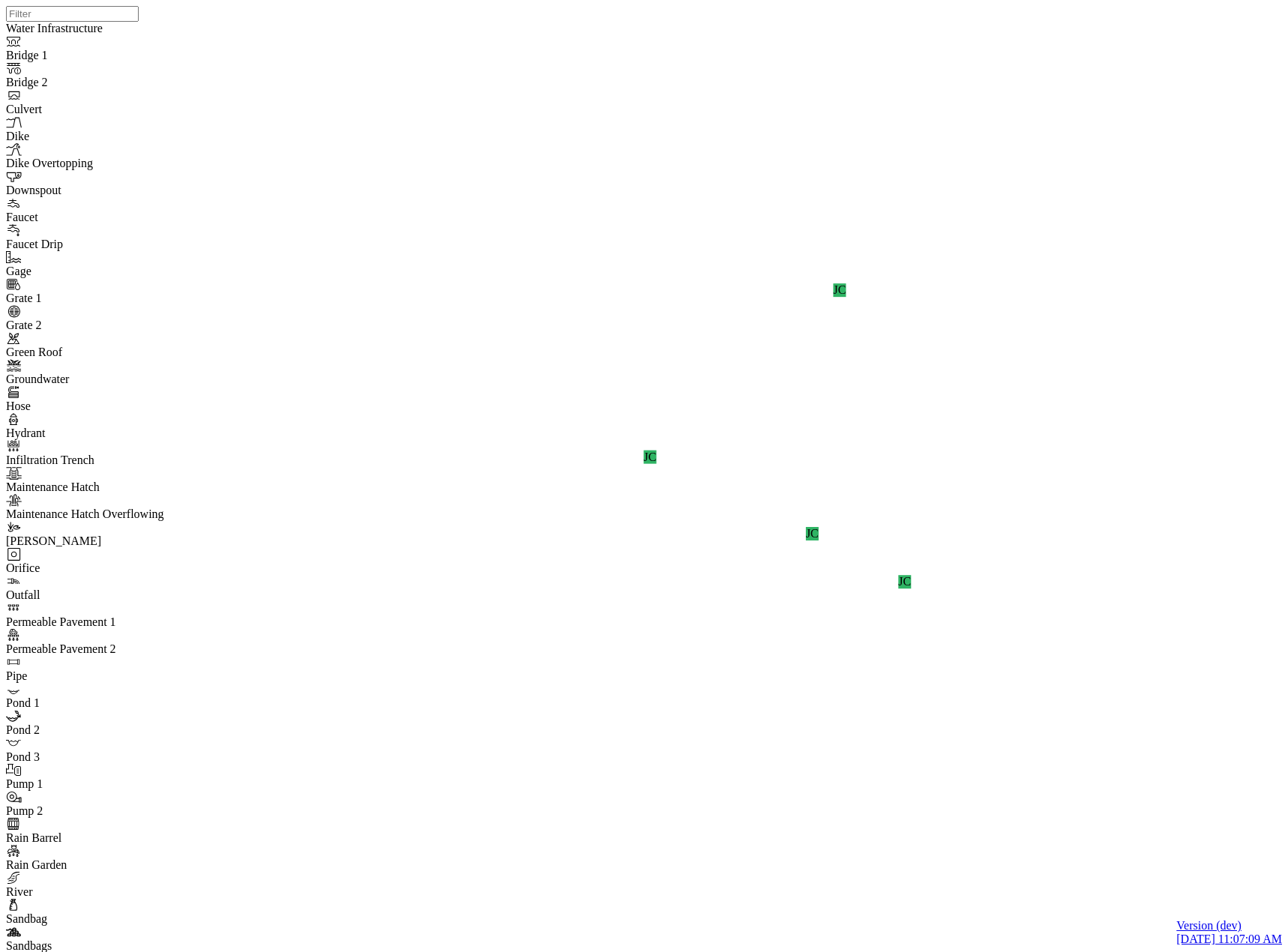
drag, startPoint x: 680, startPoint y: 67, endPoint x: 673, endPoint y: 77, distance: 12.2
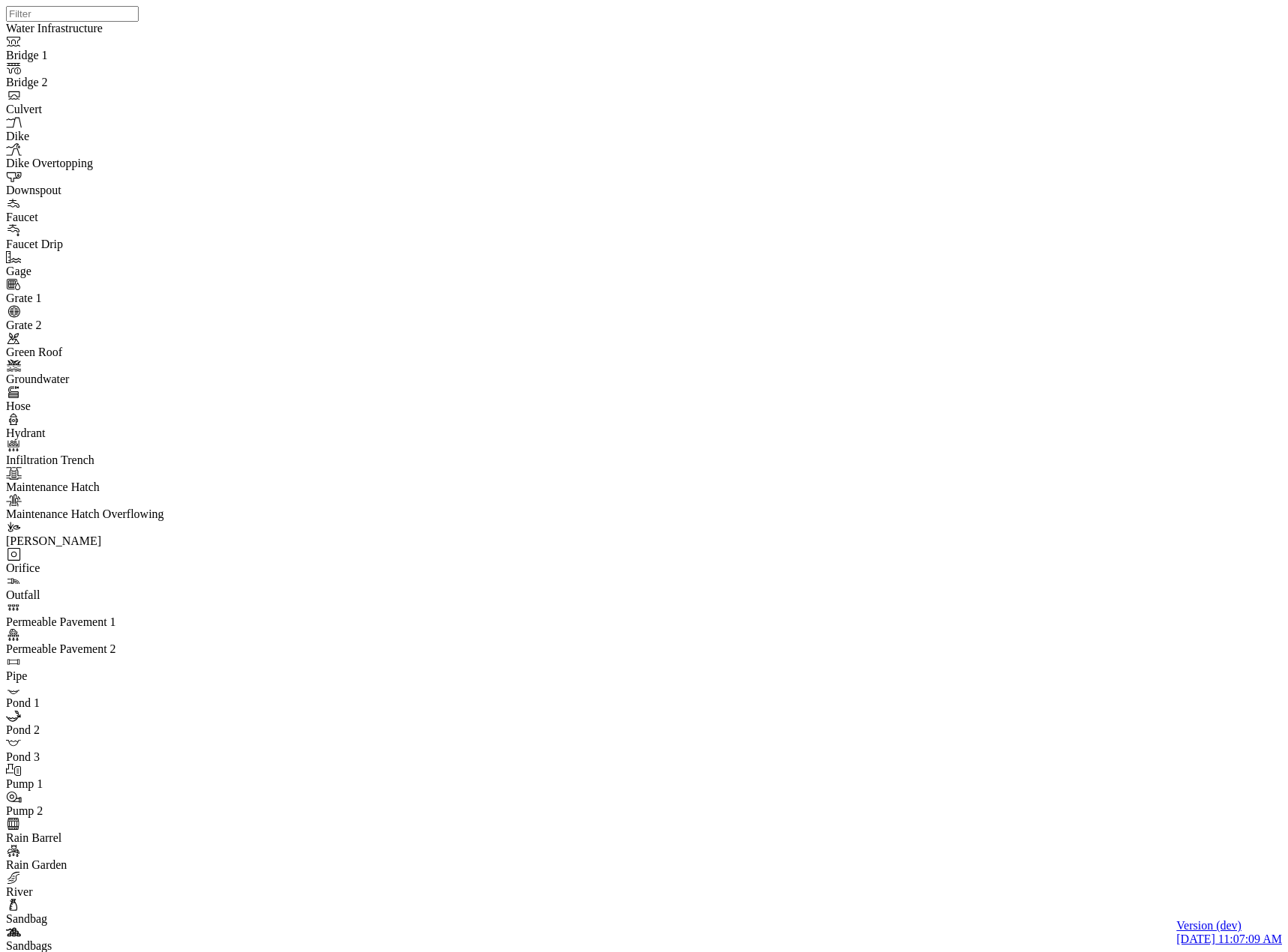
checkbox input "false"
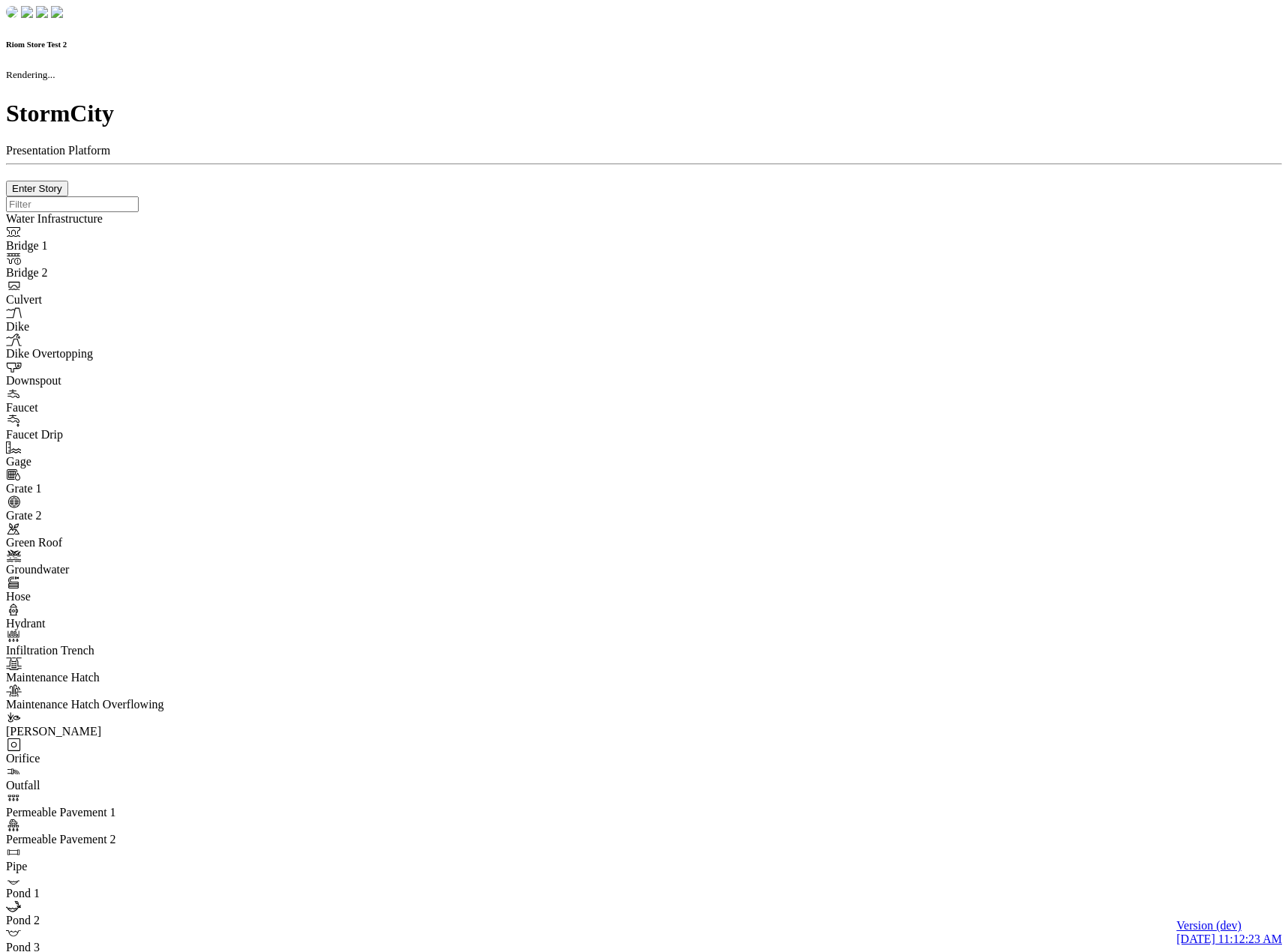
checkbox input "true"
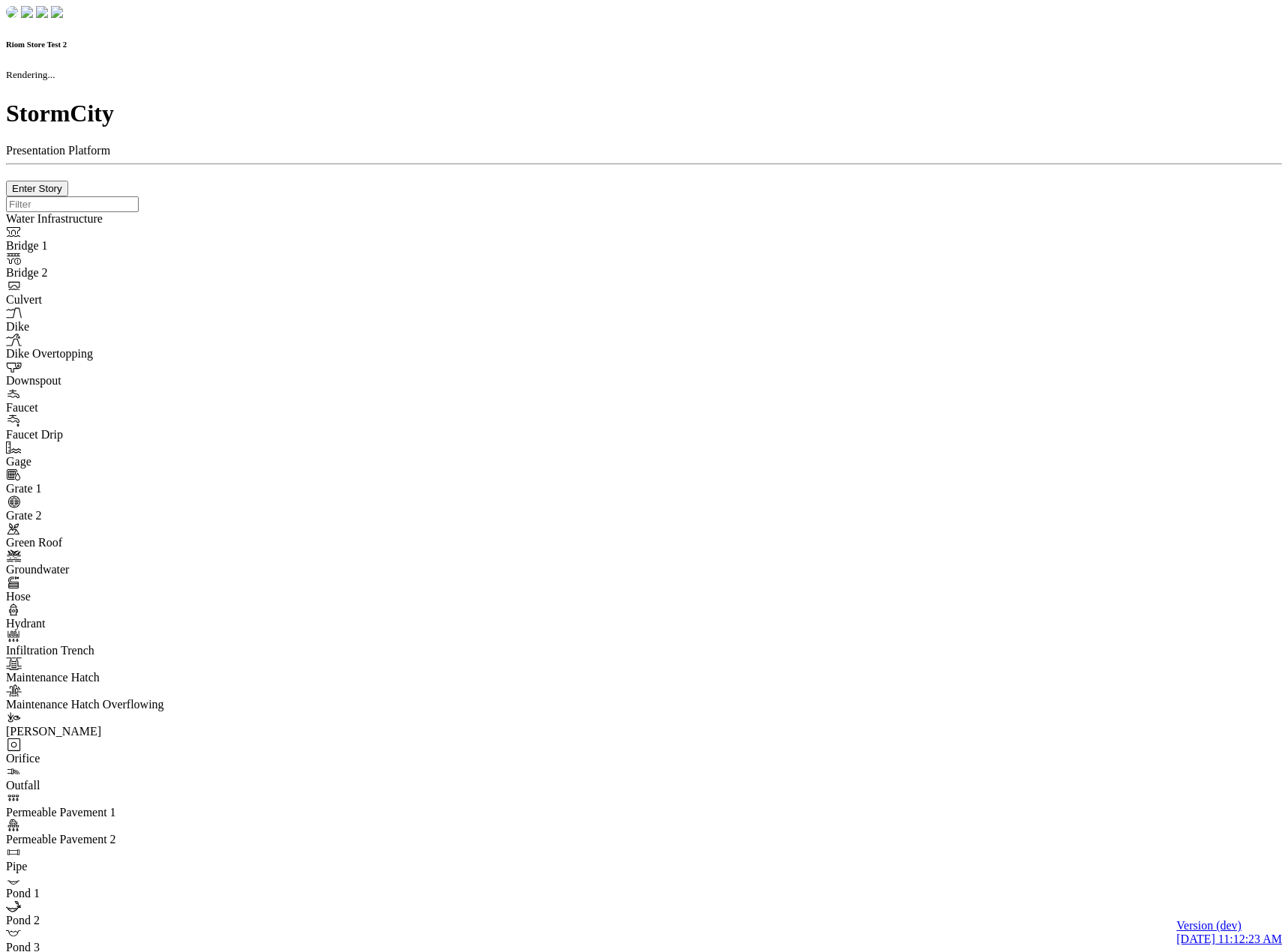
type input "0m"
type textarea "Depth = 0"
checkbox input "true"
select select "CIRCLE"
type input "7"
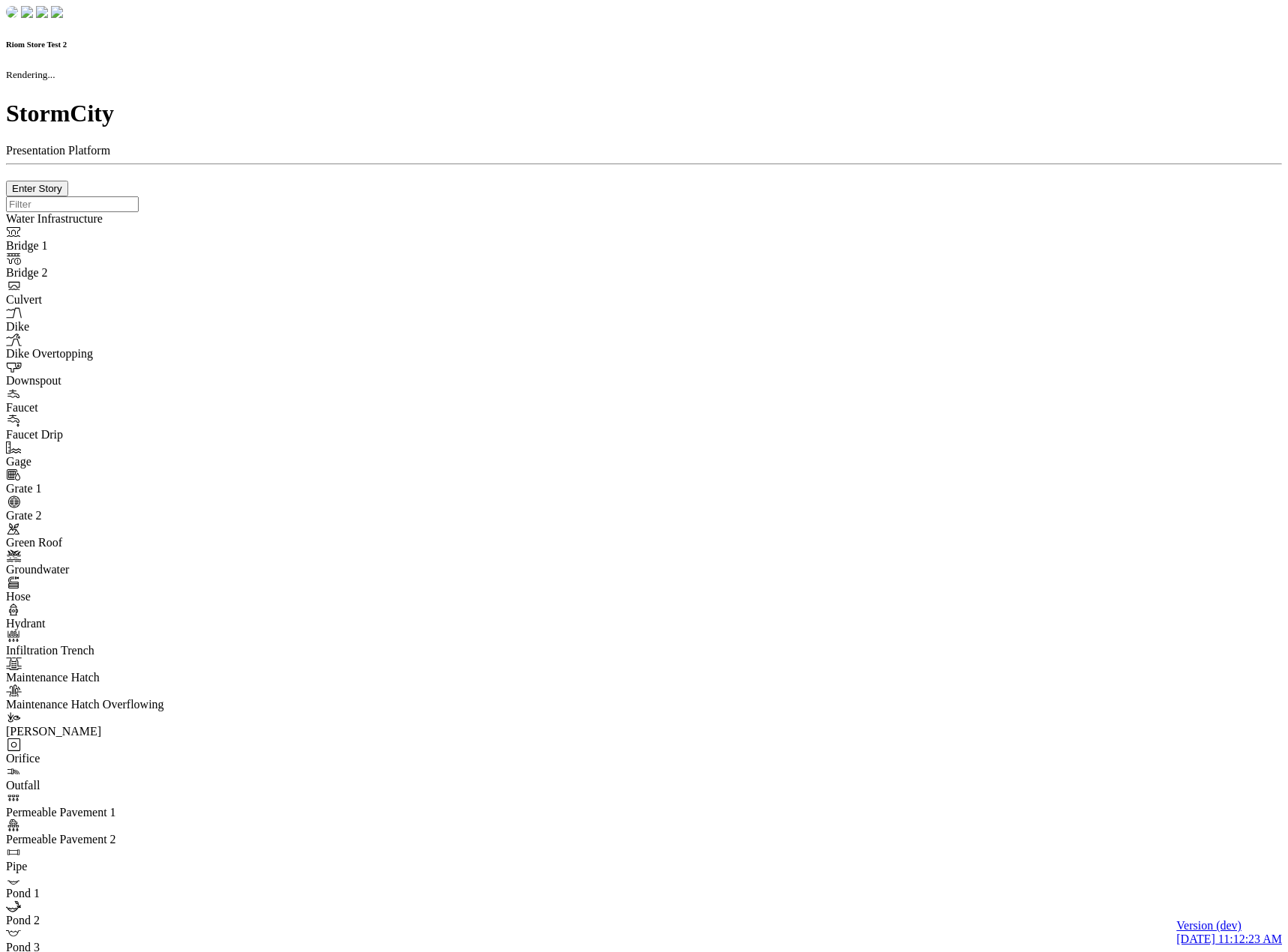
checkbox input "true"
type input "0"
type textarea "<i class="far fa-building"></i>"
select select "None"
type input "7"
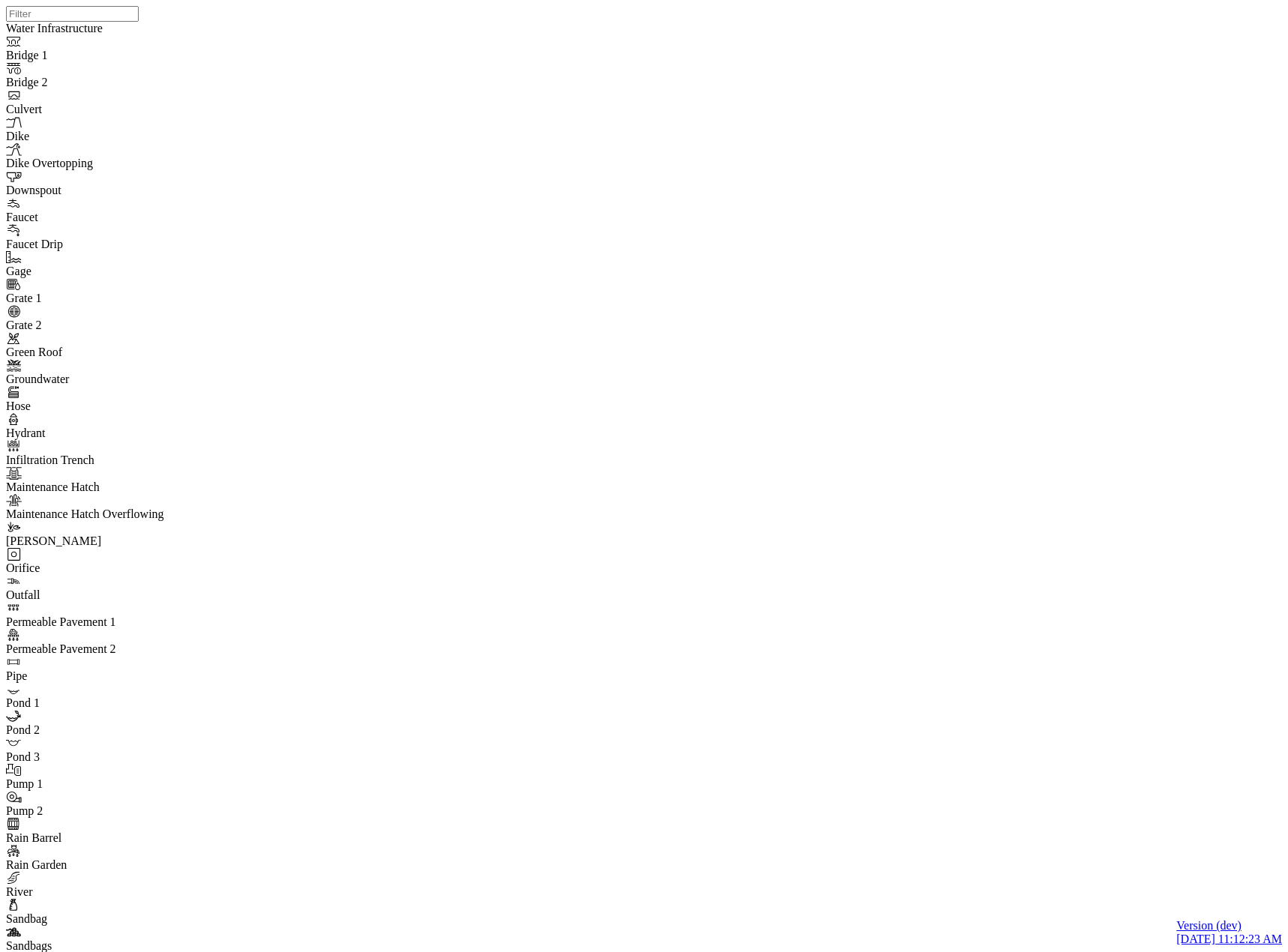
click at [460, 651] on div "JC JC JC JC" at bounding box center [649, 457] width 1288 height 913
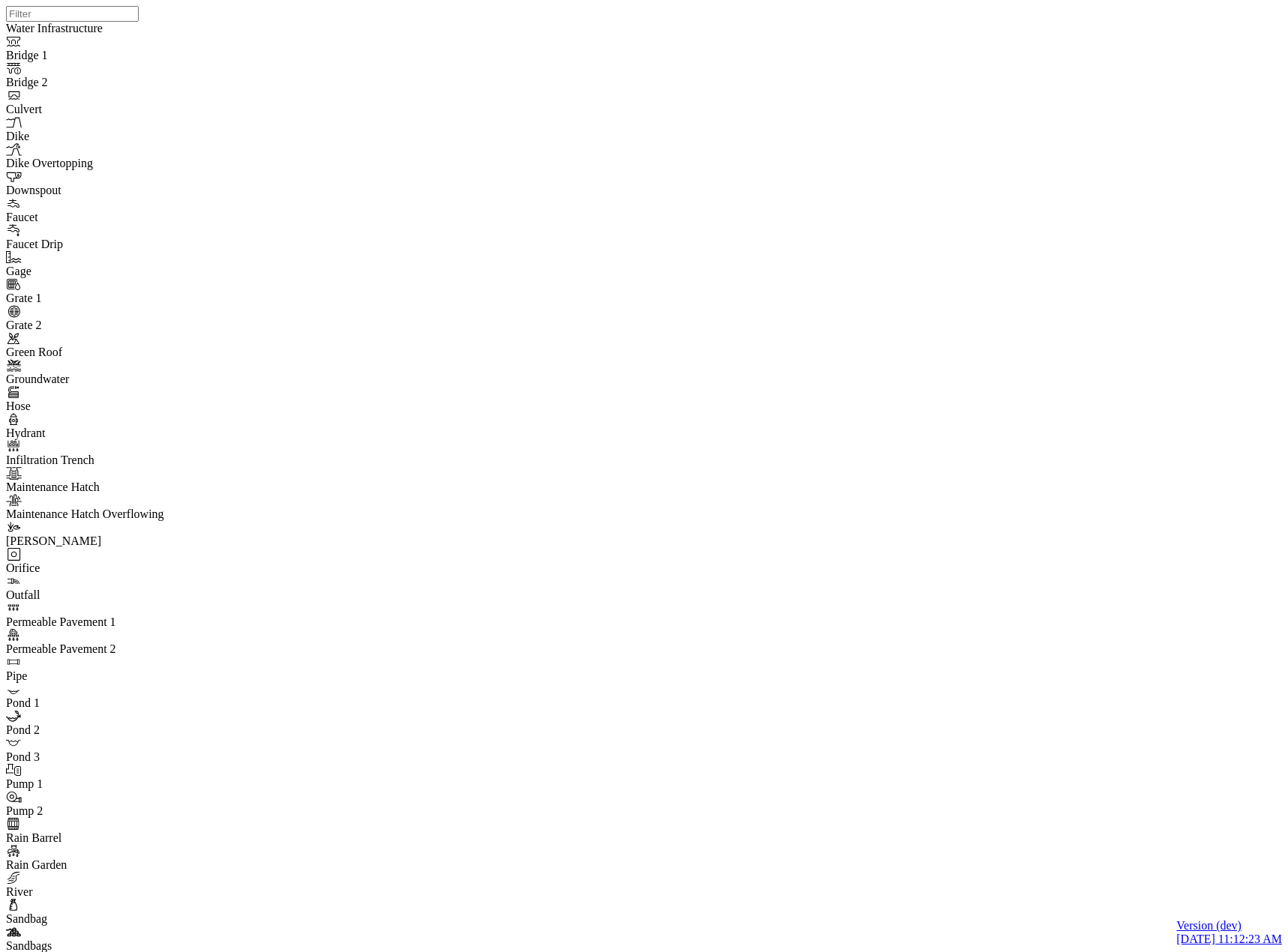
checkbox input "false"
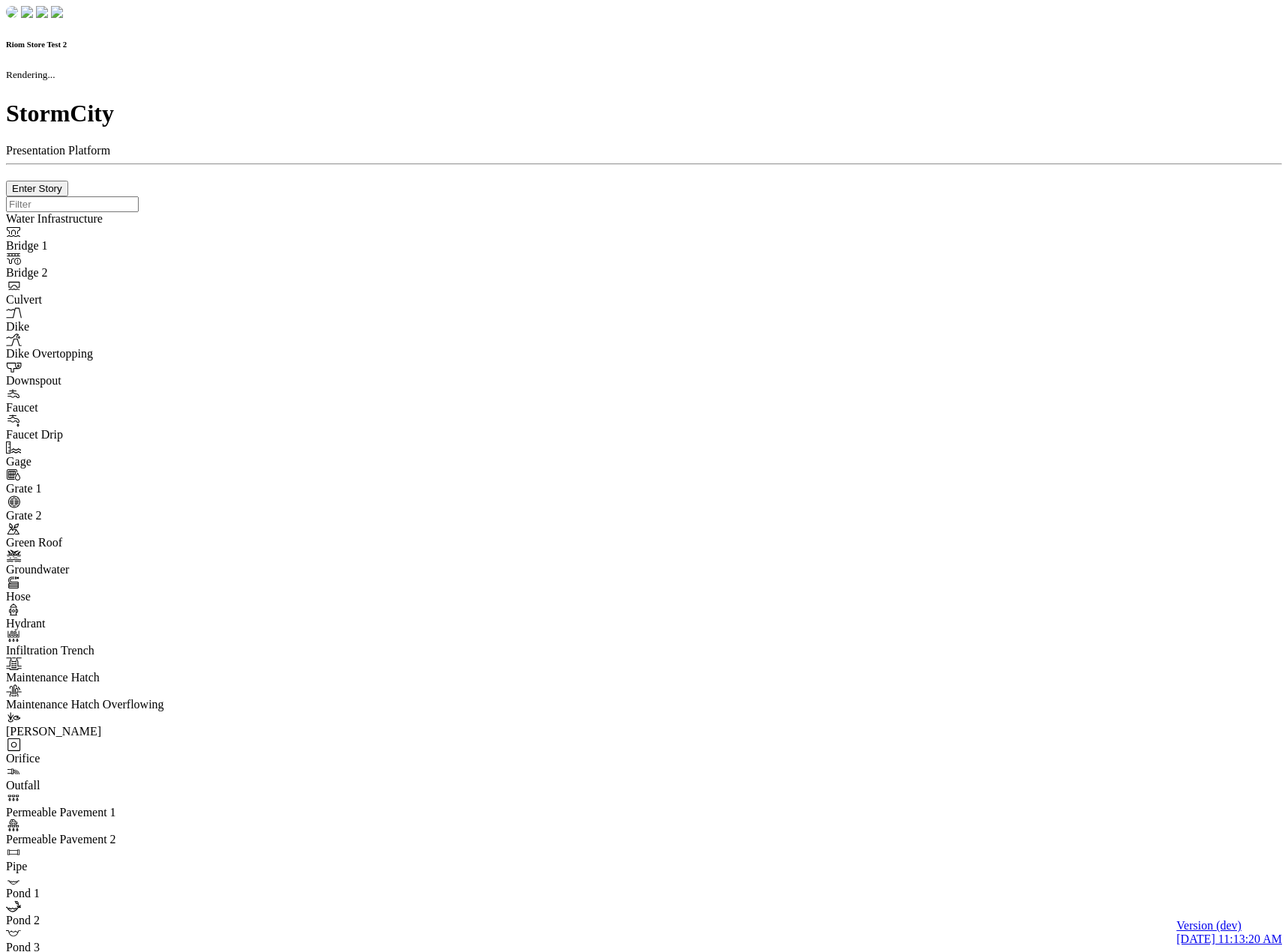
checkbox input "true"
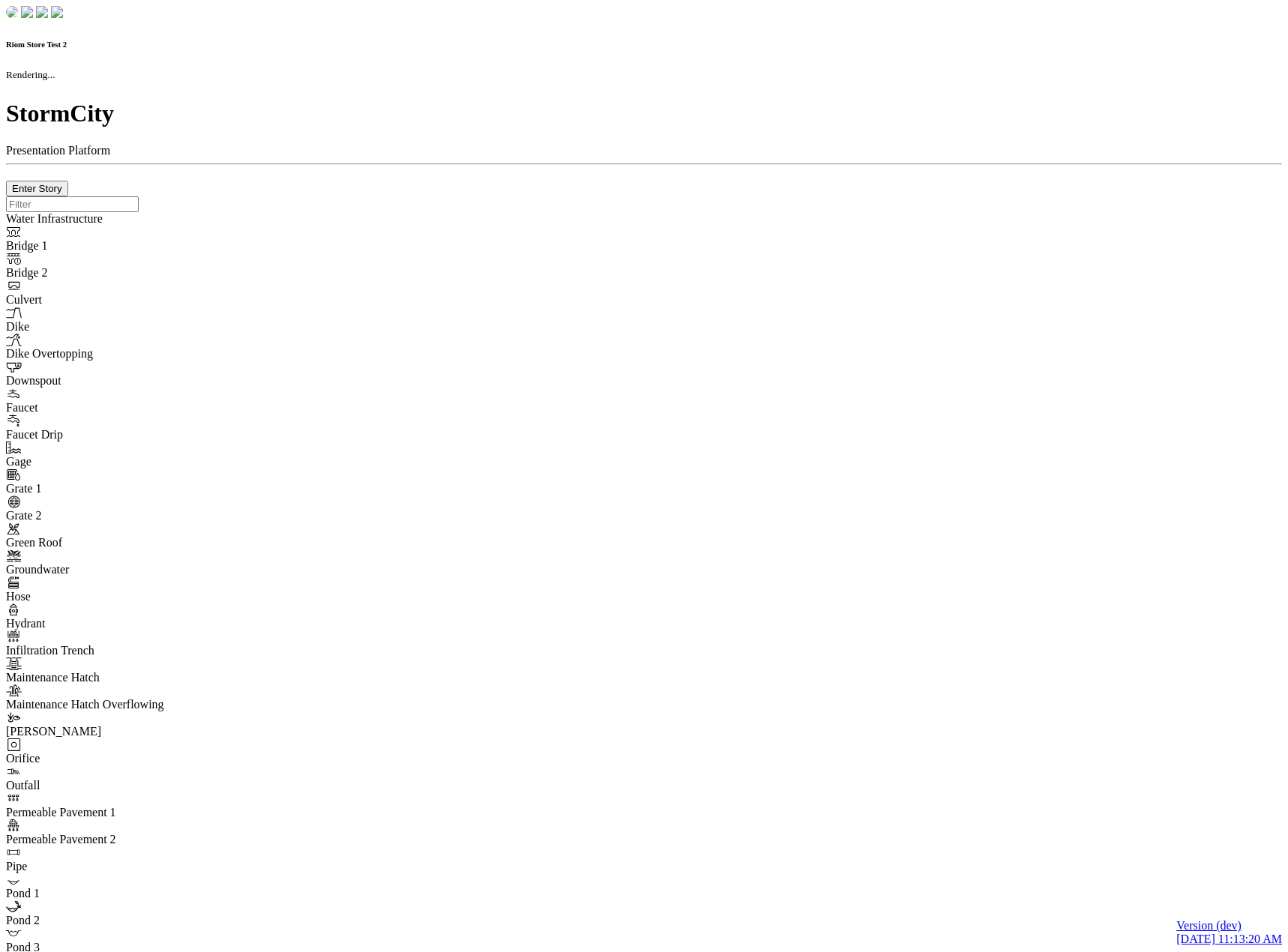
type input "0m"
type textarea "Depth = 0"
checkbox input "true"
select select "CIRCLE"
type input "7"
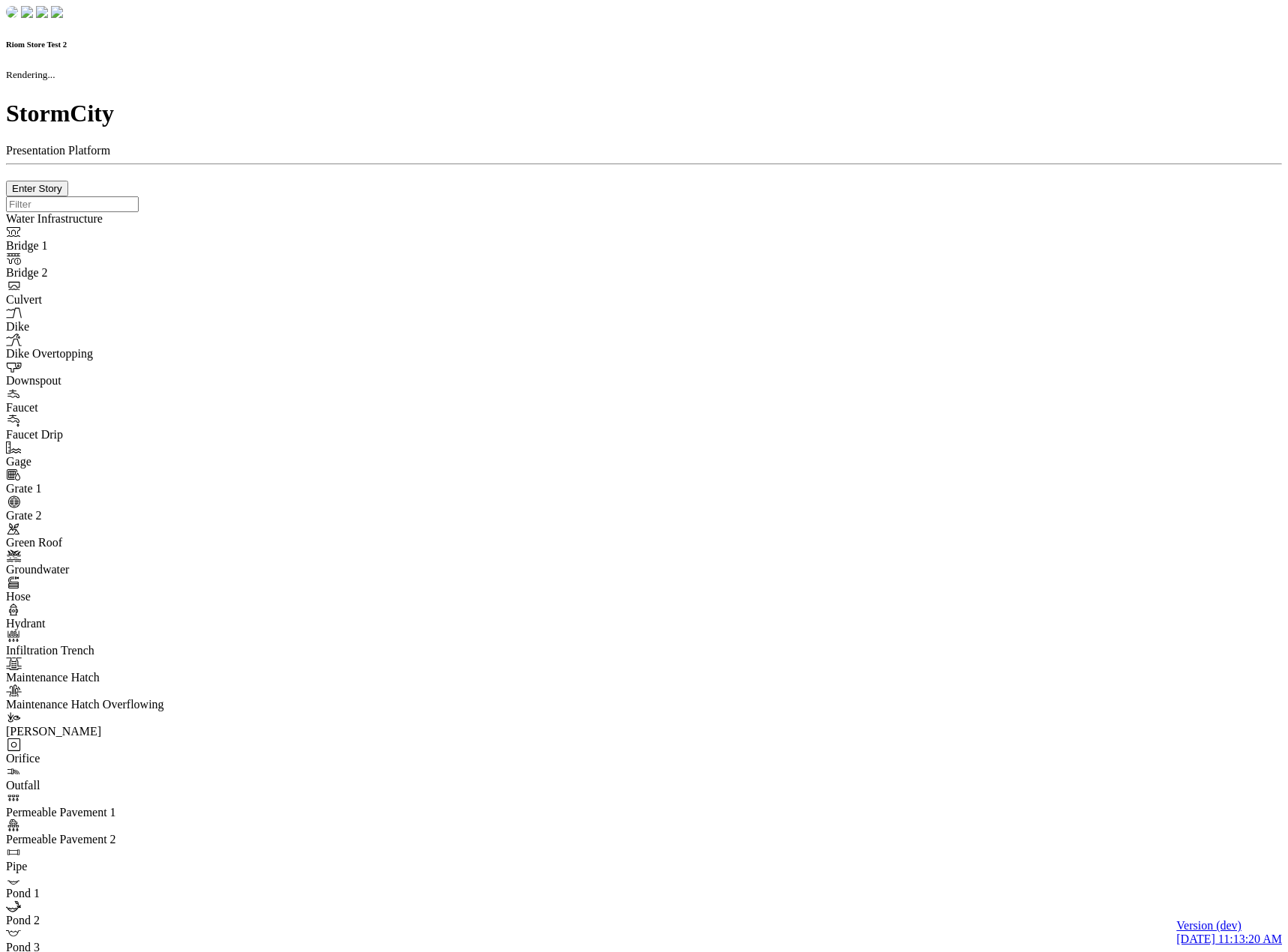
checkbox input "true"
type input "0"
type textarea "<i class="far fa-building"></i>"
select select "None"
type input "7"
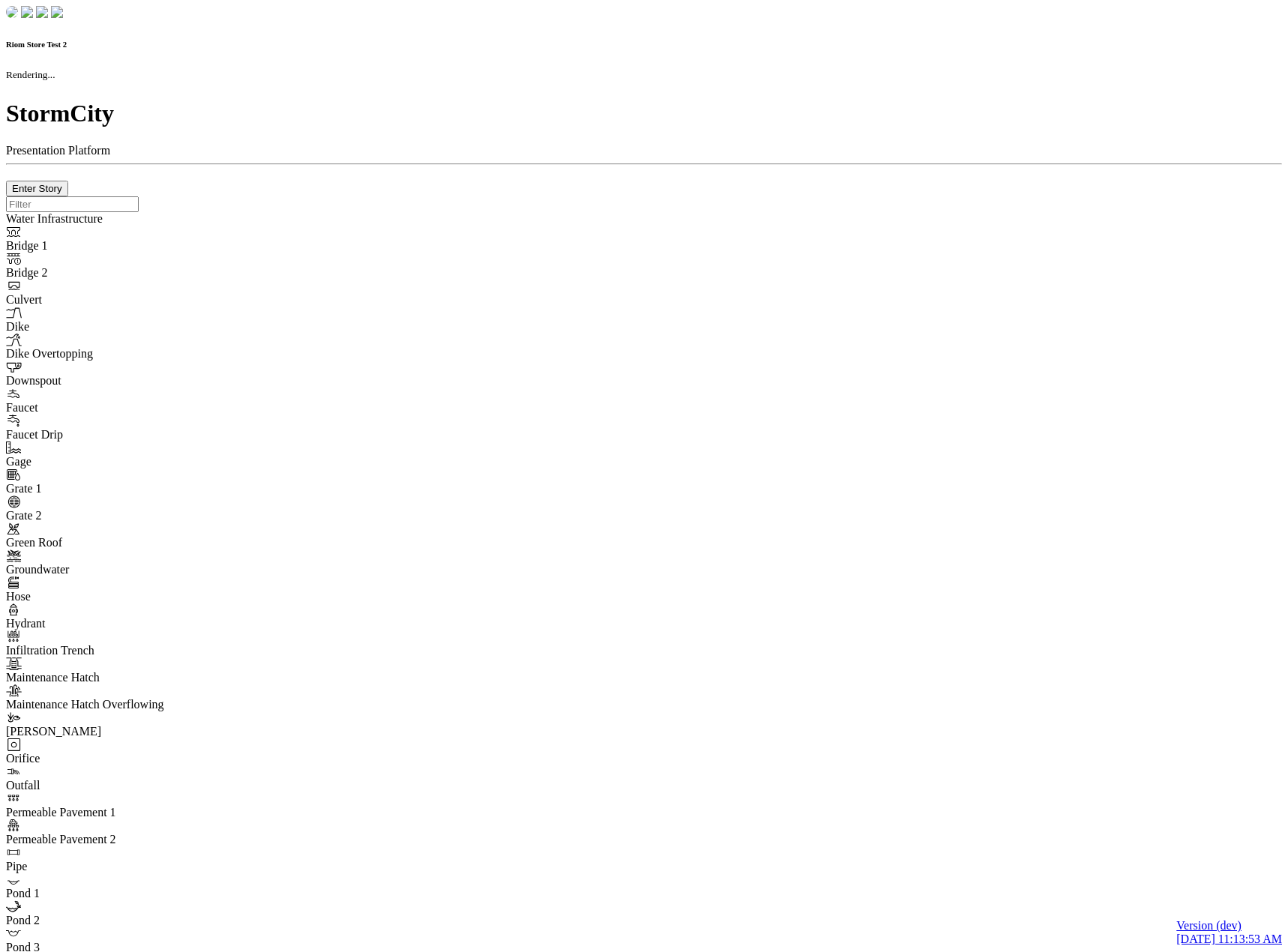
checkbox input "true"
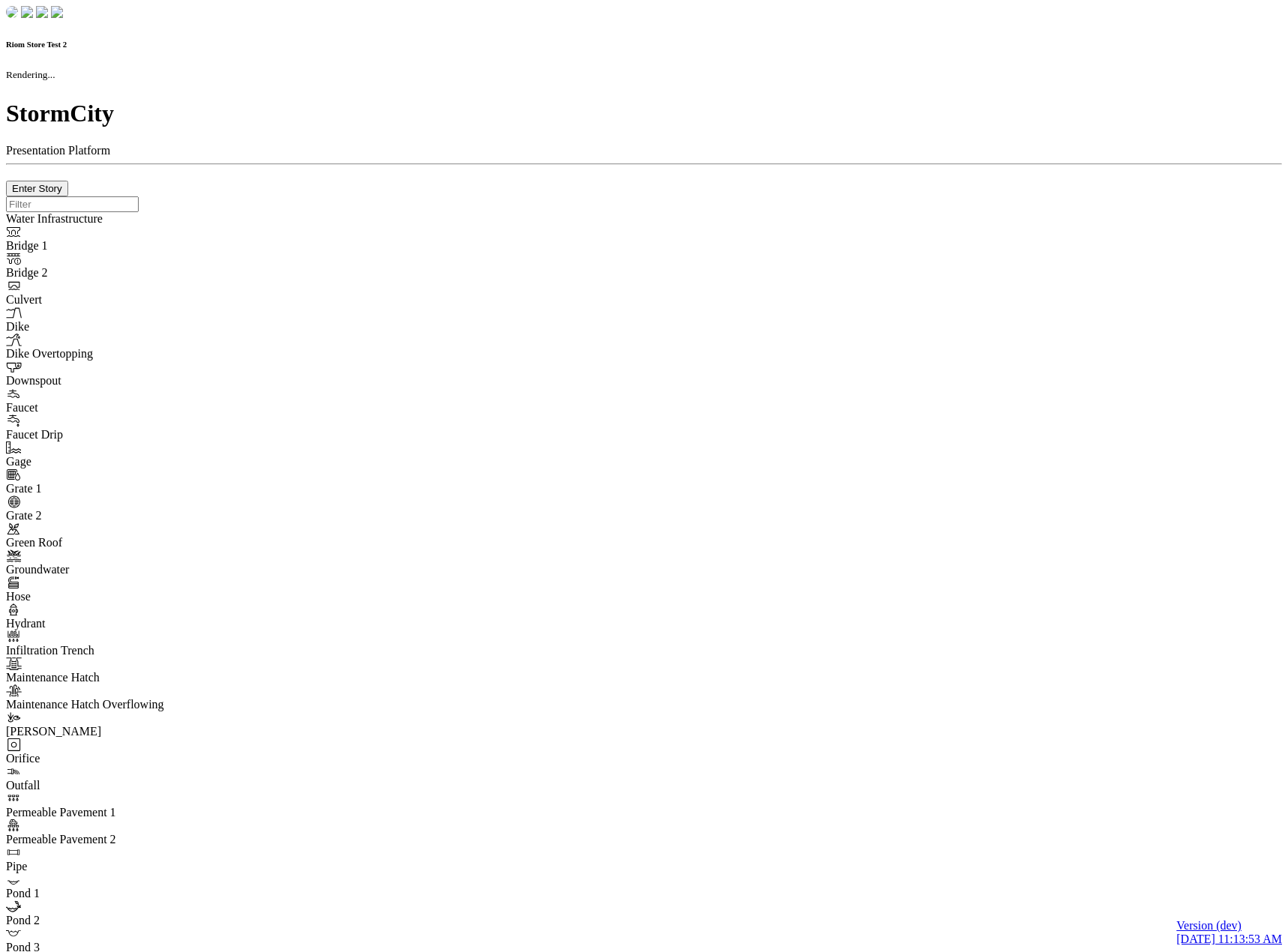
type input "0m"
type textarea "Depth = 0"
checkbox input "true"
select select "CIRCLE"
type input "7"
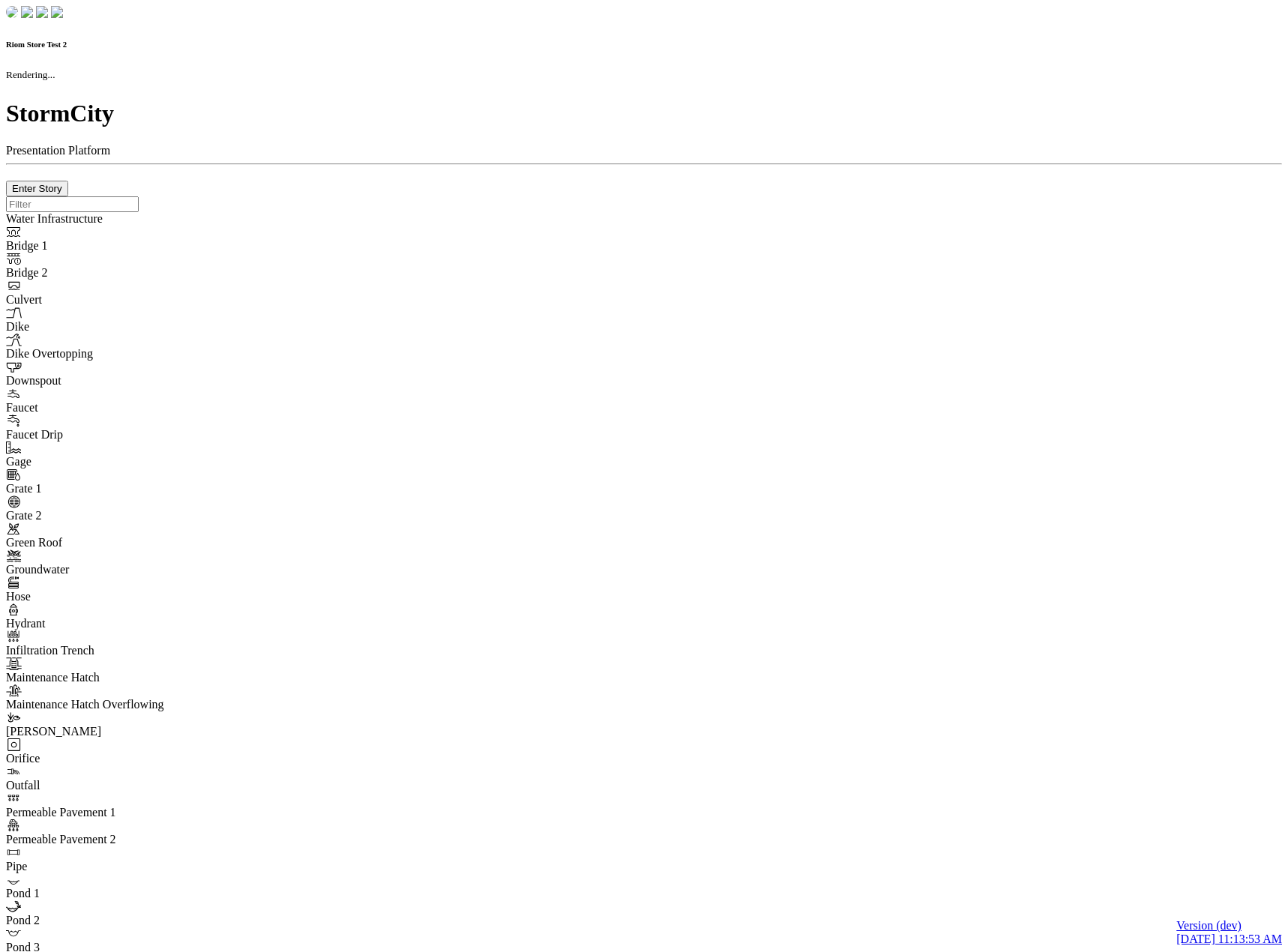
checkbox input "true"
type input "0"
select select "None"
type textarea "<i class="far fa-building"></i>"
type input "7"
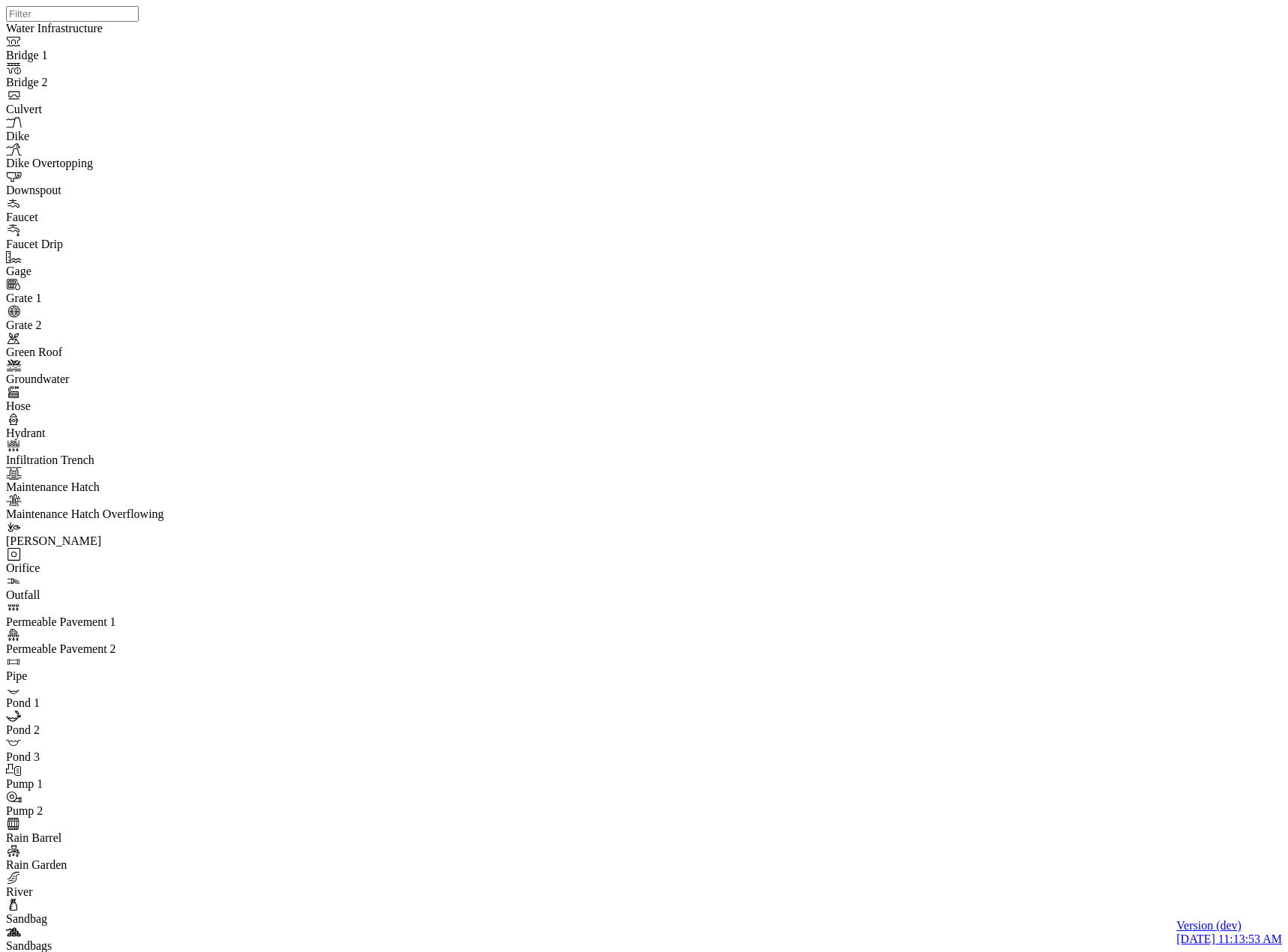
checkbox input "false"
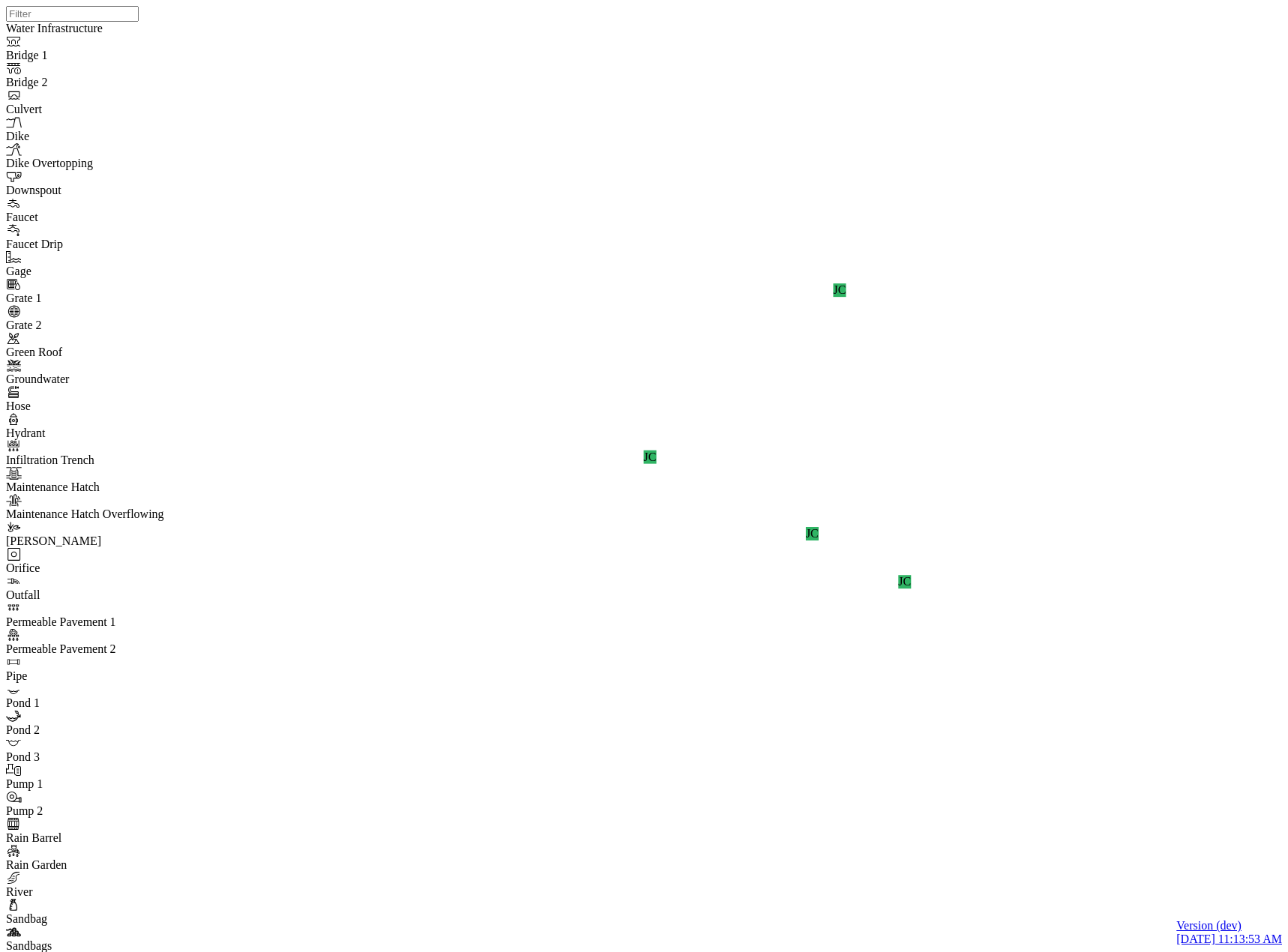
checkbox input "false"
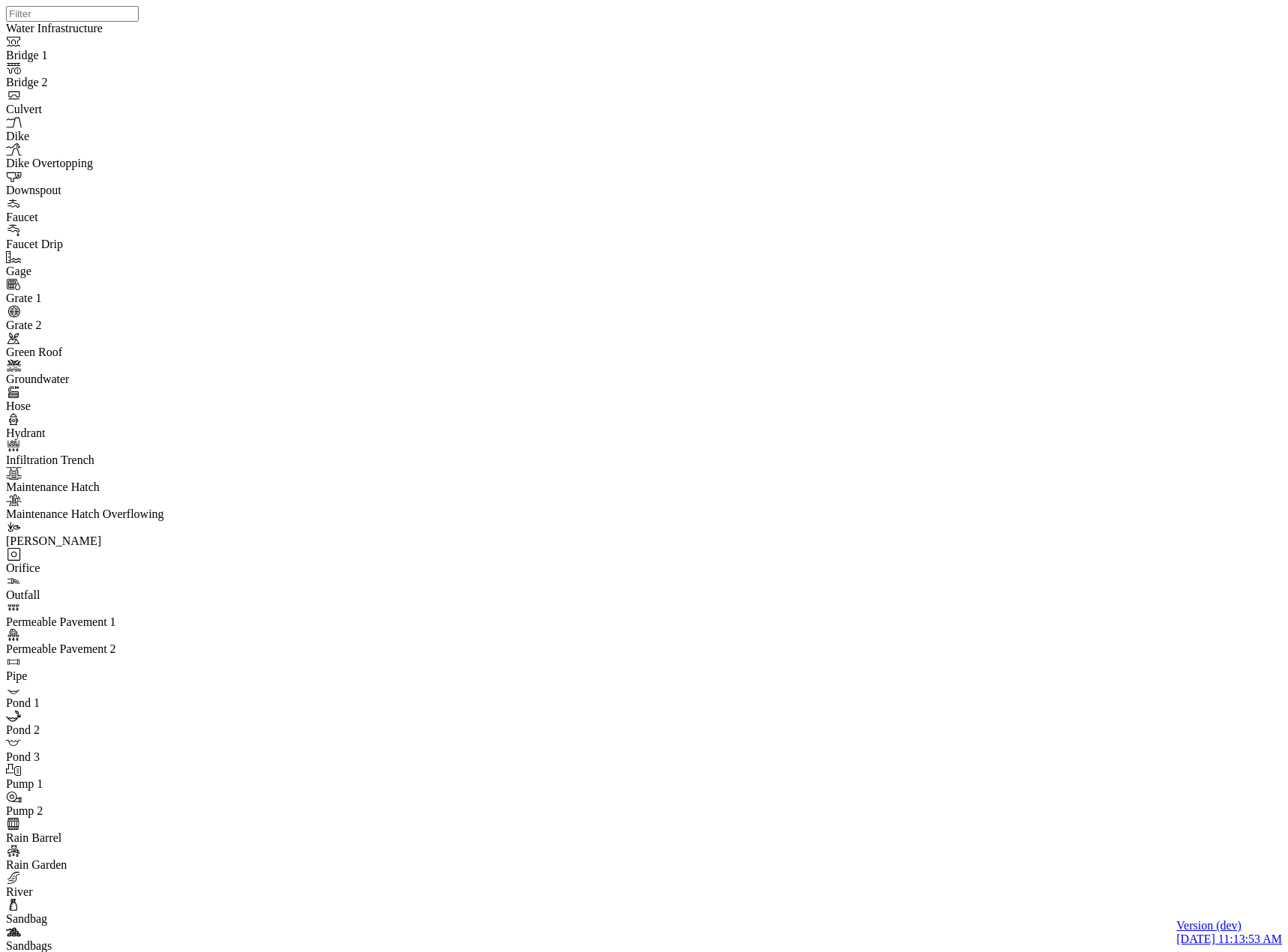
checkbox input "false"
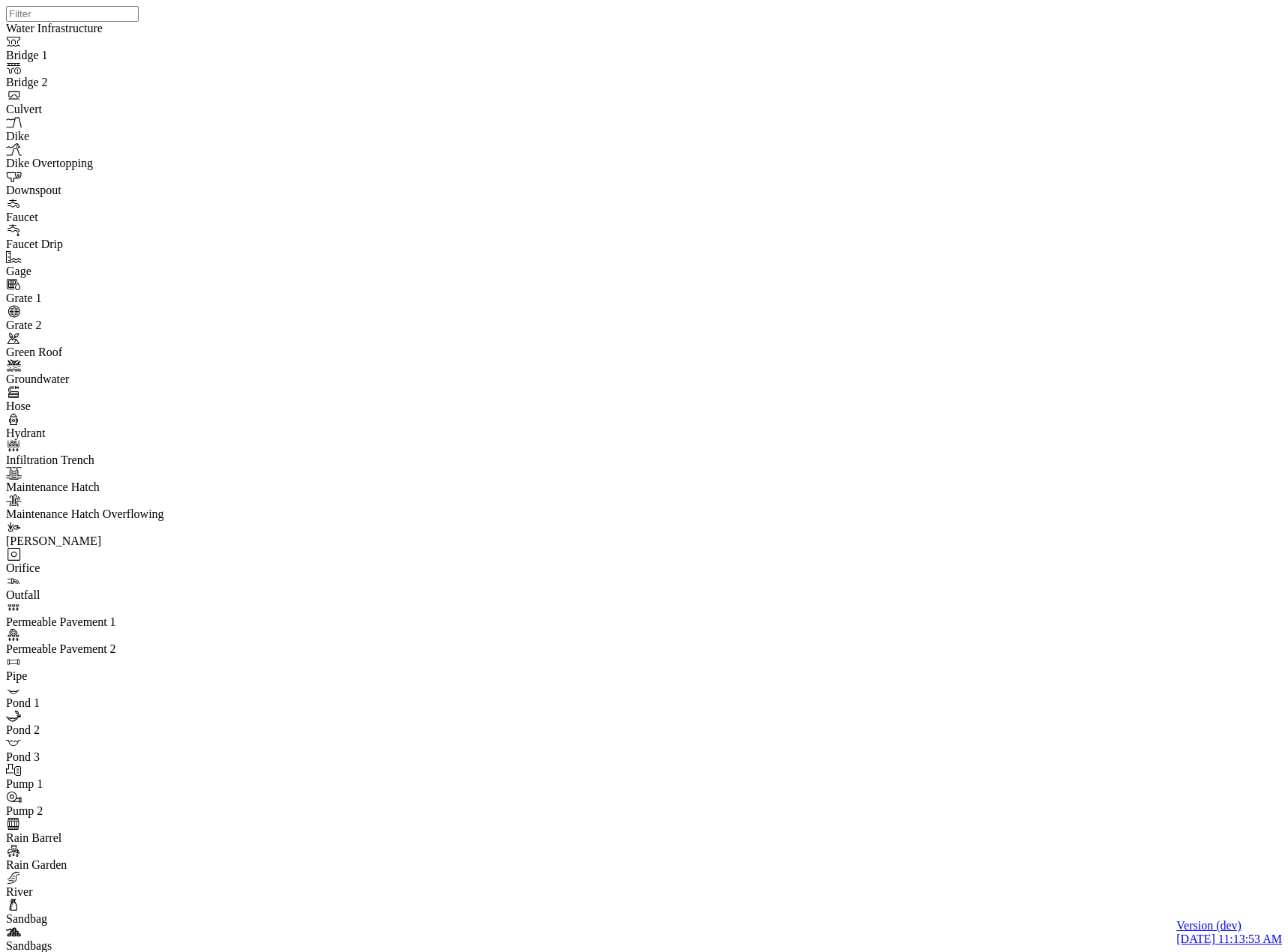
checkbox input "false"
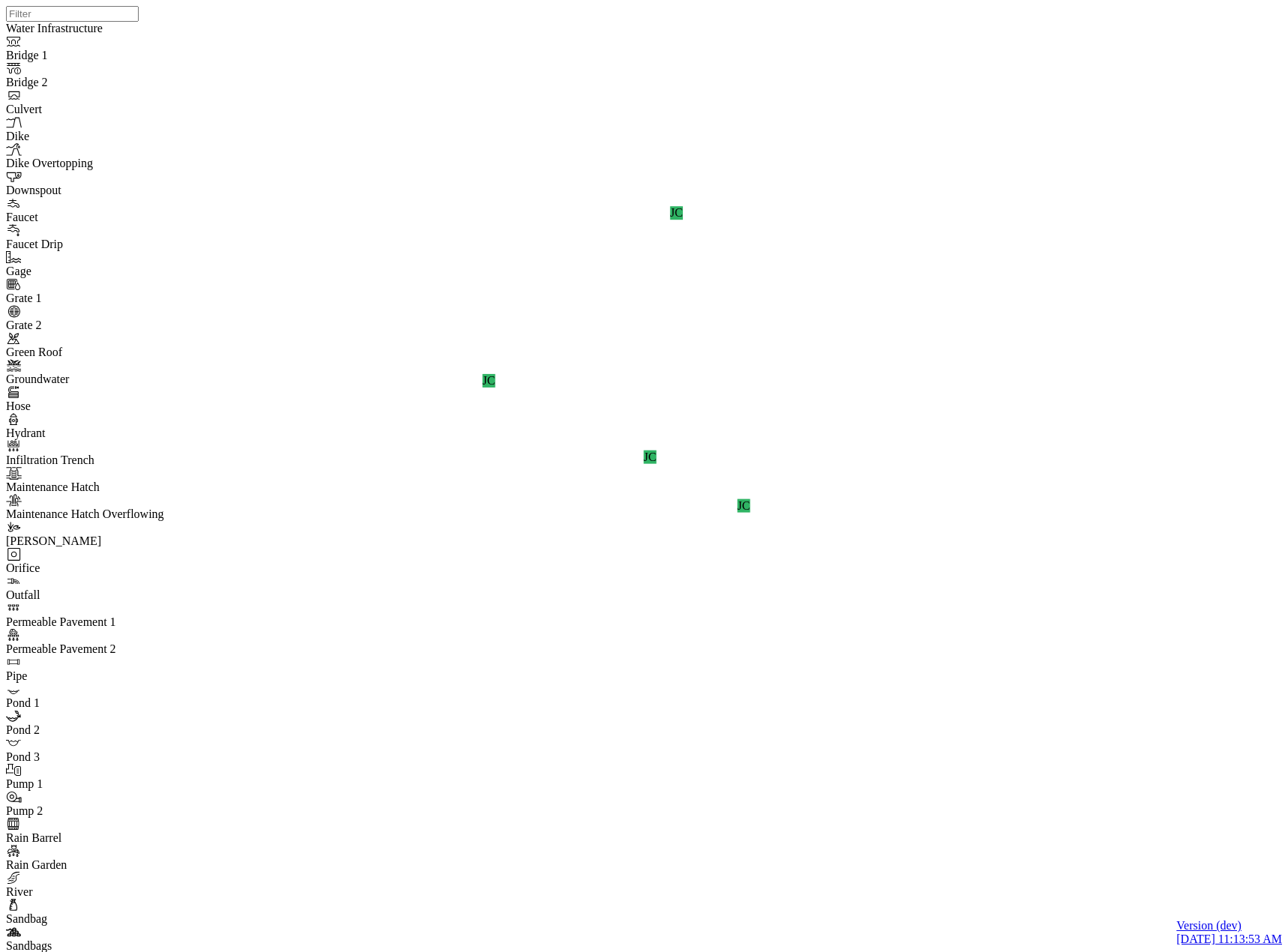
drag, startPoint x: 38, startPoint y: 681, endPoint x: 51, endPoint y: 679, distance: 13.2
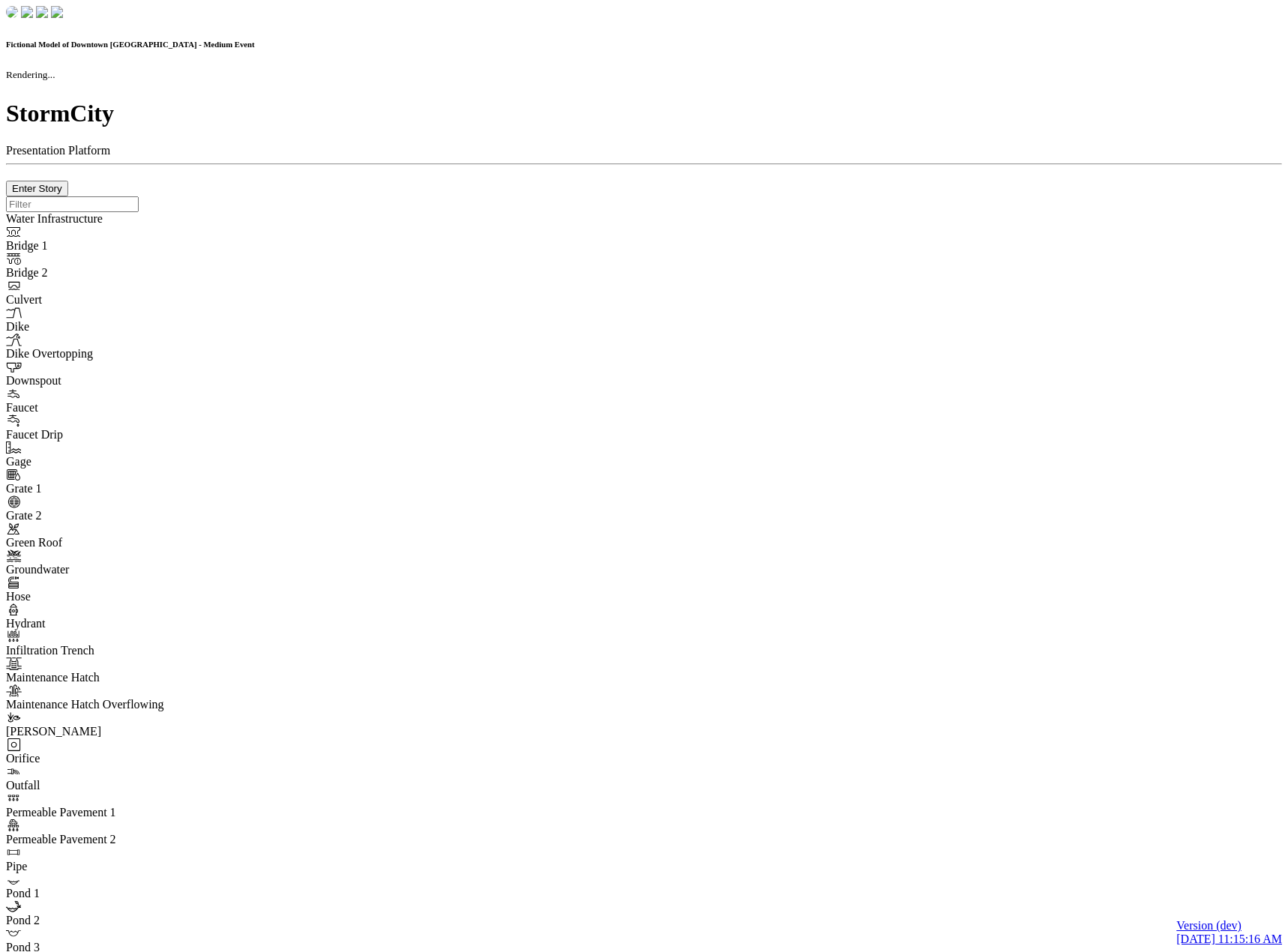
checkbox input "true"
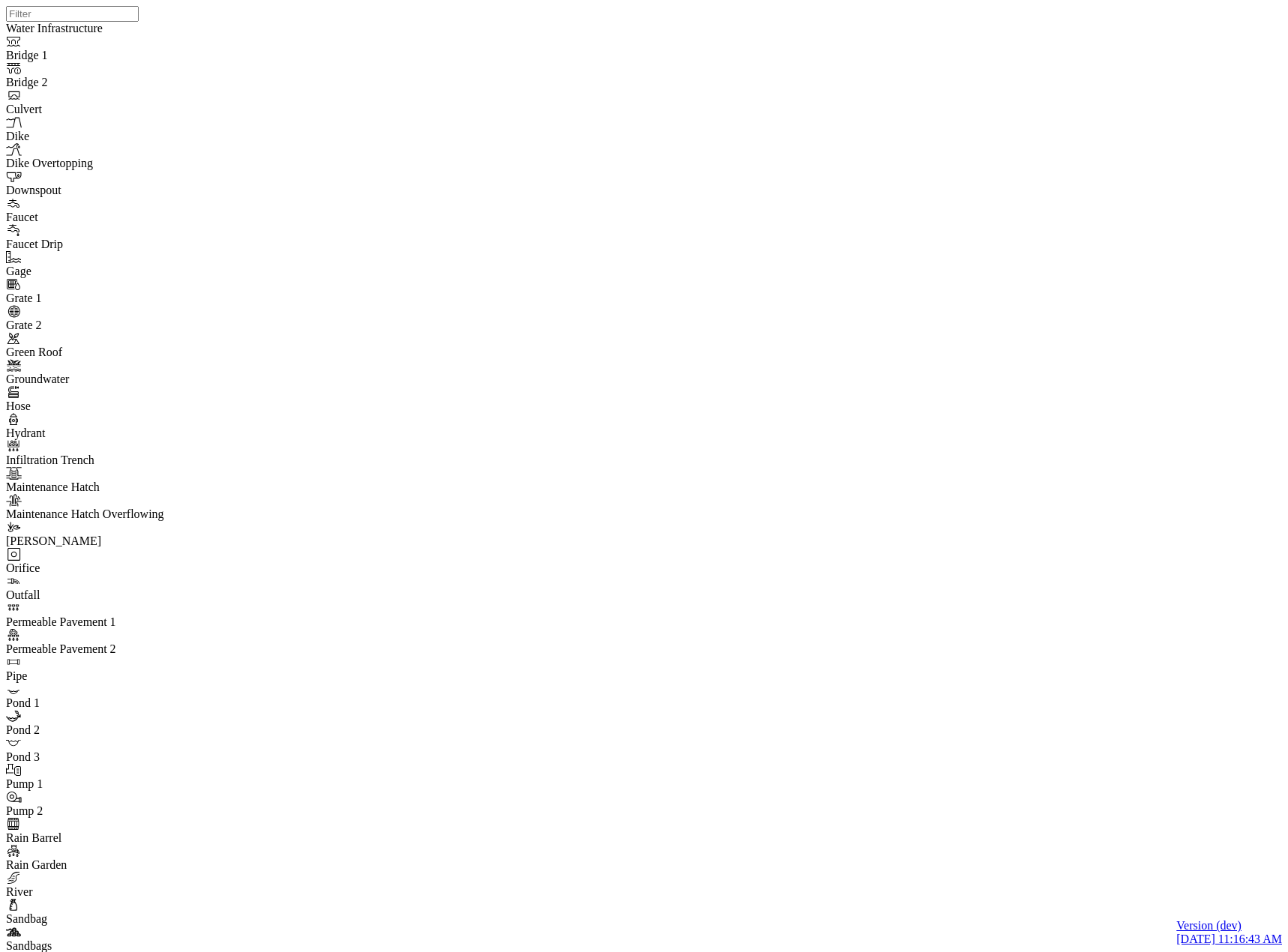
drag, startPoint x: 371, startPoint y: 238, endPoint x: 400, endPoint y: 250, distance: 31.4
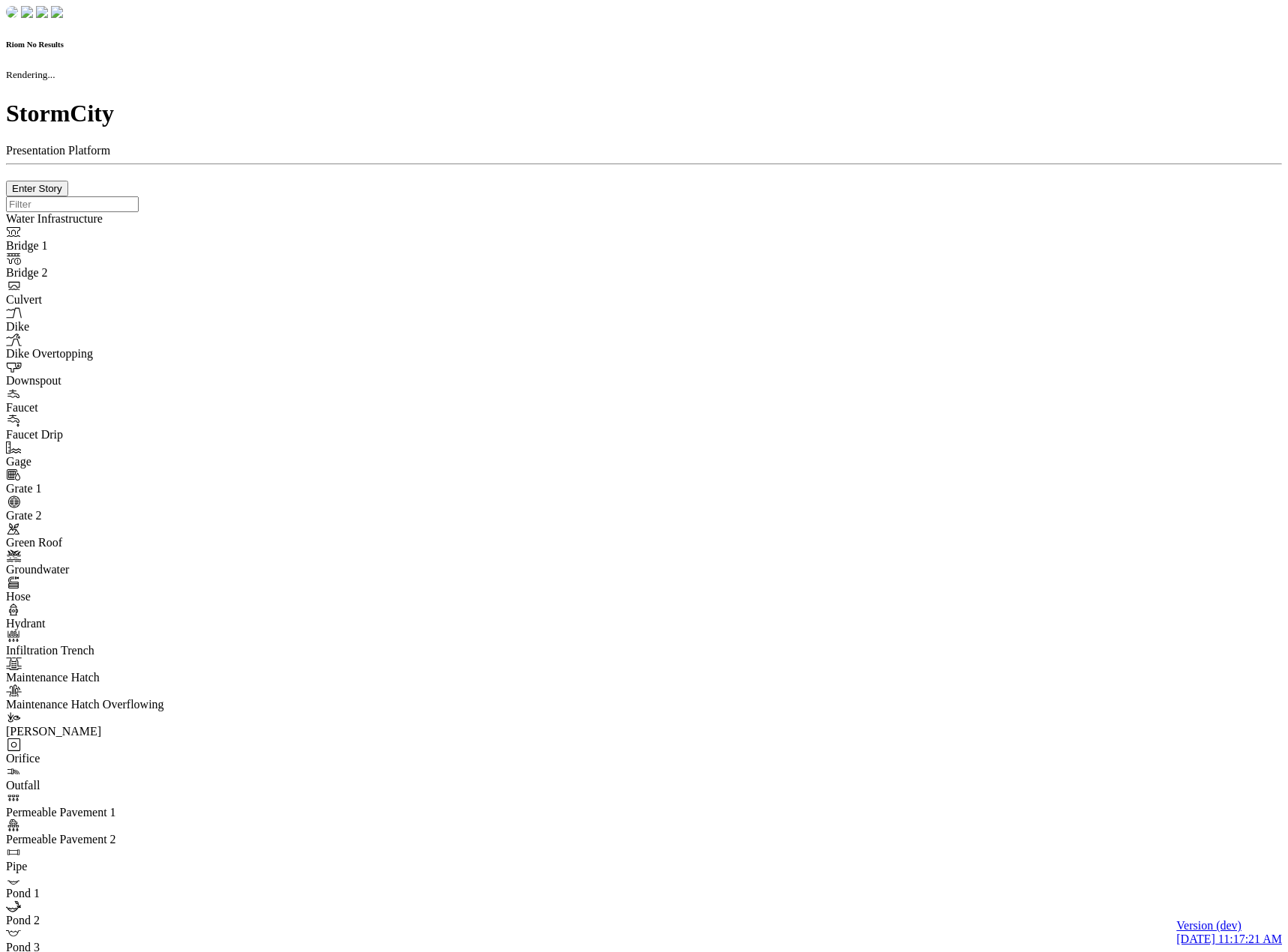
checkbox input "true"
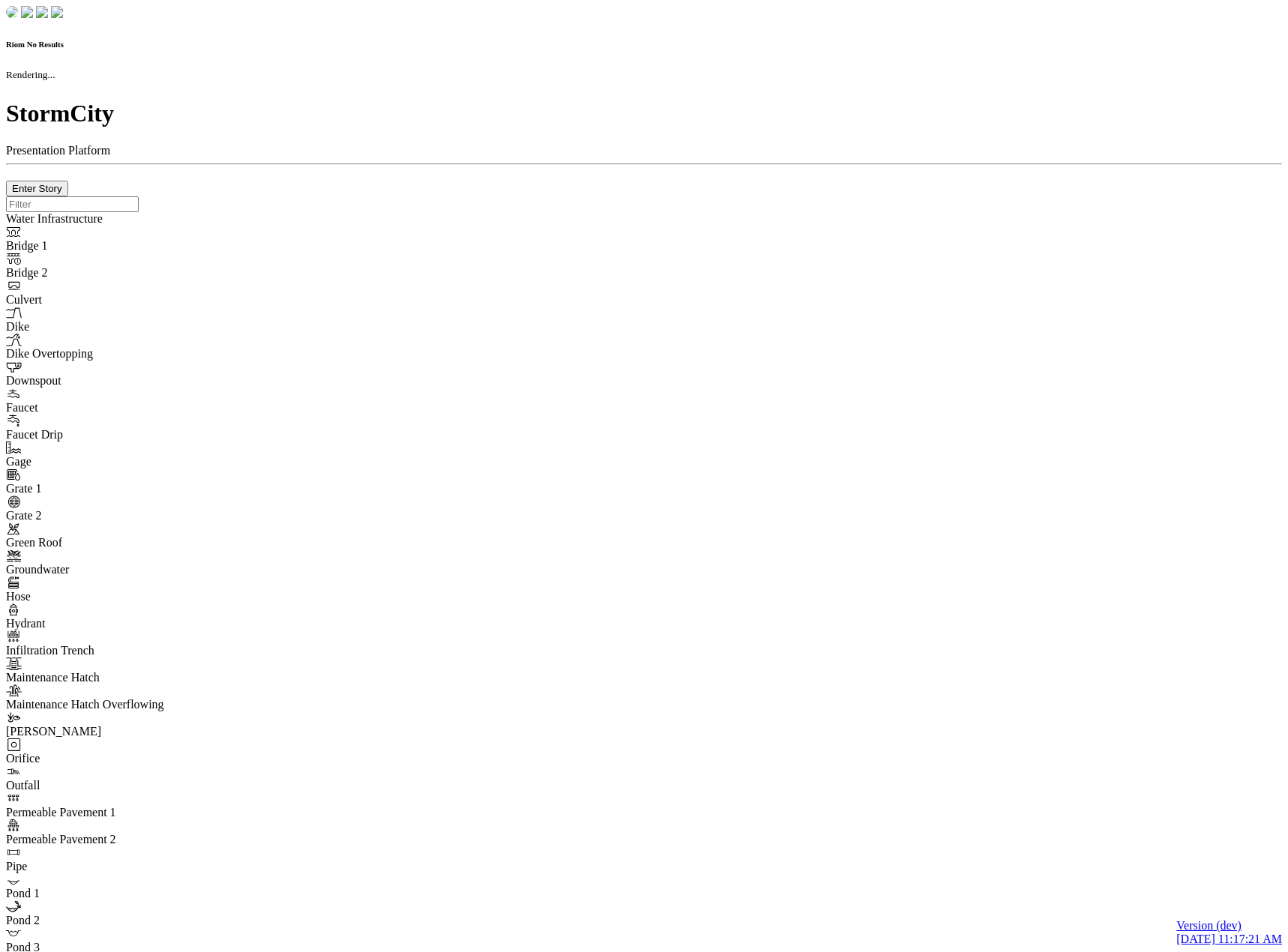
type input "0m"
type textarea "Depth = 0"
checkbox input "true"
select select "CIRCLE"
type input "7"
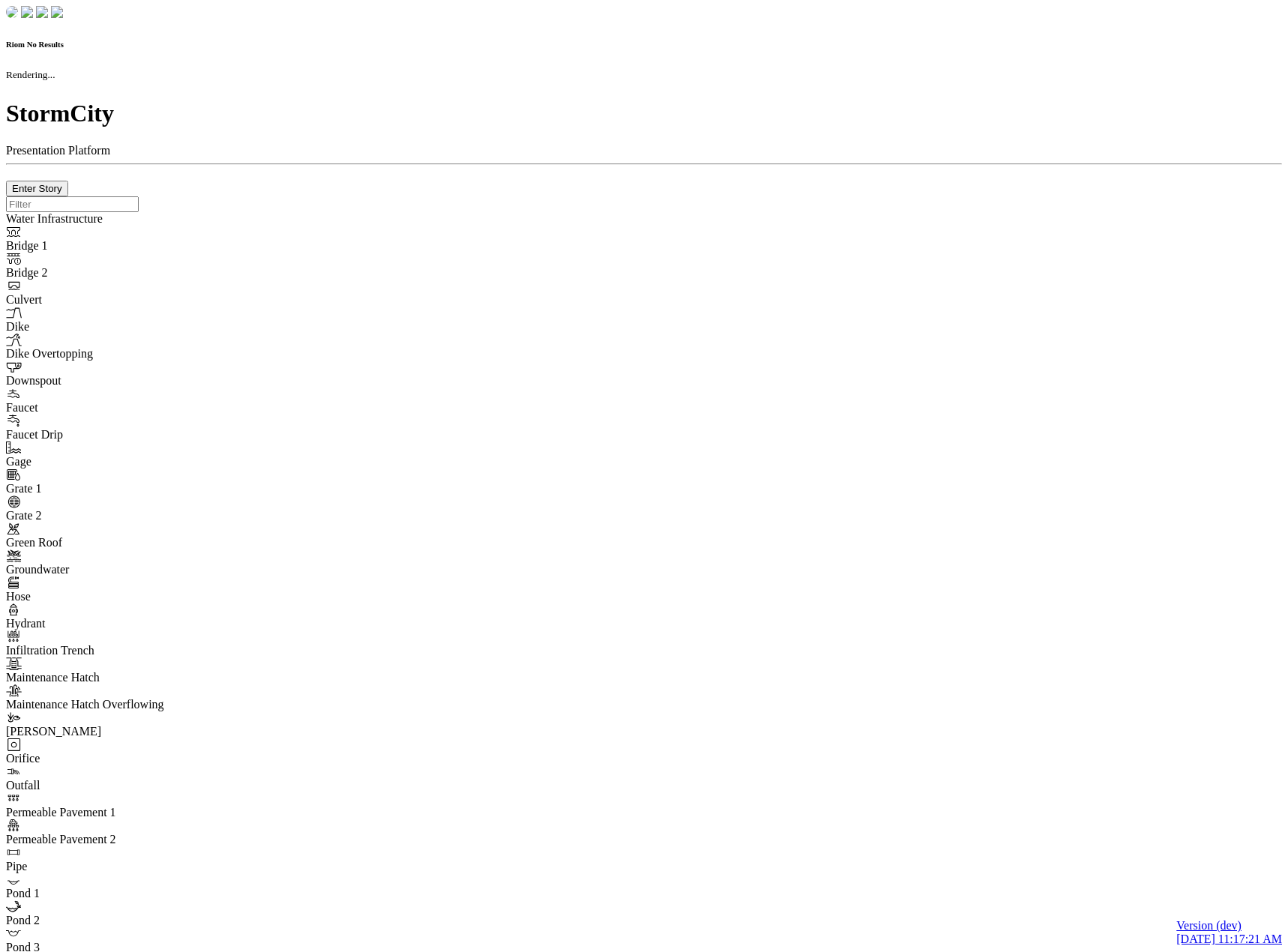
checkbox input "true"
type input "0"
type textarea "<i class="far fa-building"></i>"
select select "None"
type input "7"
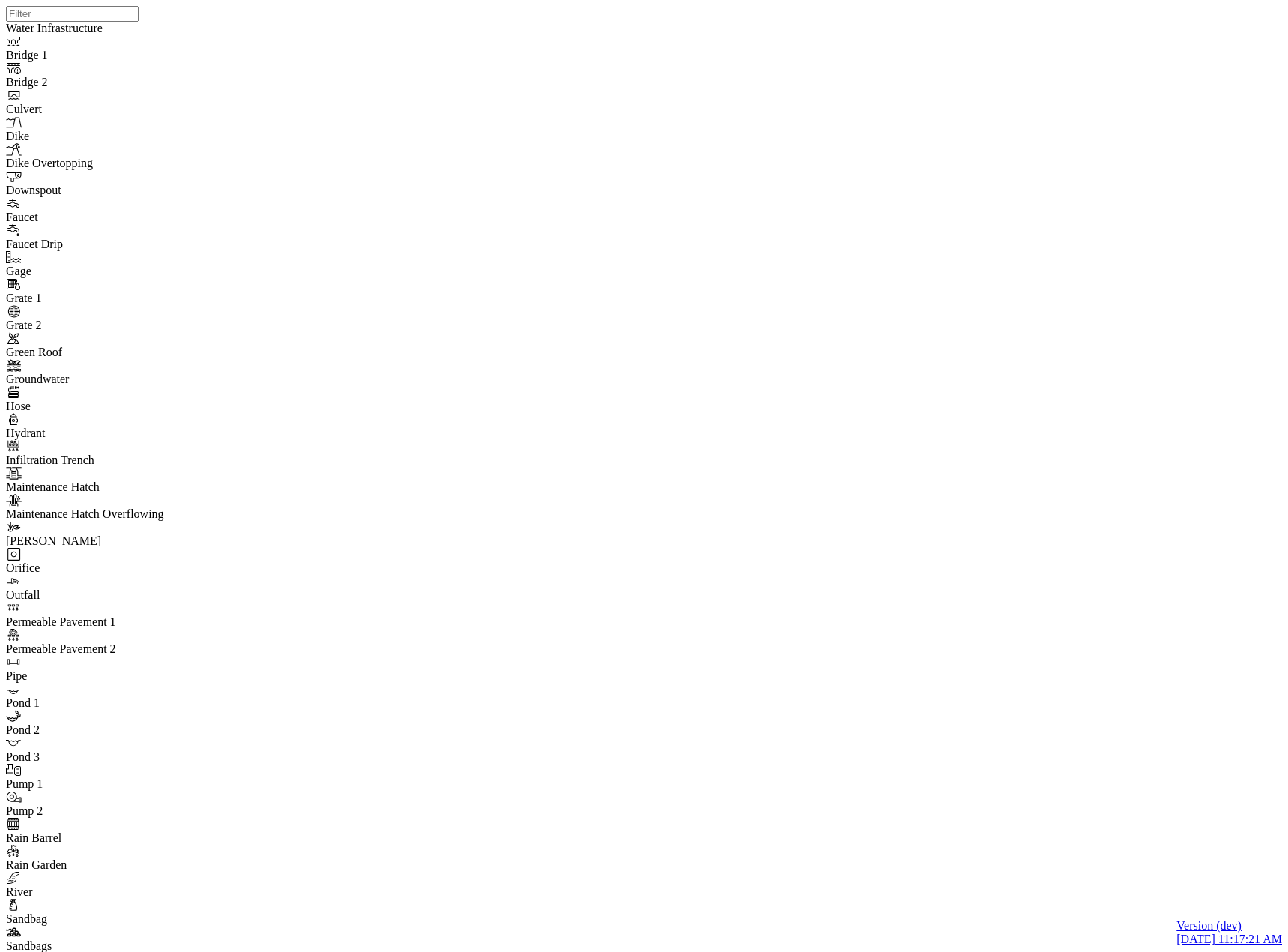
drag, startPoint x: 847, startPoint y: 524, endPoint x: 807, endPoint y: 302, distance: 225.6
drag, startPoint x: 782, startPoint y: 589, endPoint x: 775, endPoint y: 539, distance: 50.5
click at [775, 539] on div at bounding box center [649, 457] width 1288 height 913
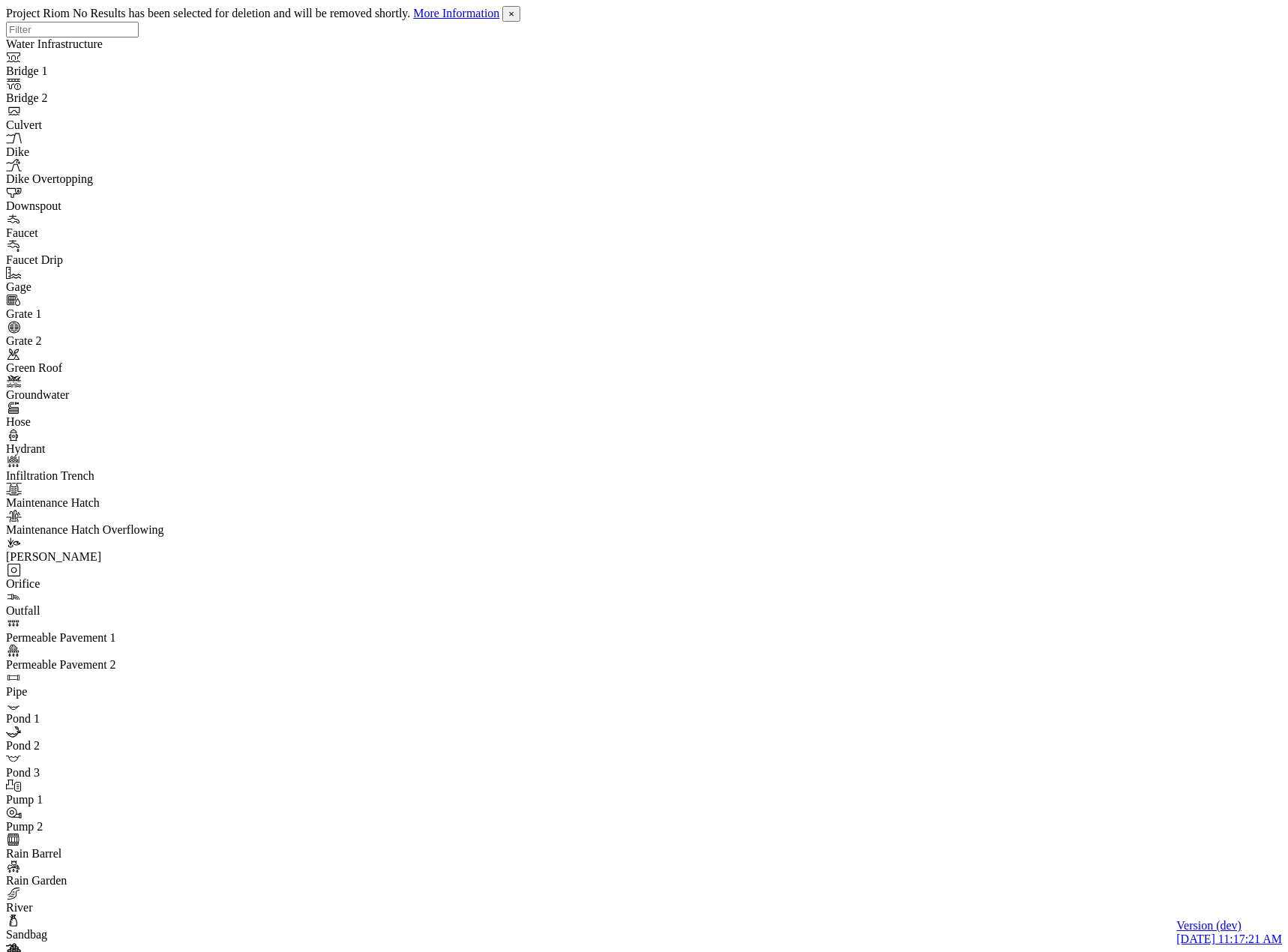
click at [514, 19] on span "×" at bounding box center [511, 14] width 6 height 11
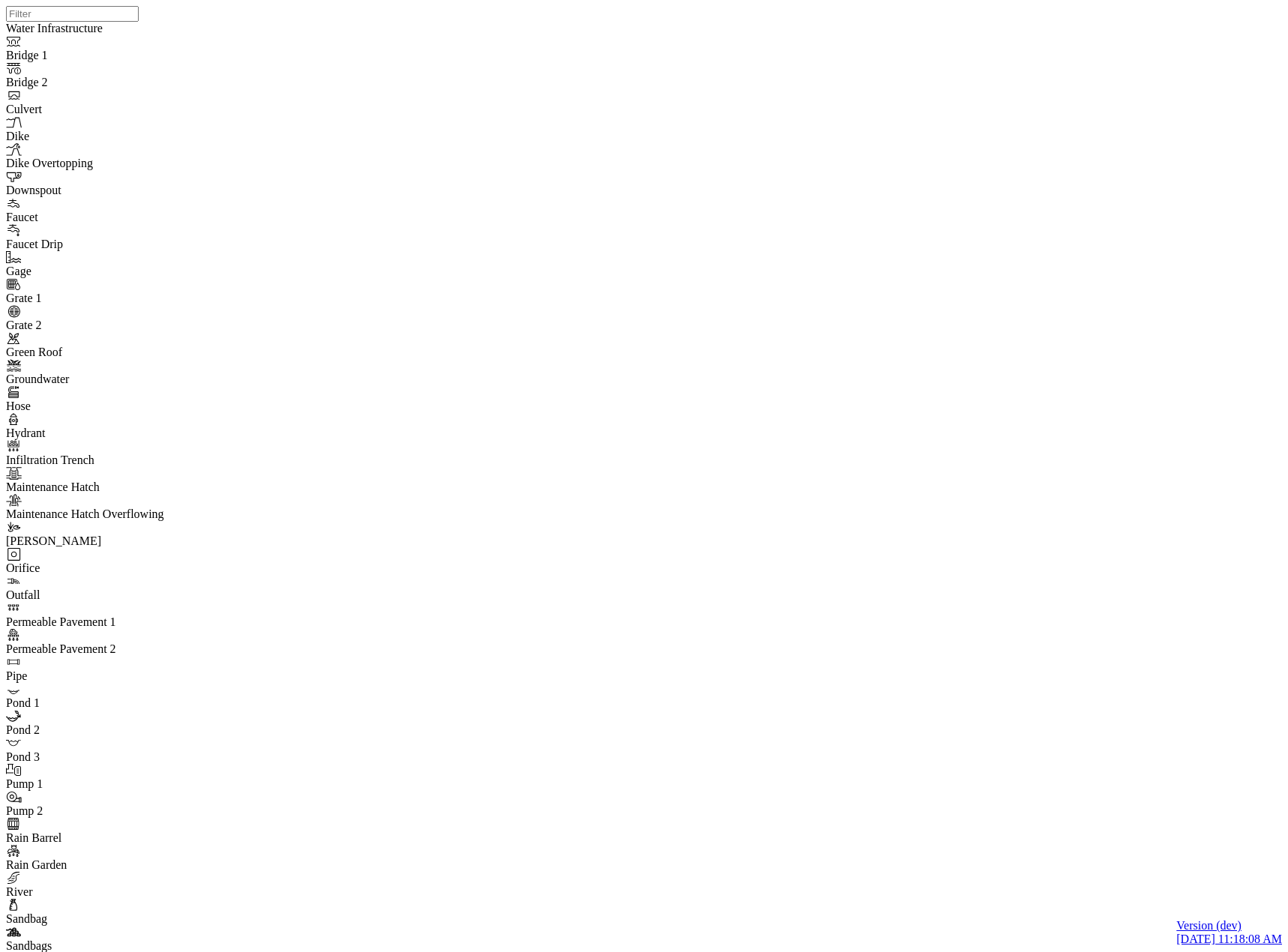
drag, startPoint x: 223, startPoint y: 340, endPoint x: 405, endPoint y: 194, distance: 233.3
drag, startPoint x: 468, startPoint y: 135, endPoint x: 446, endPoint y: 176, distance: 46.5
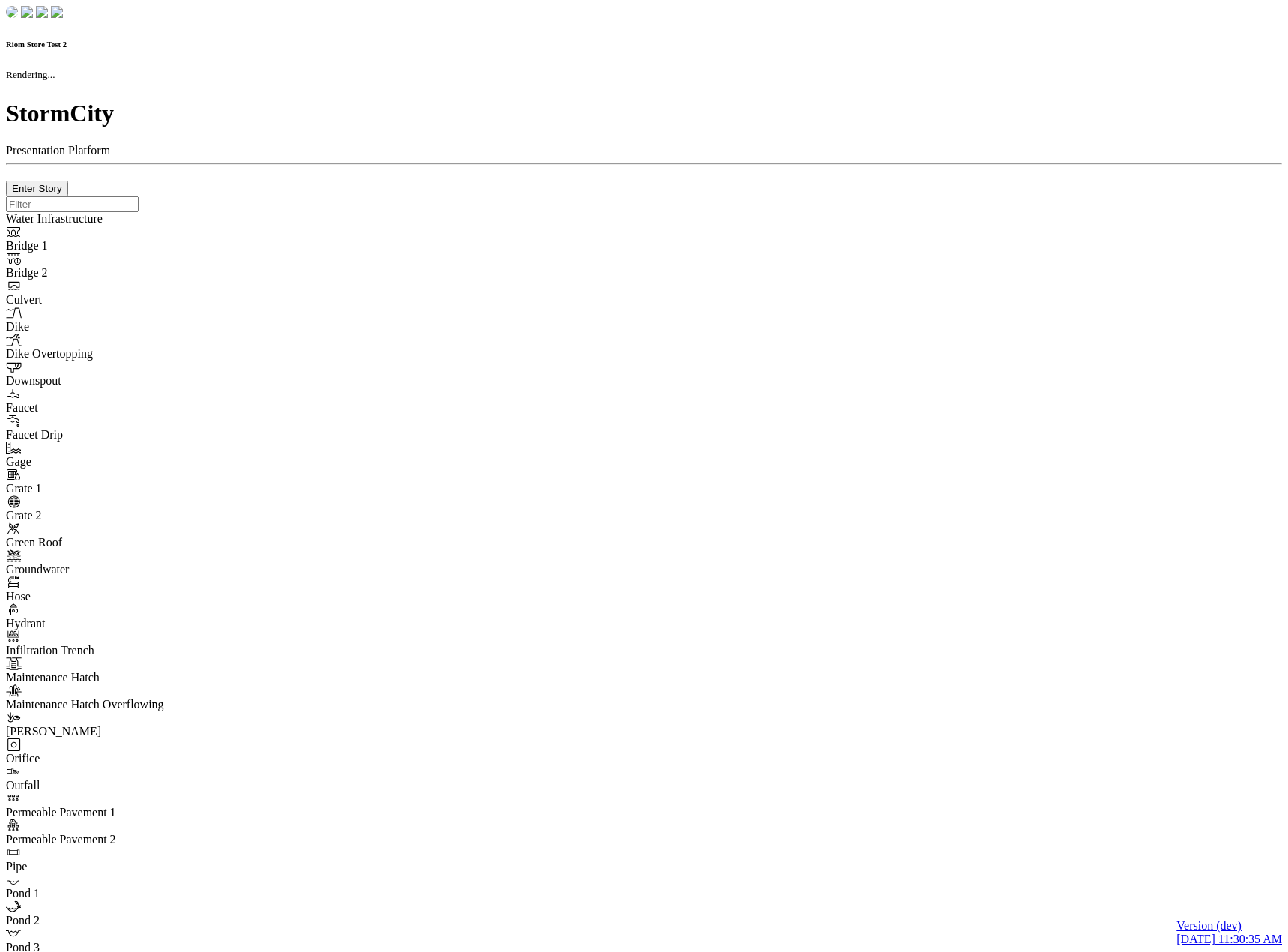
checkbox input "true"
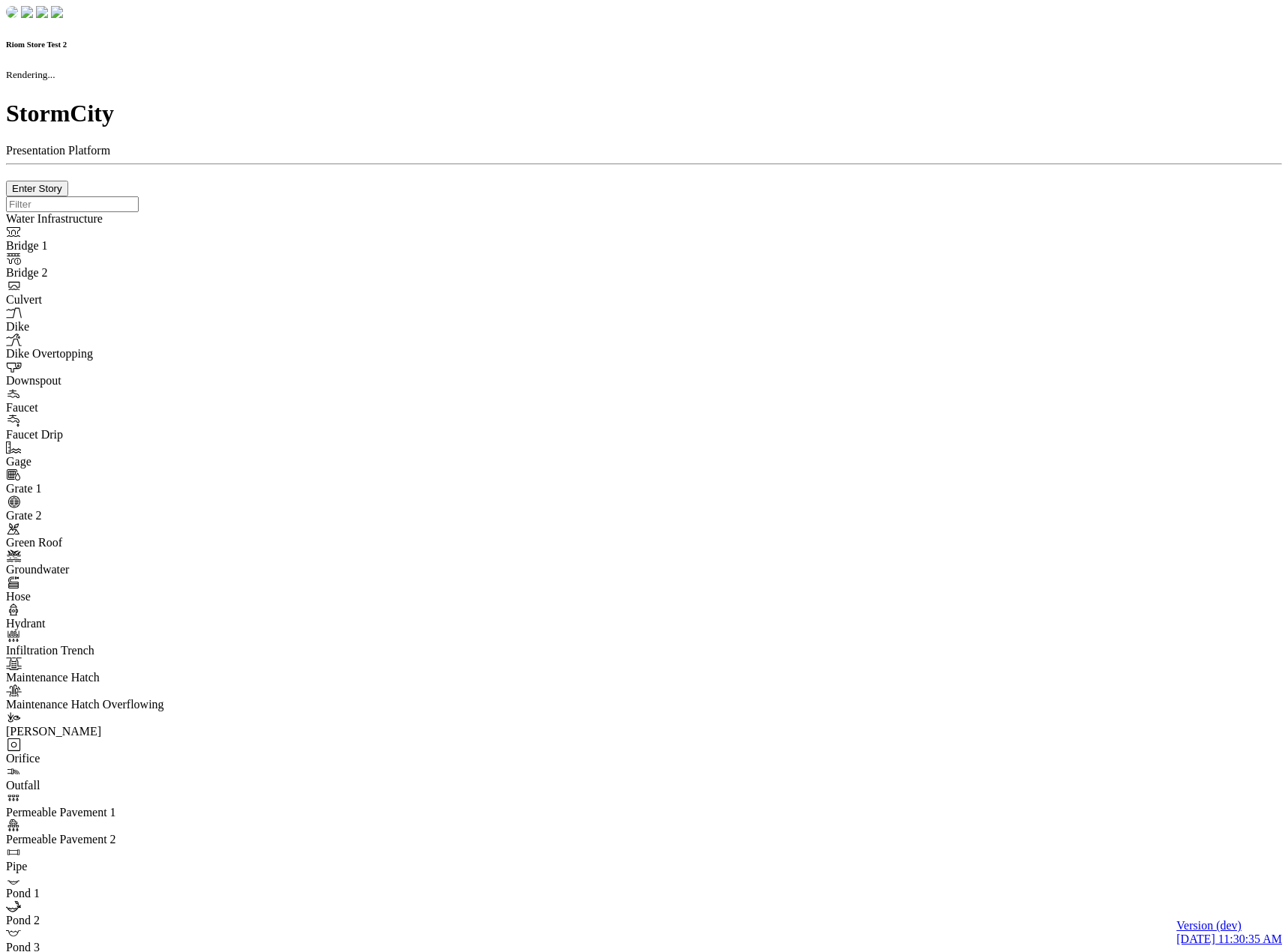
type input "0m"
type textarea "Depth = 0"
checkbox input "true"
select select "CIRCLE"
type input "7"
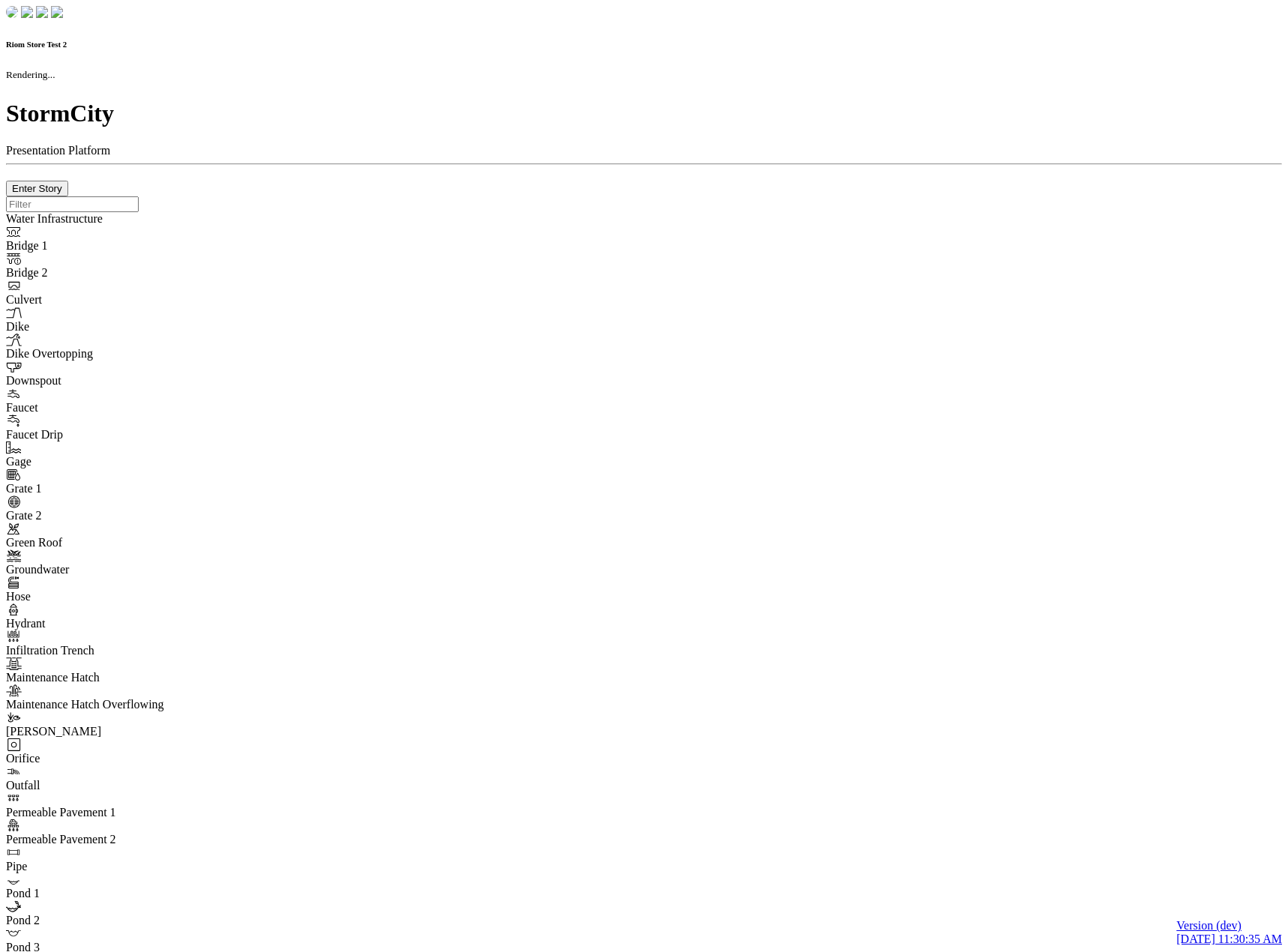
checkbox input "true"
type input "0"
type textarea "<i class="far fa-building"></i>"
select select "None"
type input "7"
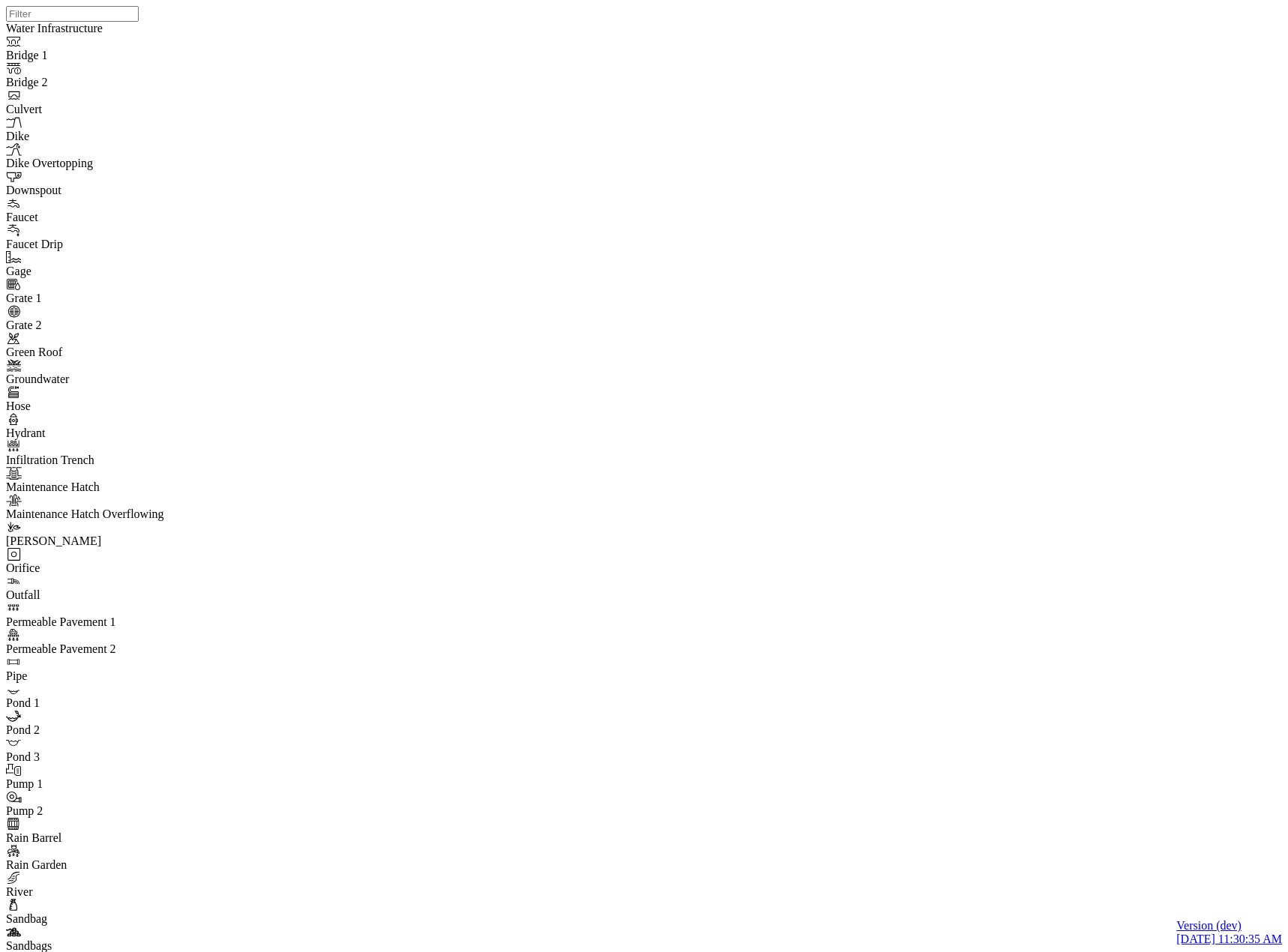
checkbox input "false"
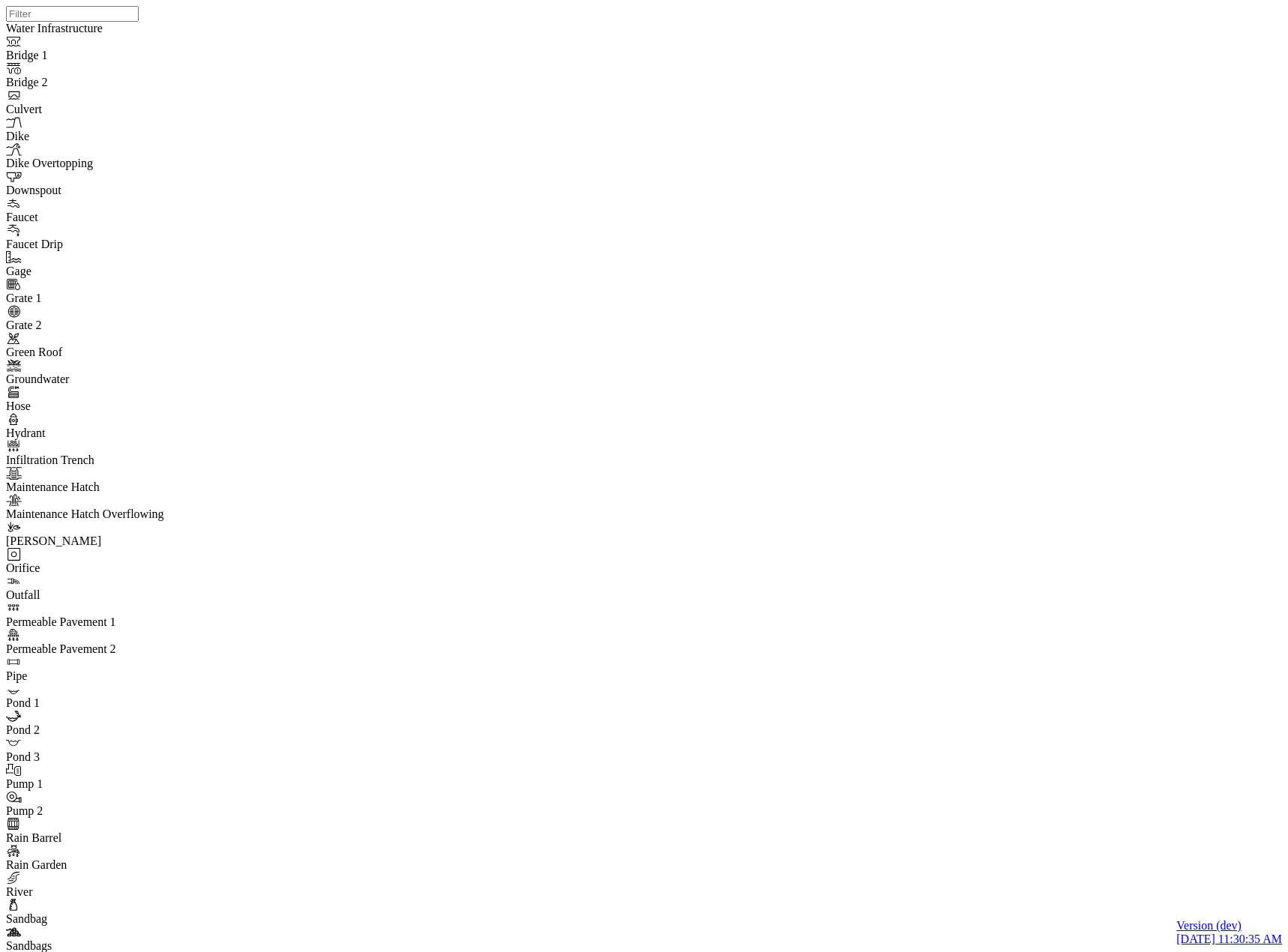
checkbox input "false"
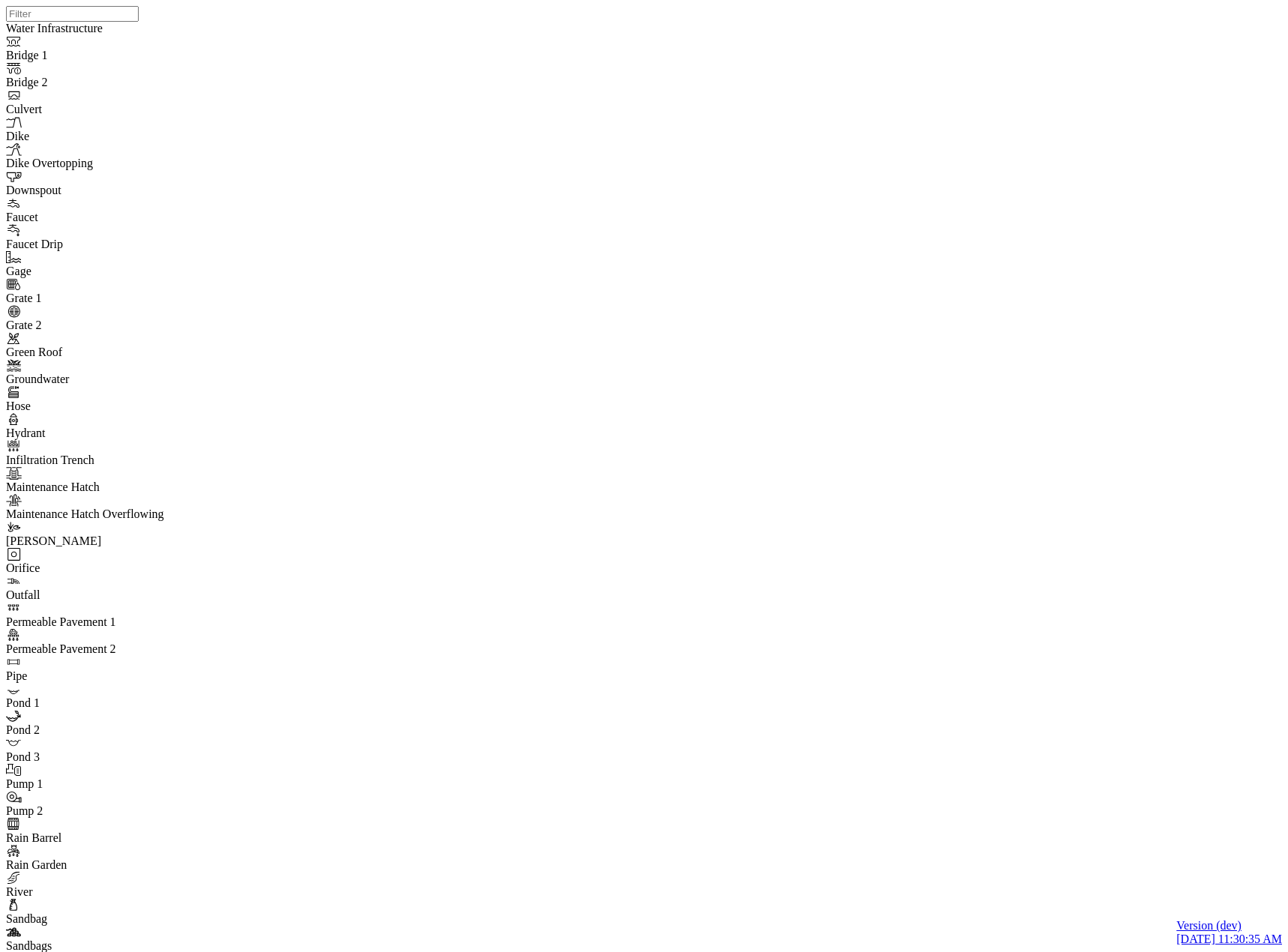
checkbox input "false"
drag, startPoint x: 954, startPoint y: 565, endPoint x: 826, endPoint y: 535, distance: 131.5
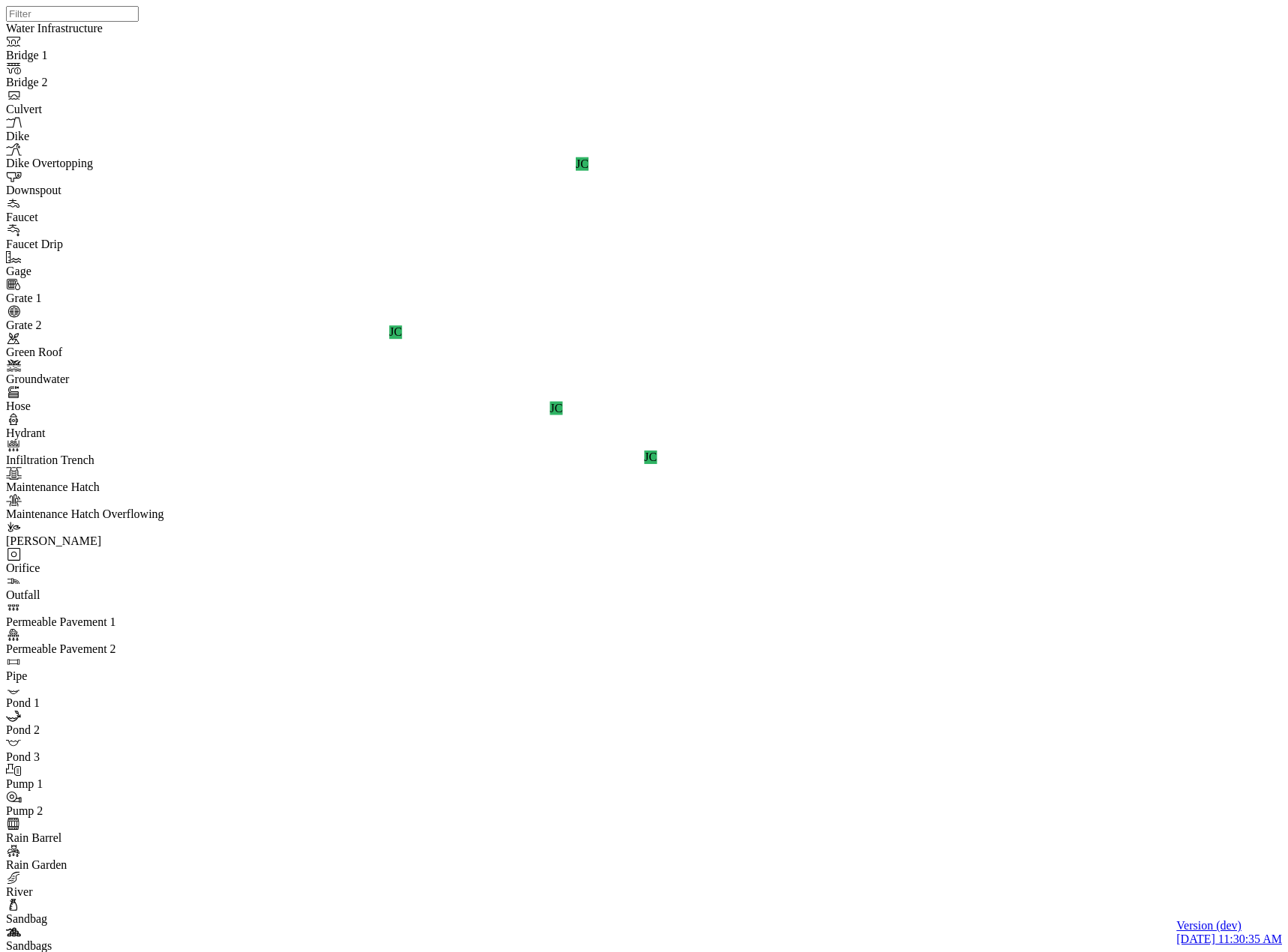
click at [826, 535] on div "JC JC JC JC" at bounding box center [649, 457] width 1288 height 913
drag, startPoint x: 931, startPoint y: 516, endPoint x: 814, endPoint y: 503, distance: 117.7
click at [789, 497] on div "JC JC JC JC" at bounding box center [649, 457] width 1288 height 913
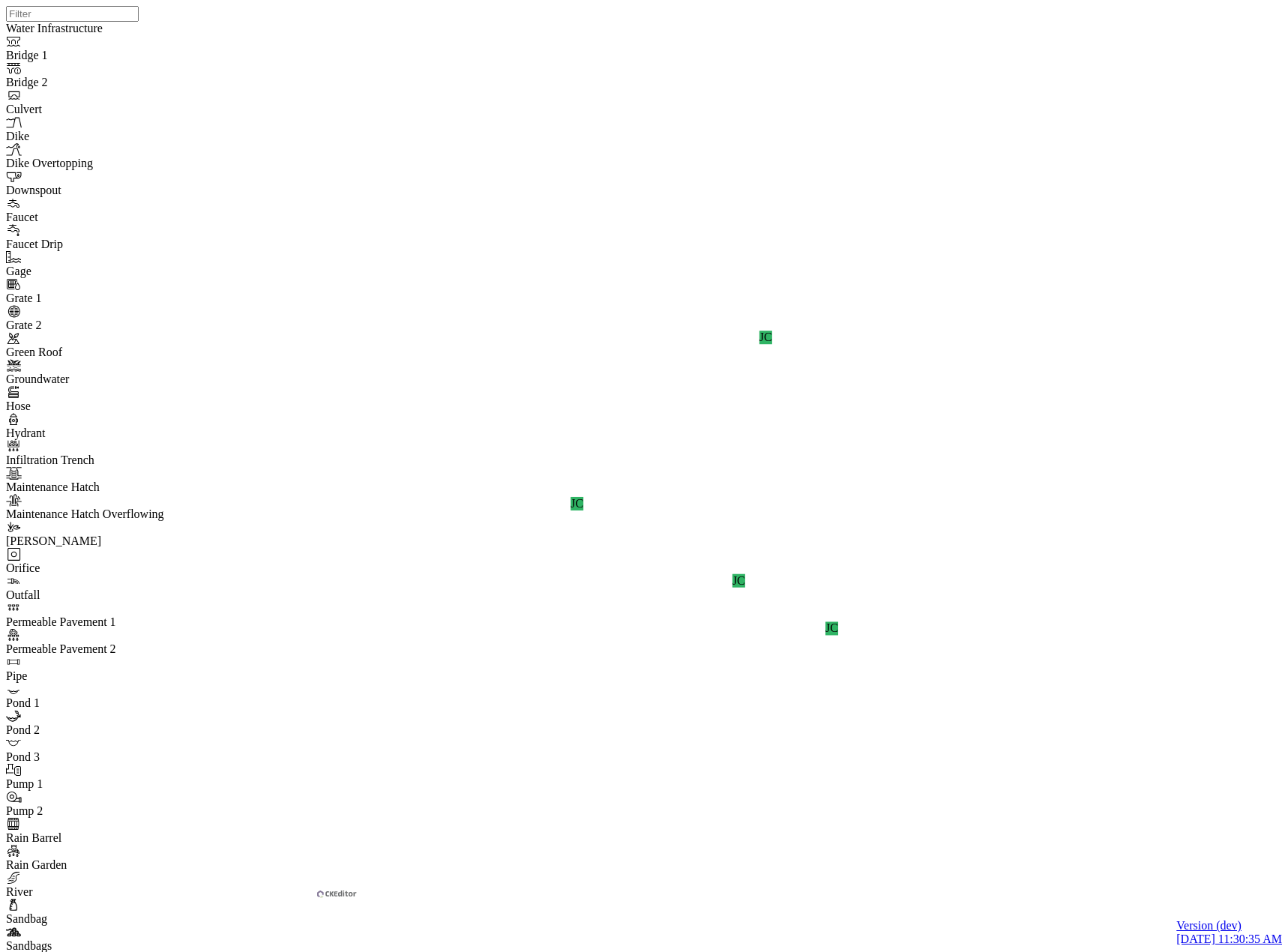
drag, startPoint x: 445, startPoint y: 258, endPoint x: 477, endPoint y: 215, distance: 53.6
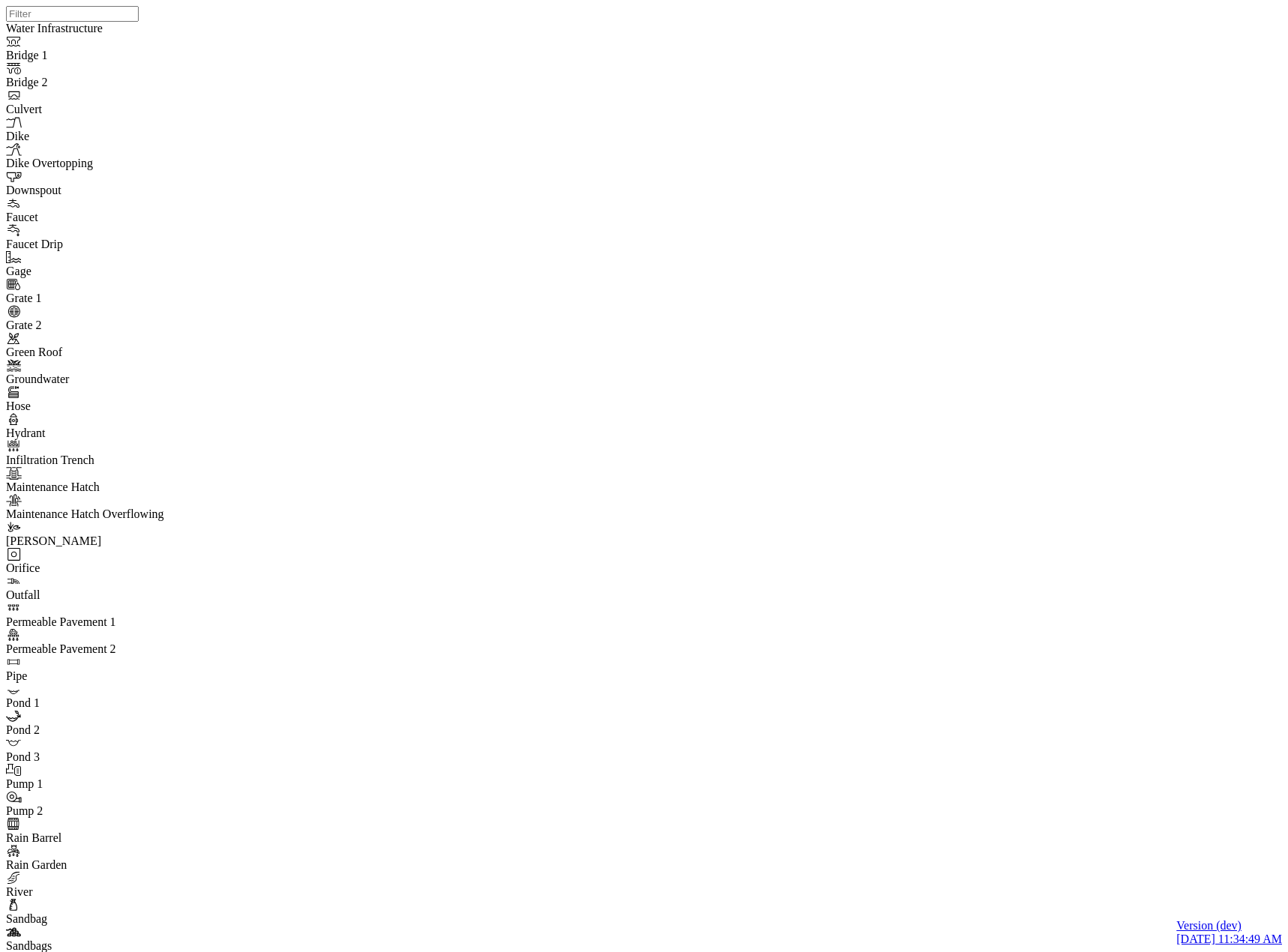
type input "C:\fakepath\Riom Store Test.pcz"
type input "Riom Store Test (With Buildings)"
